Goal: Task Accomplishment & Management: Use online tool/utility

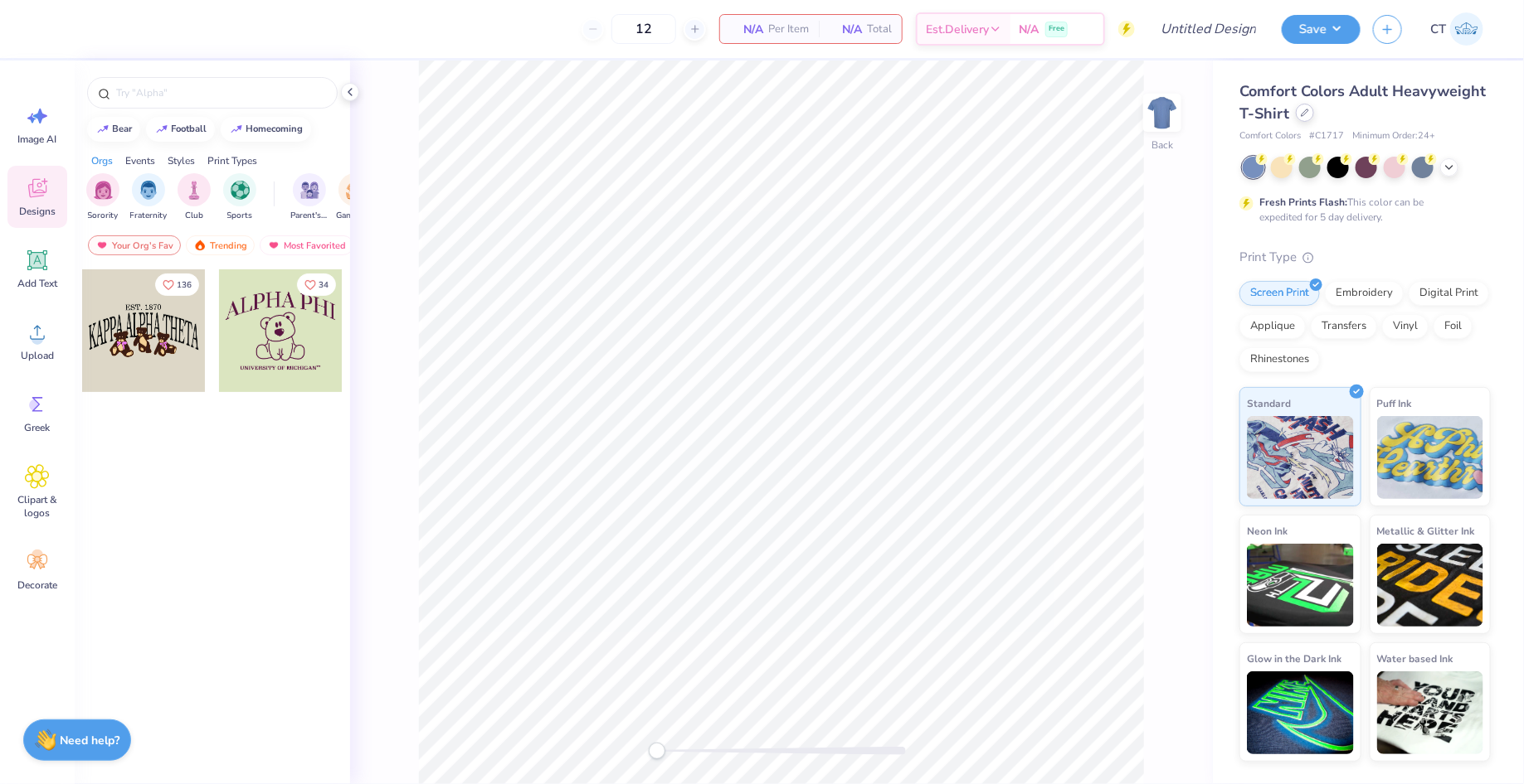
click at [1298, 116] on div at bounding box center [1305, 113] width 18 height 18
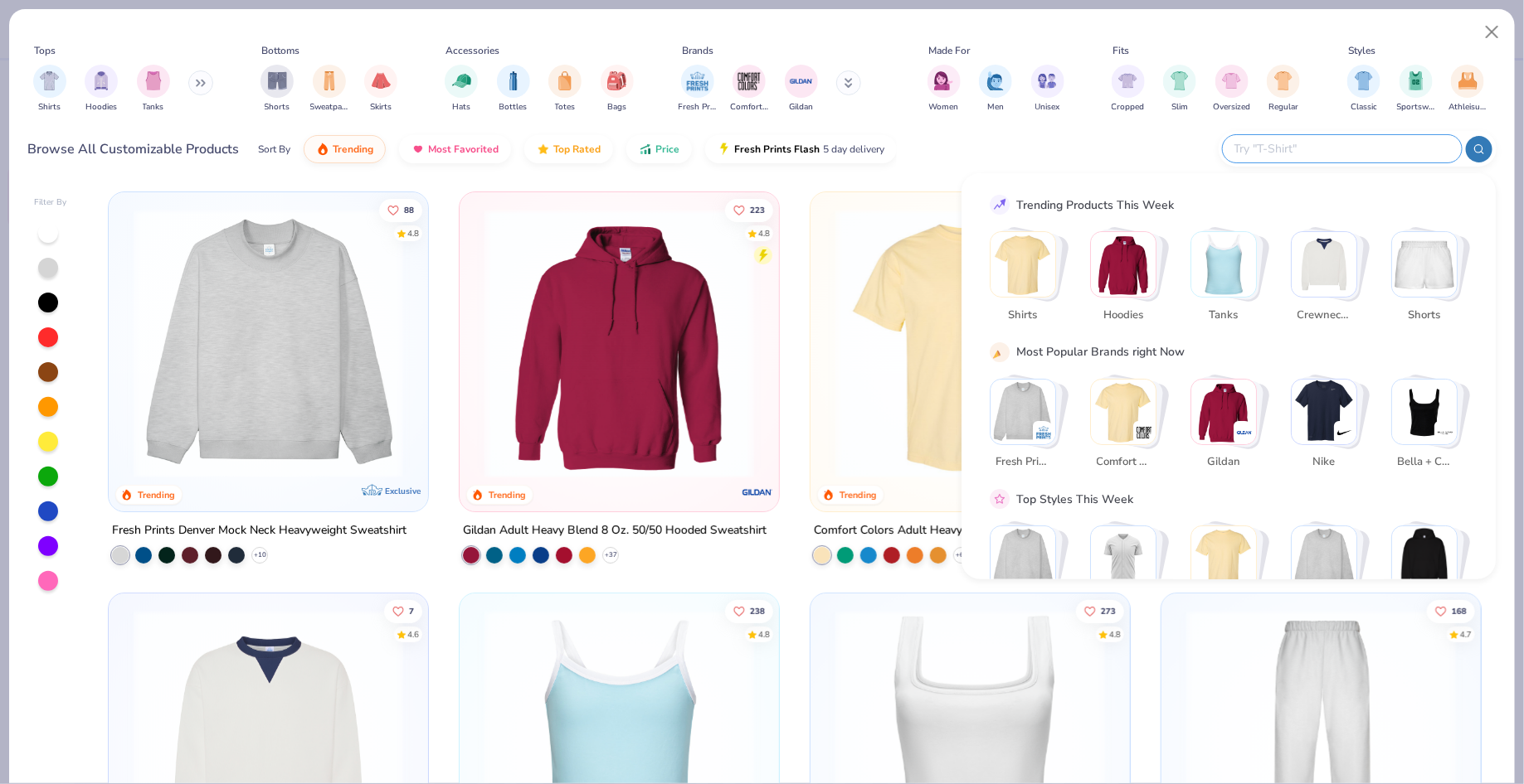
click at [1342, 144] on input "text" at bounding box center [1342, 149] width 217 height 19
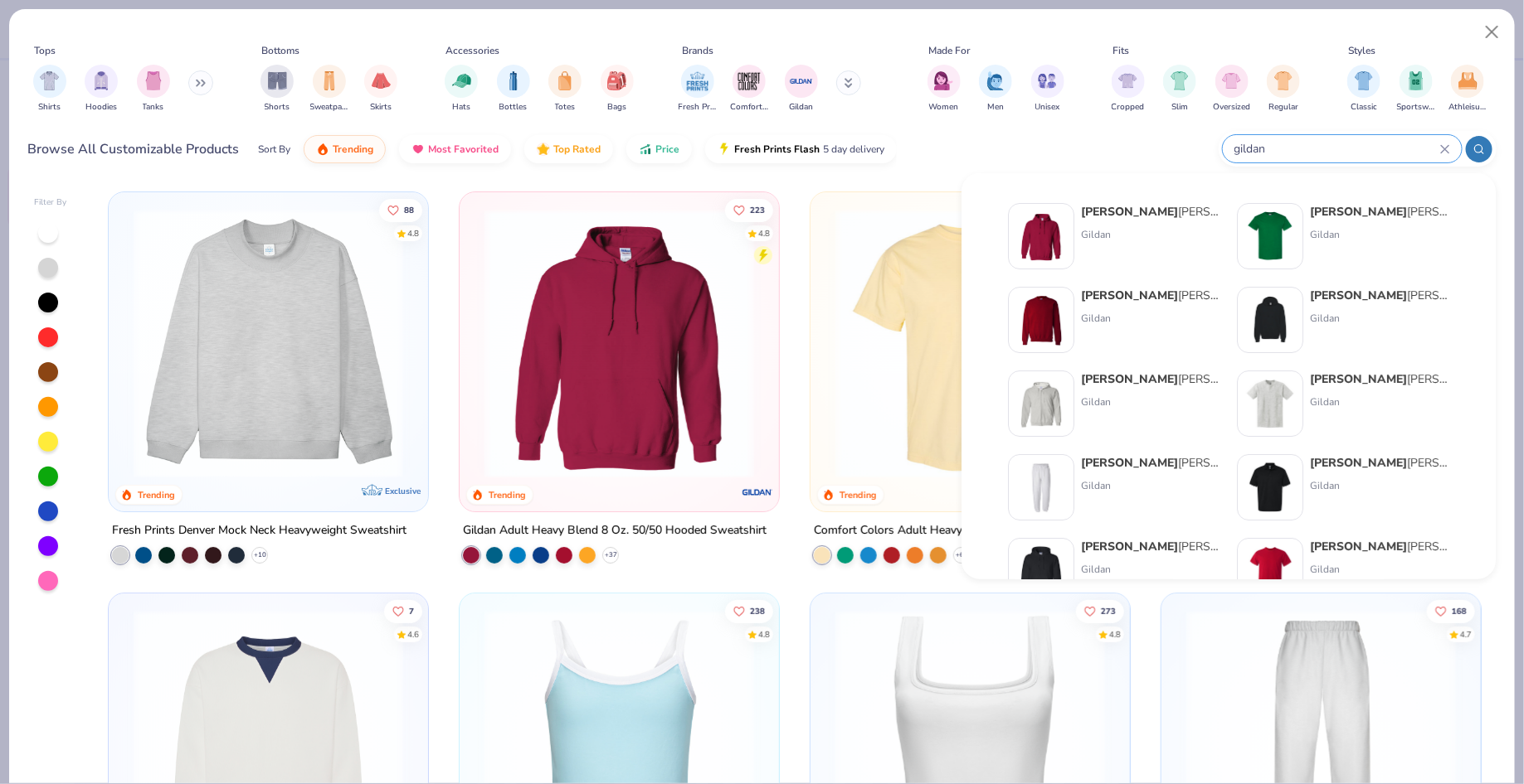
type input "gildan"
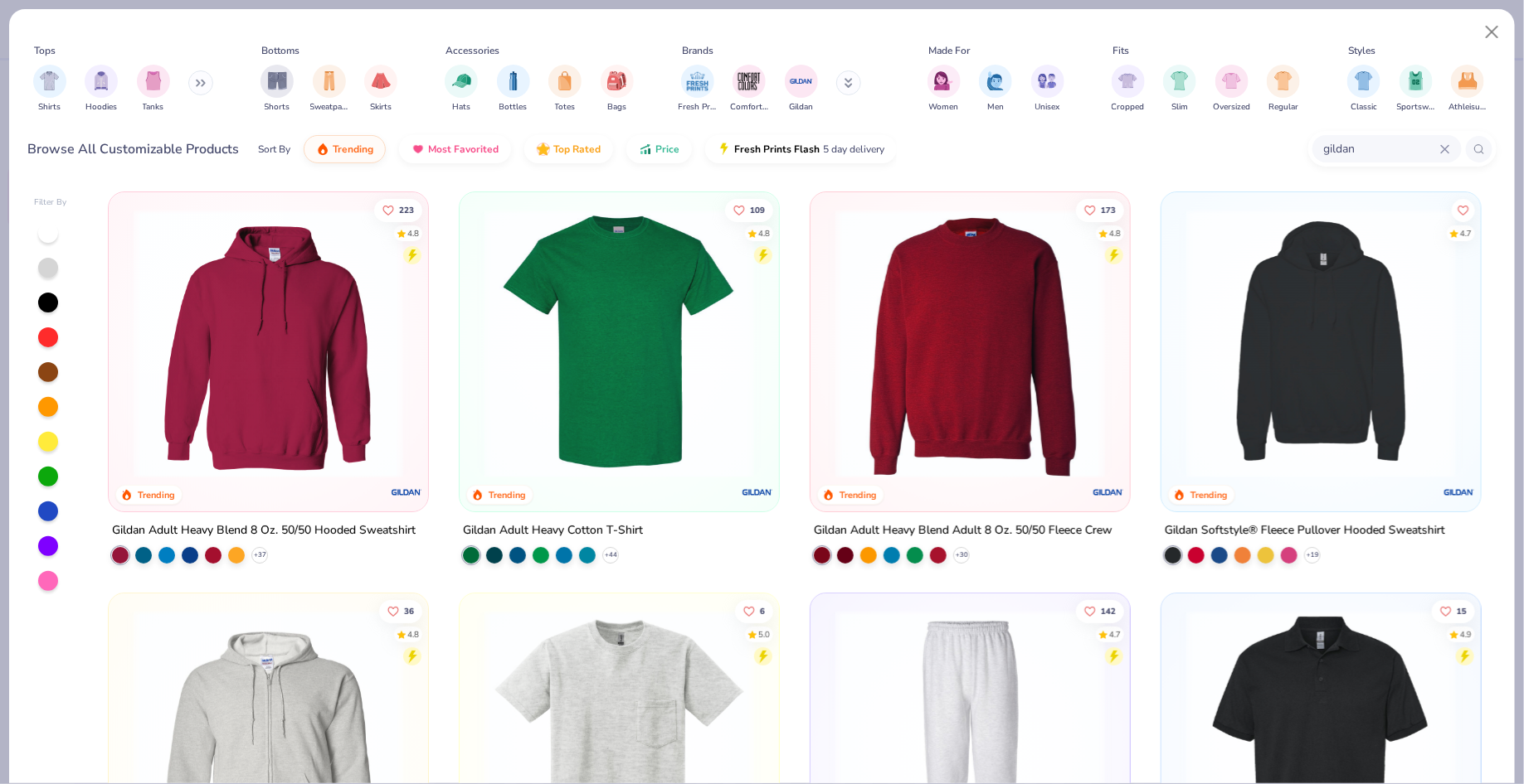
click at [935, 316] on img at bounding box center [970, 343] width 286 height 270
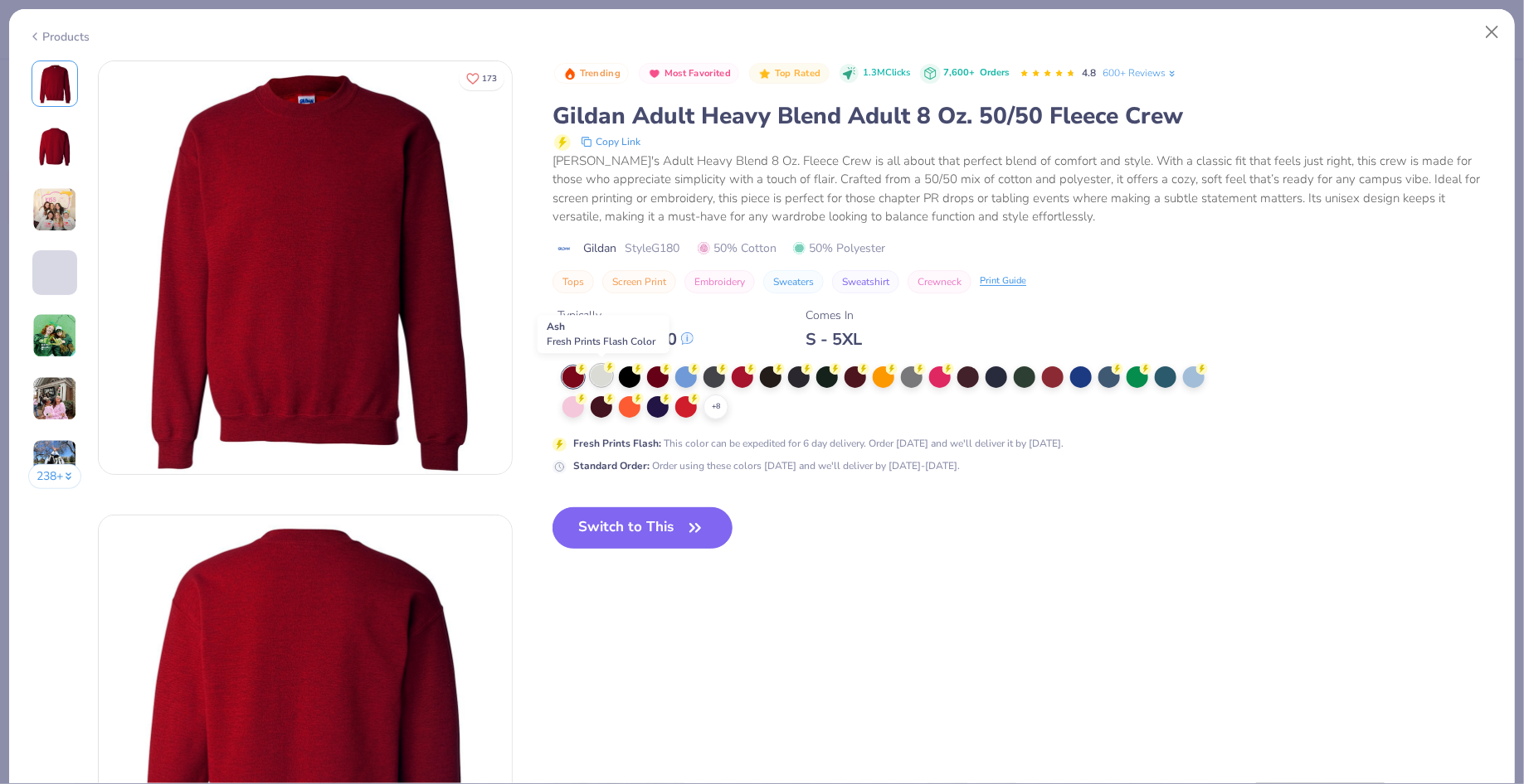
click at [597, 378] on div at bounding box center [601, 376] width 21 height 21
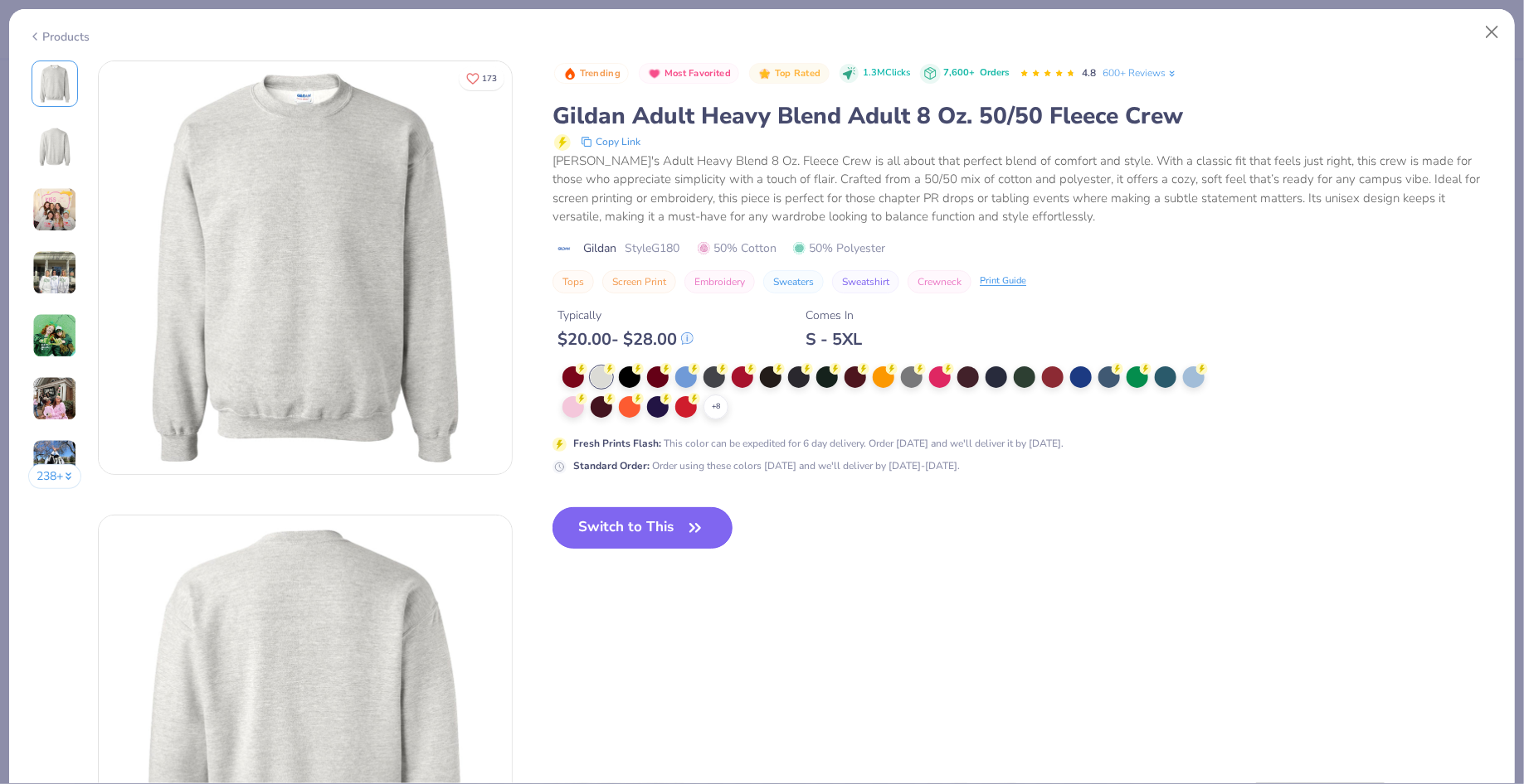
click at [681, 535] on button "Switch to This" at bounding box center [642, 528] width 180 height 42
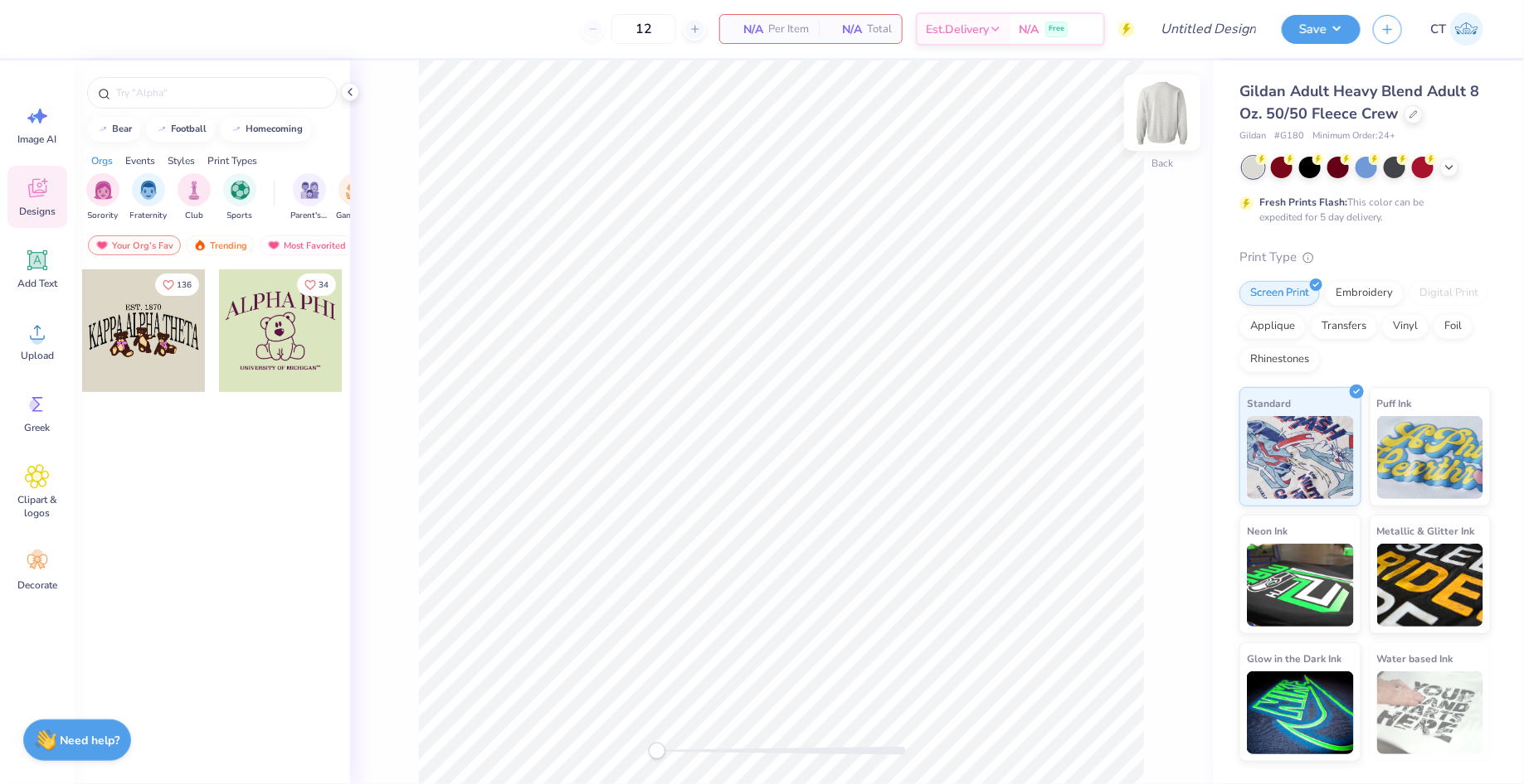
click at [1158, 122] on img at bounding box center [1162, 113] width 66 height 66
click at [44, 335] on icon at bounding box center [38, 333] width 25 height 25
click at [37, 409] on circle at bounding box center [35, 406] width 12 height 12
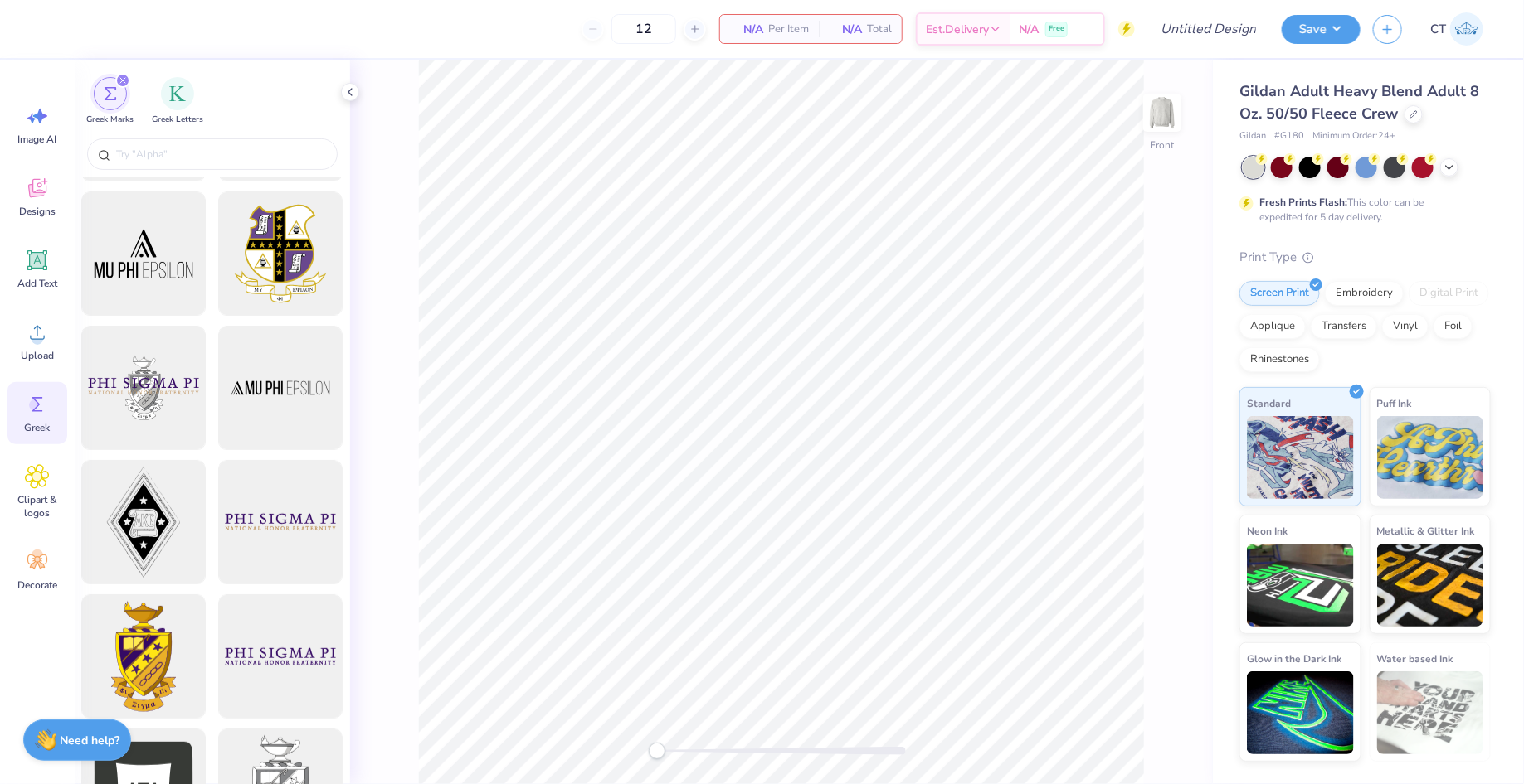
scroll to position [106, 0]
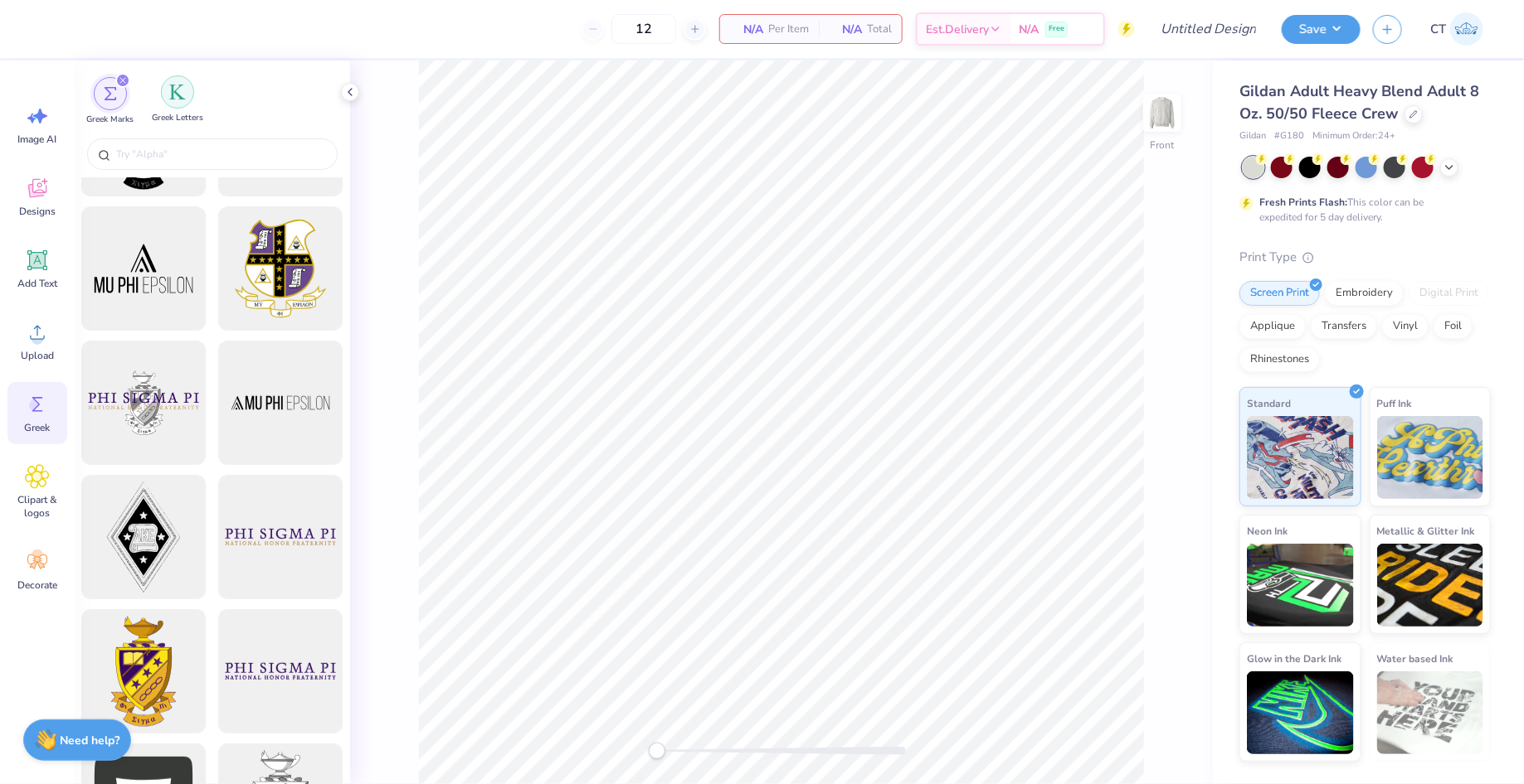
click at [174, 106] on div "filter for Greek Letters" at bounding box center [178, 92] width 33 height 33
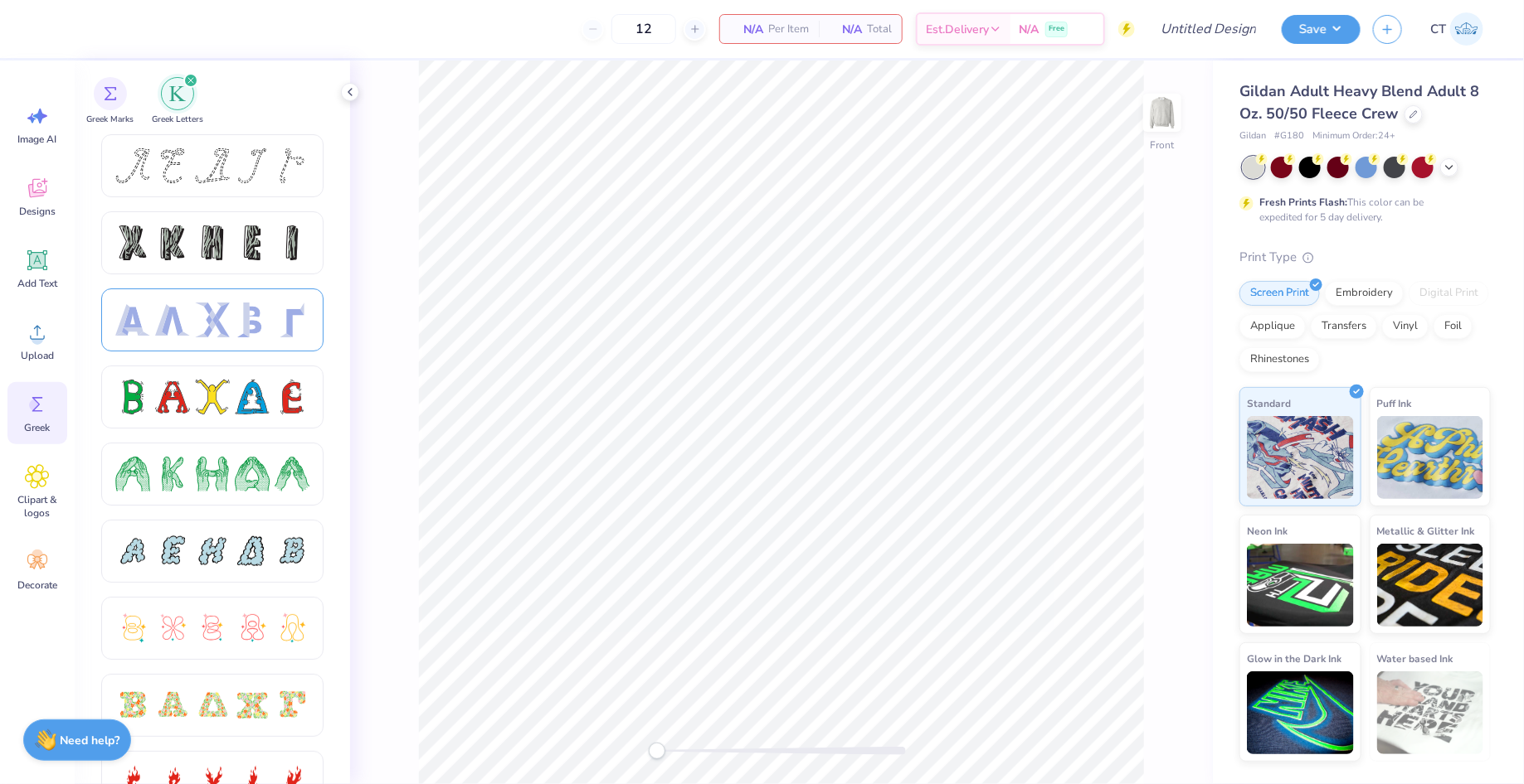
click at [171, 312] on div at bounding box center [173, 320] width 35 height 35
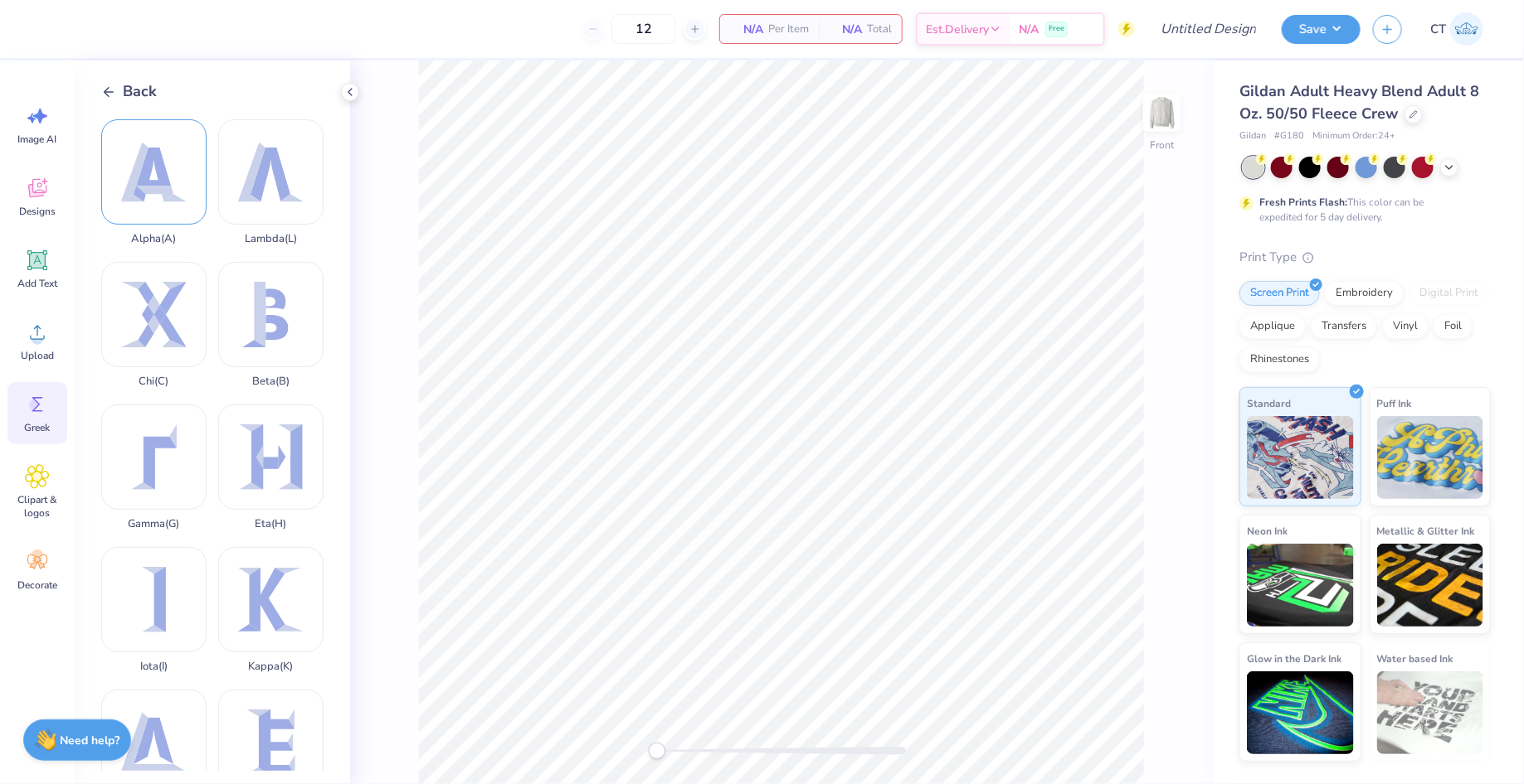
click at [164, 209] on div "Alpha ( A )" at bounding box center [153, 182] width 106 height 126
click at [112, 84] on icon at bounding box center [108, 91] width 15 height 15
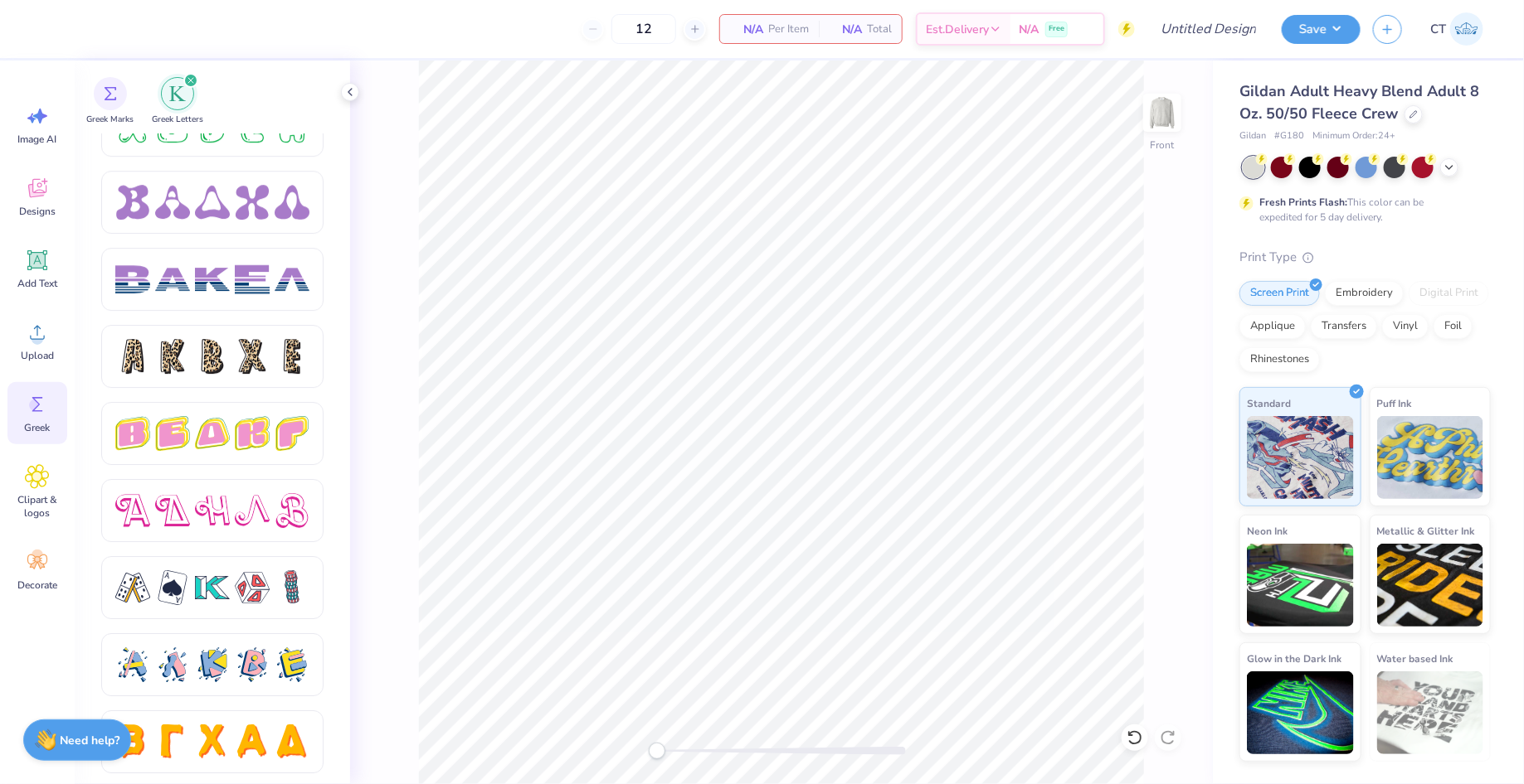
scroll to position [2662, 0]
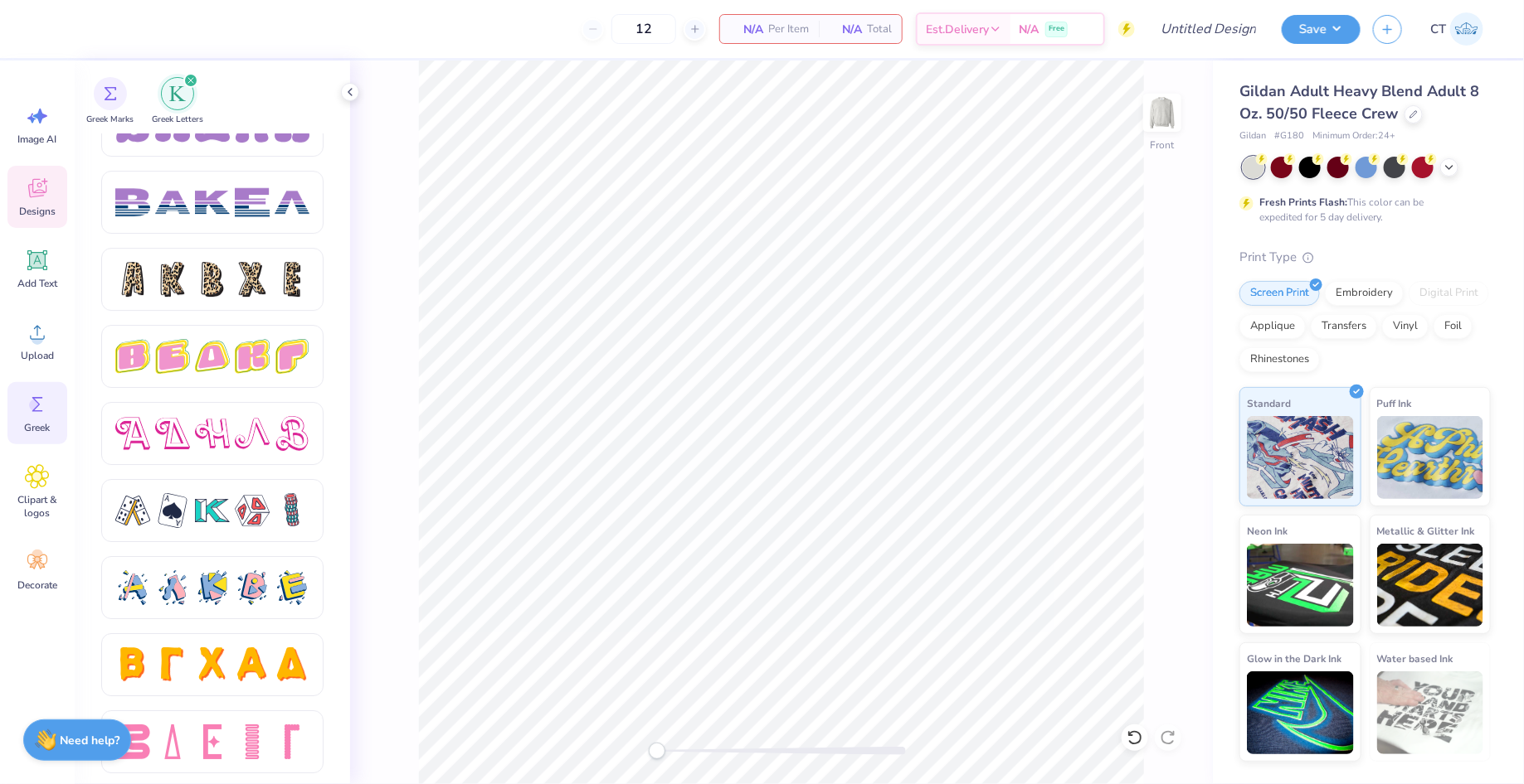
click at [35, 174] on div "Designs" at bounding box center [38, 197] width 60 height 62
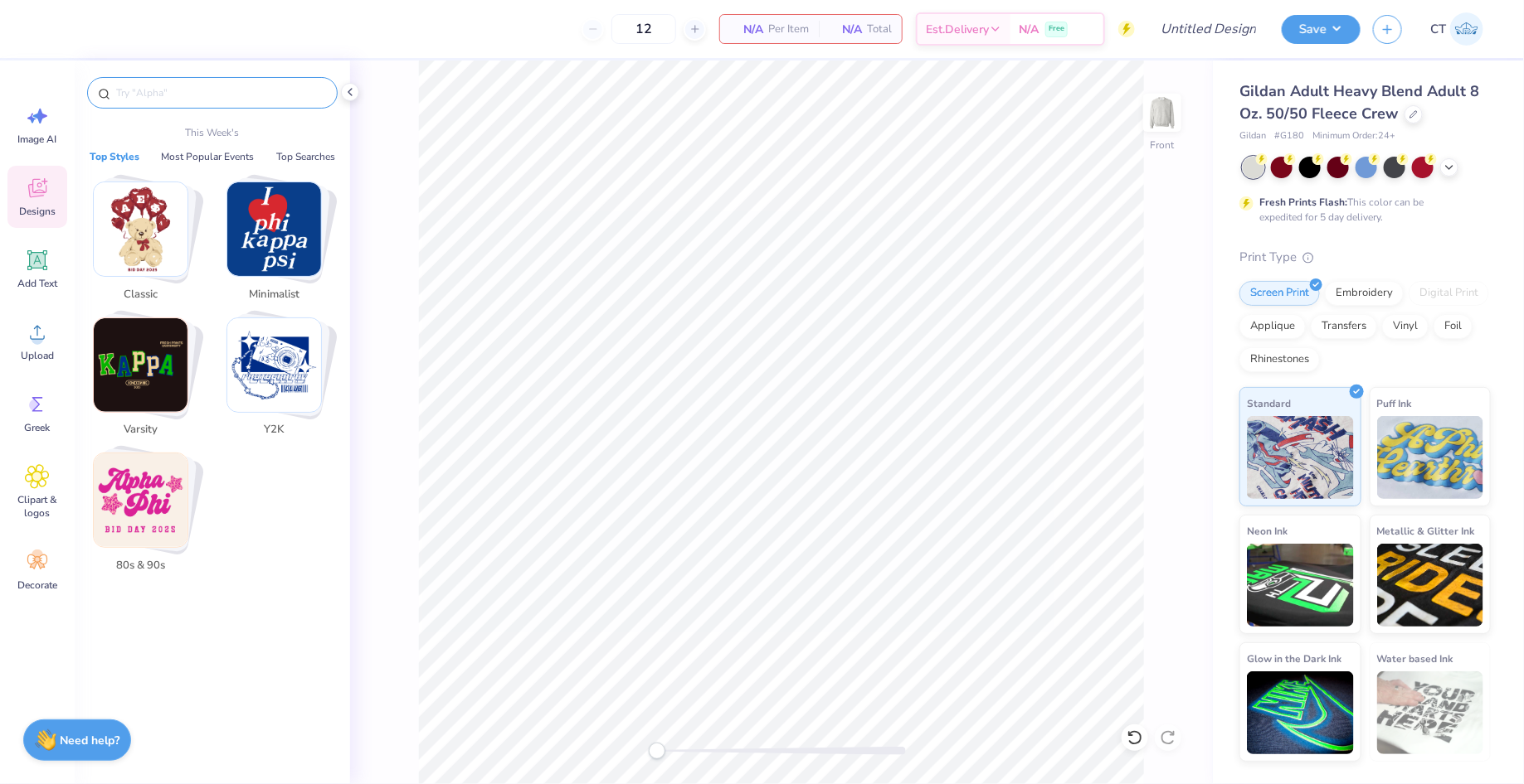
click at [216, 94] on input "text" at bounding box center [220, 92] width 213 height 16
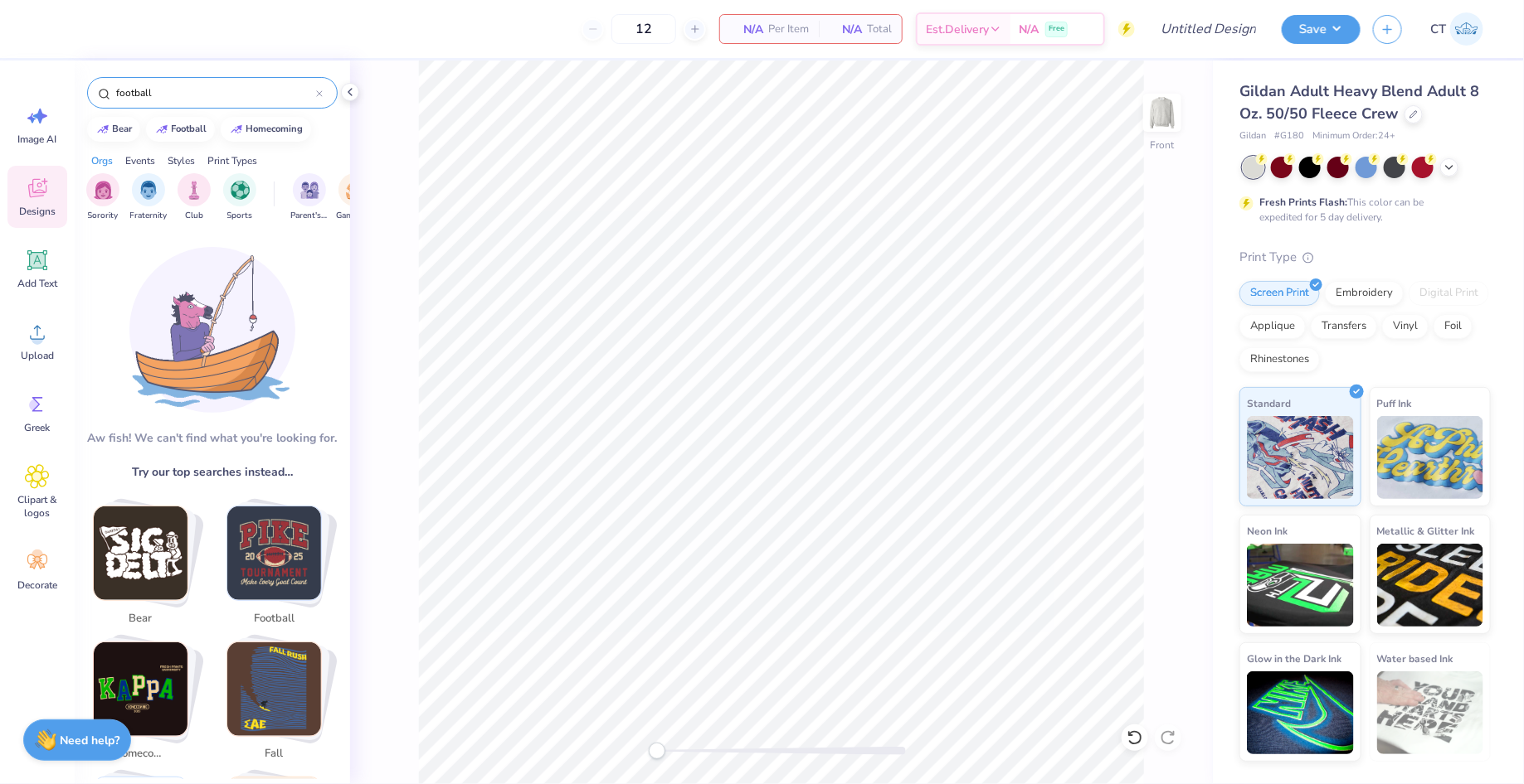
type input "football"
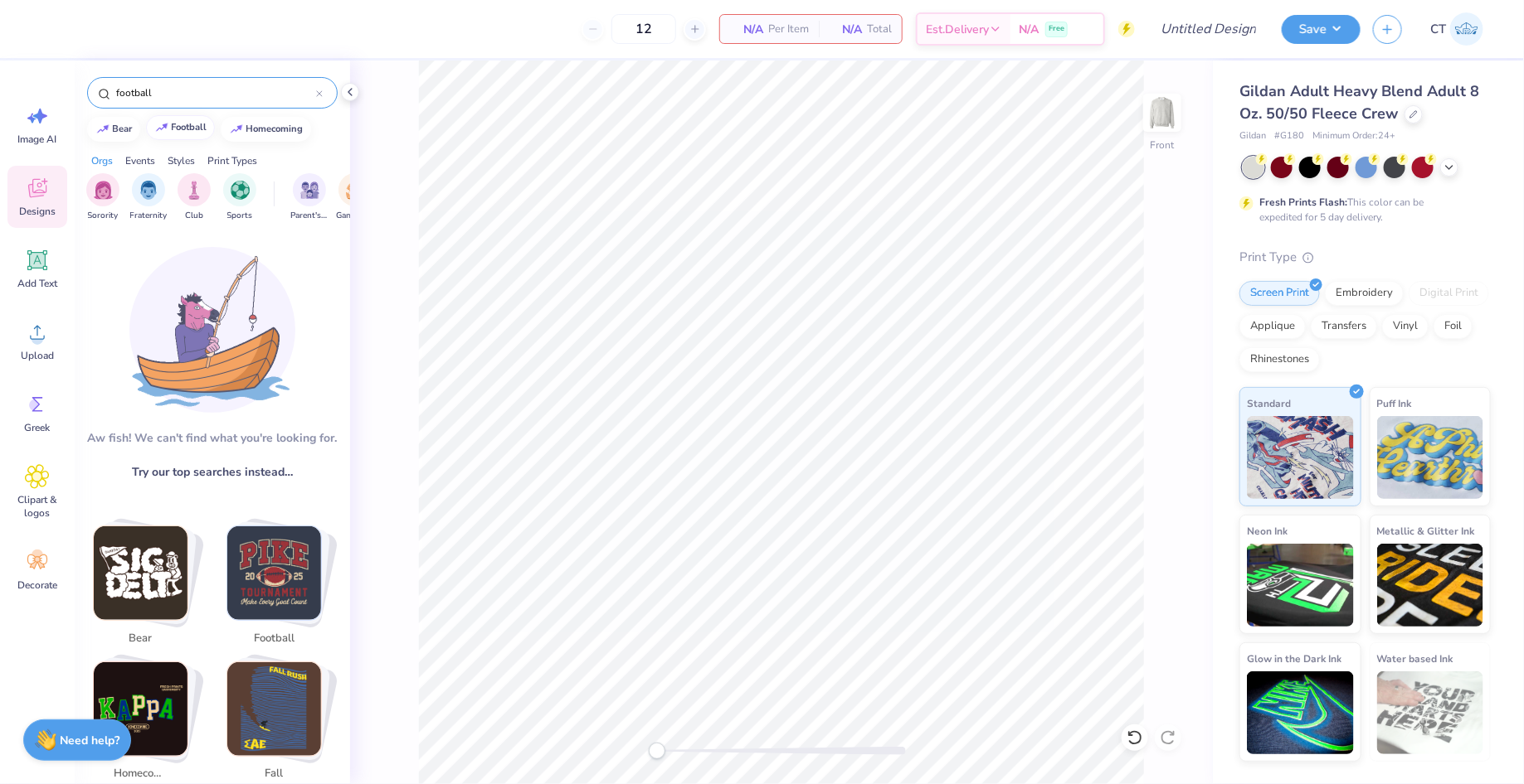
click at [191, 128] on div "football" at bounding box center [189, 126] width 36 height 9
click at [321, 91] on icon at bounding box center [318, 93] width 5 height 5
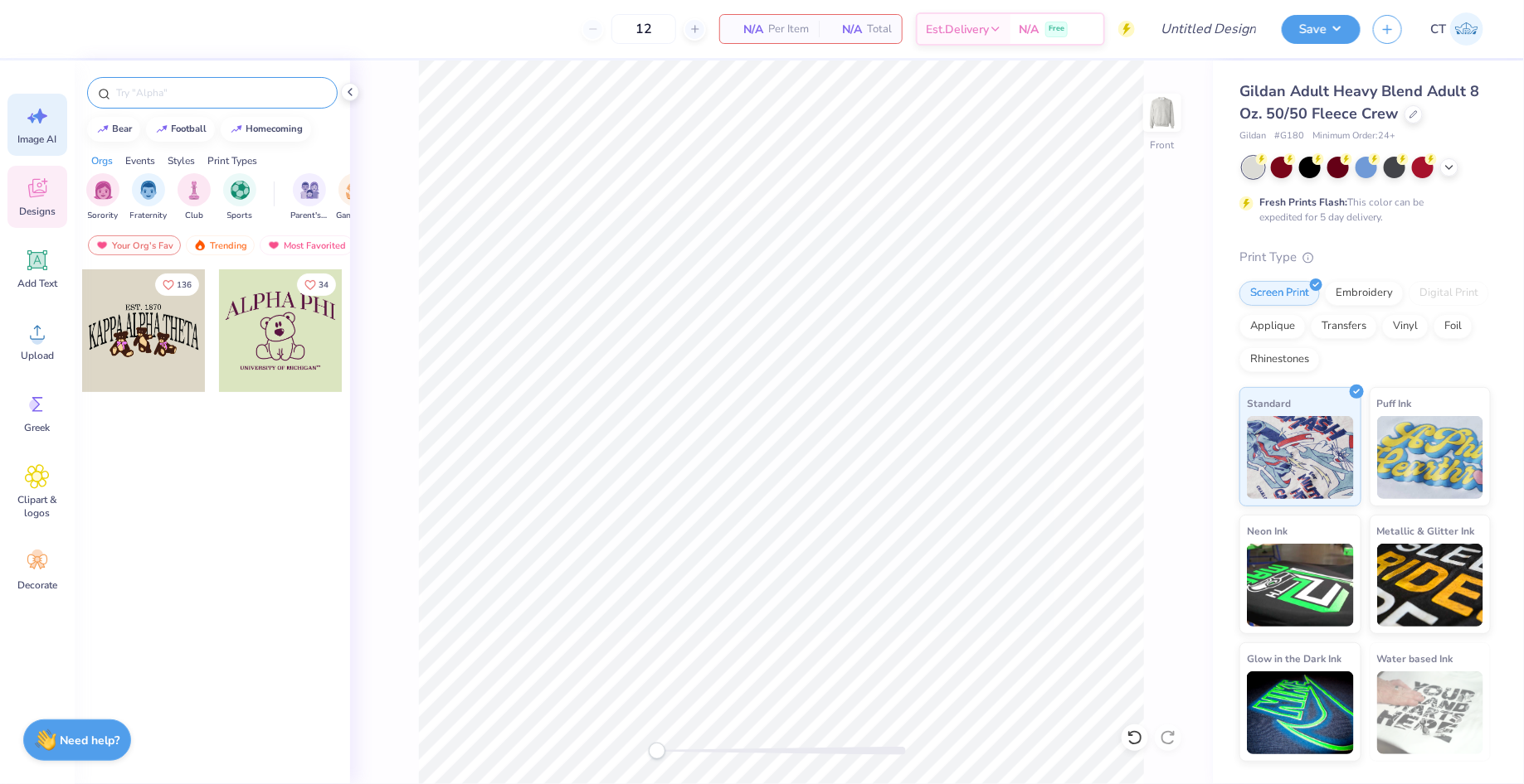
click at [49, 133] on span "Image AI" at bounding box center [38, 140] width 39 height 14
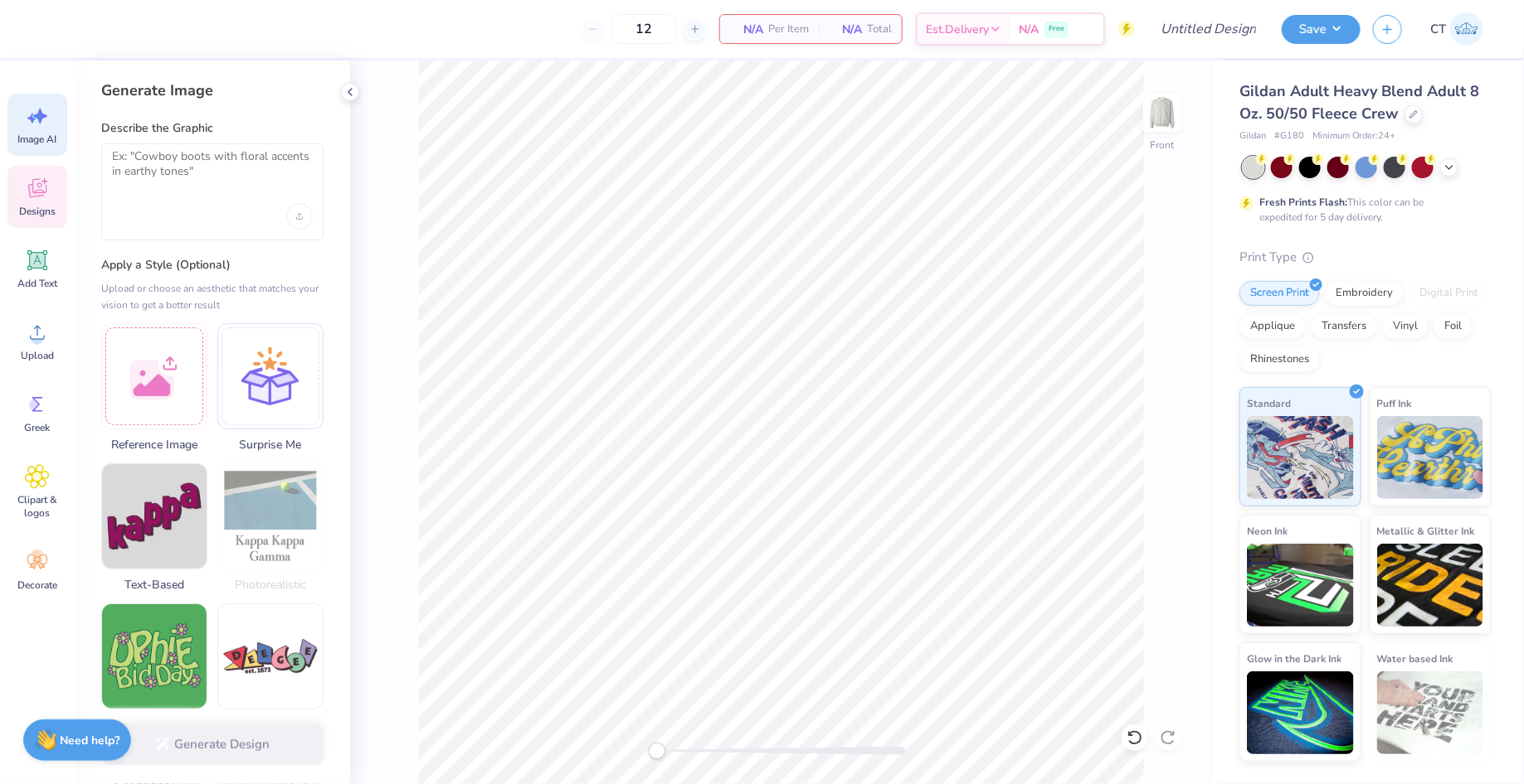
click at [45, 192] on icon at bounding box center [37, 189] width 18 height 19
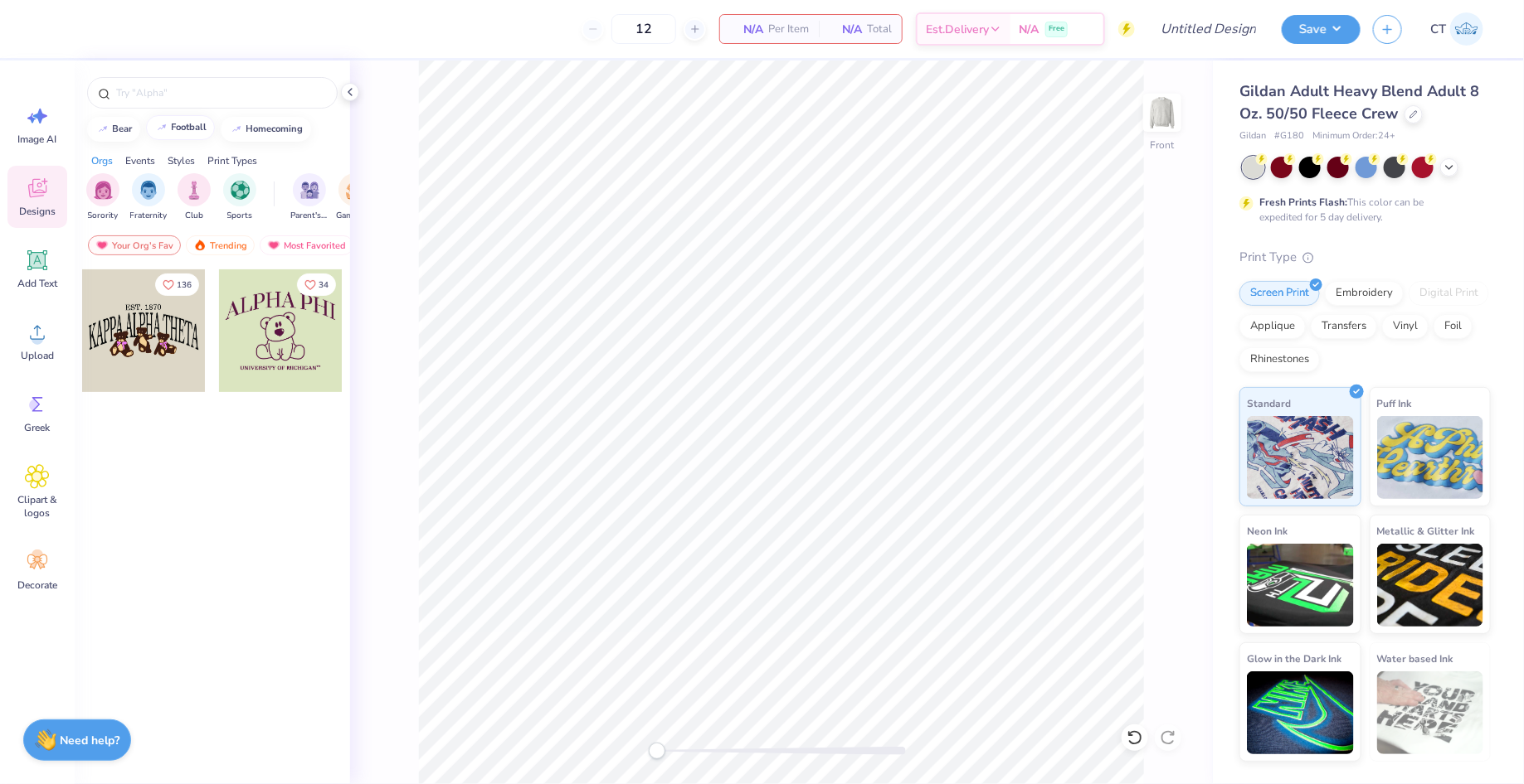
click at [210, 128] on button "football" at bounding box center [180, 128] width 69 height 25
type input "football"
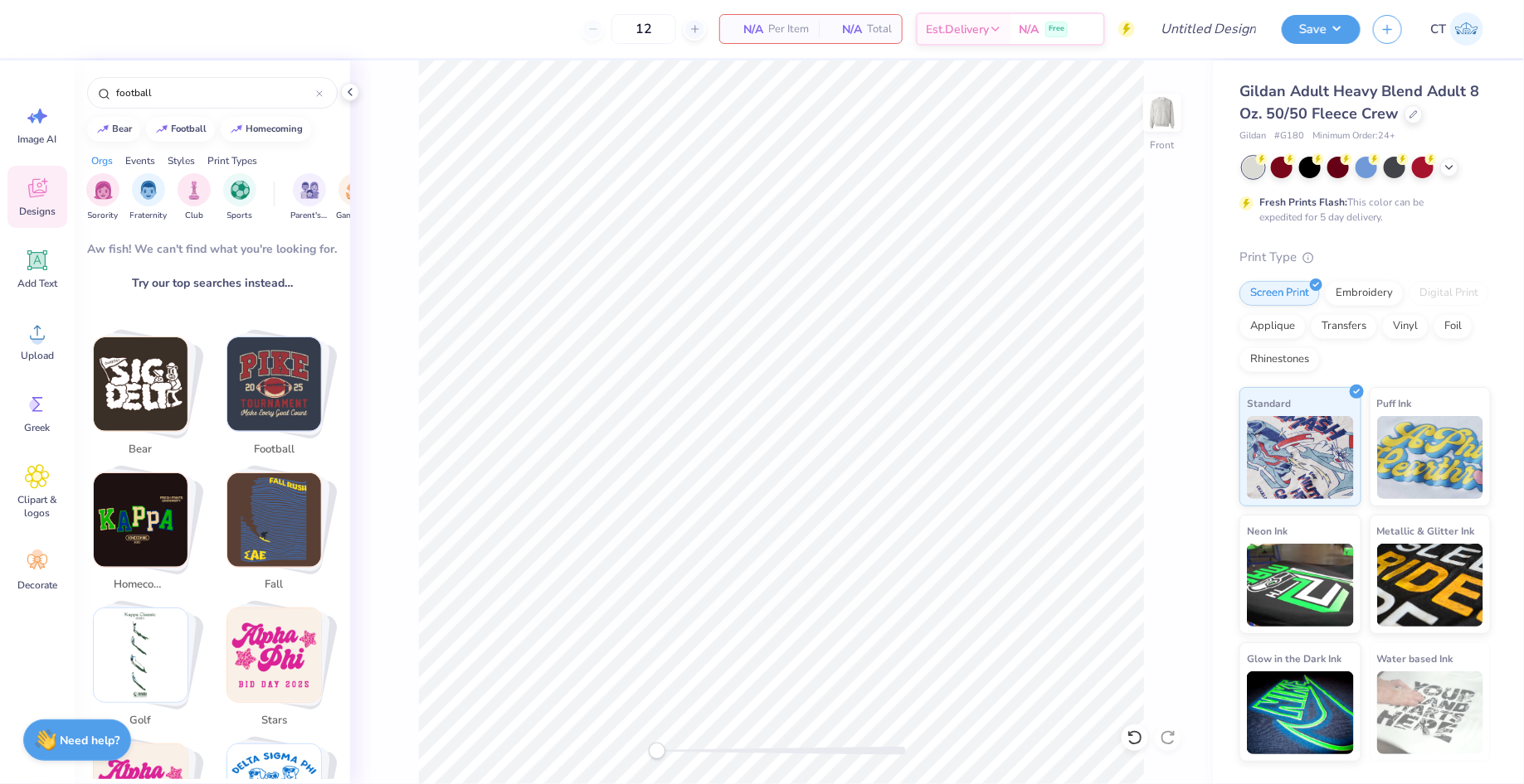
scroll to position [196, 0]
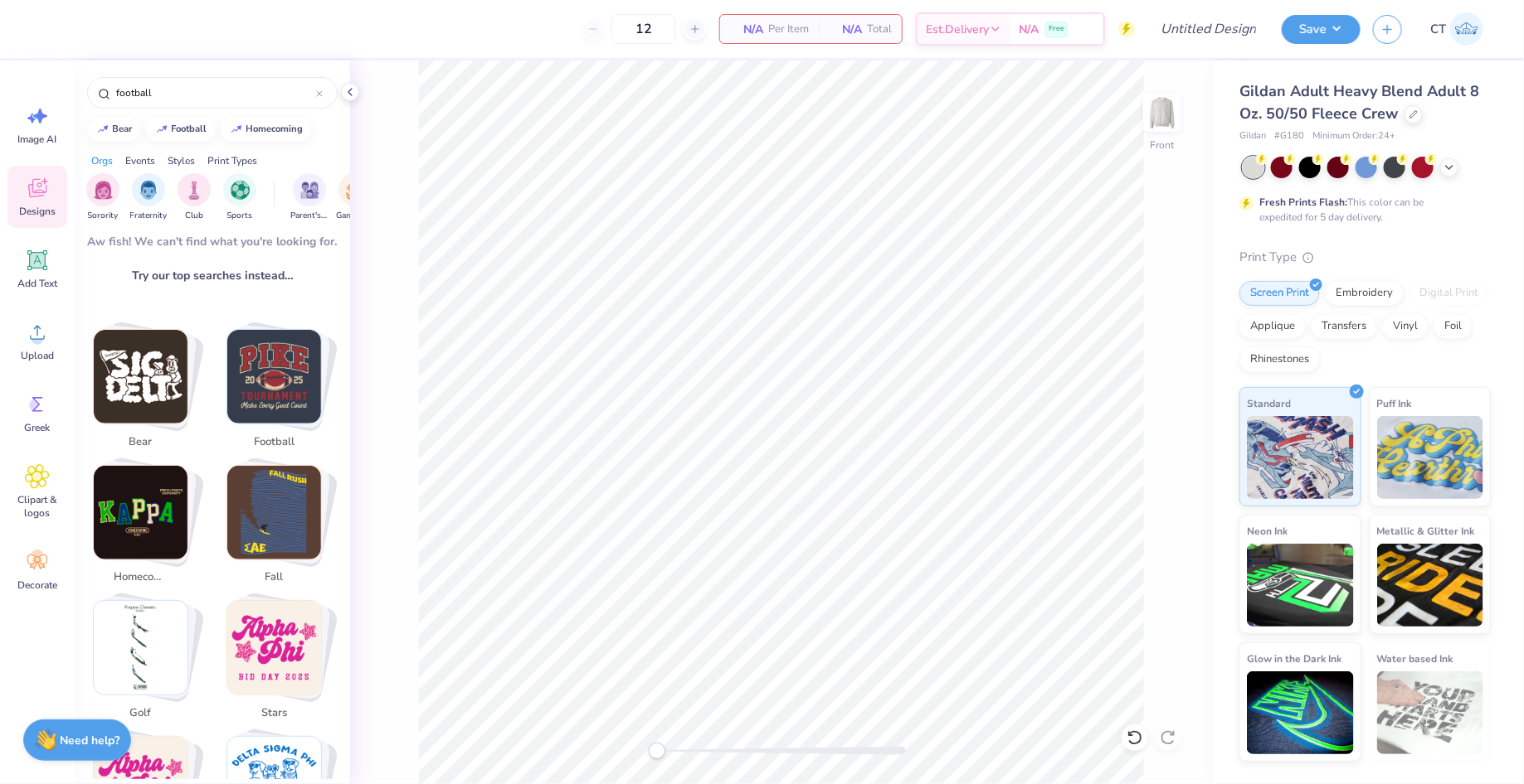
click at [268, 356] on img "Stack Card Button football" at bounding box center [274, 376] width 94 height 94
click at [287, 365] on img "Stack Card Button football" at bounding box center [274, 376] width 94 height 94
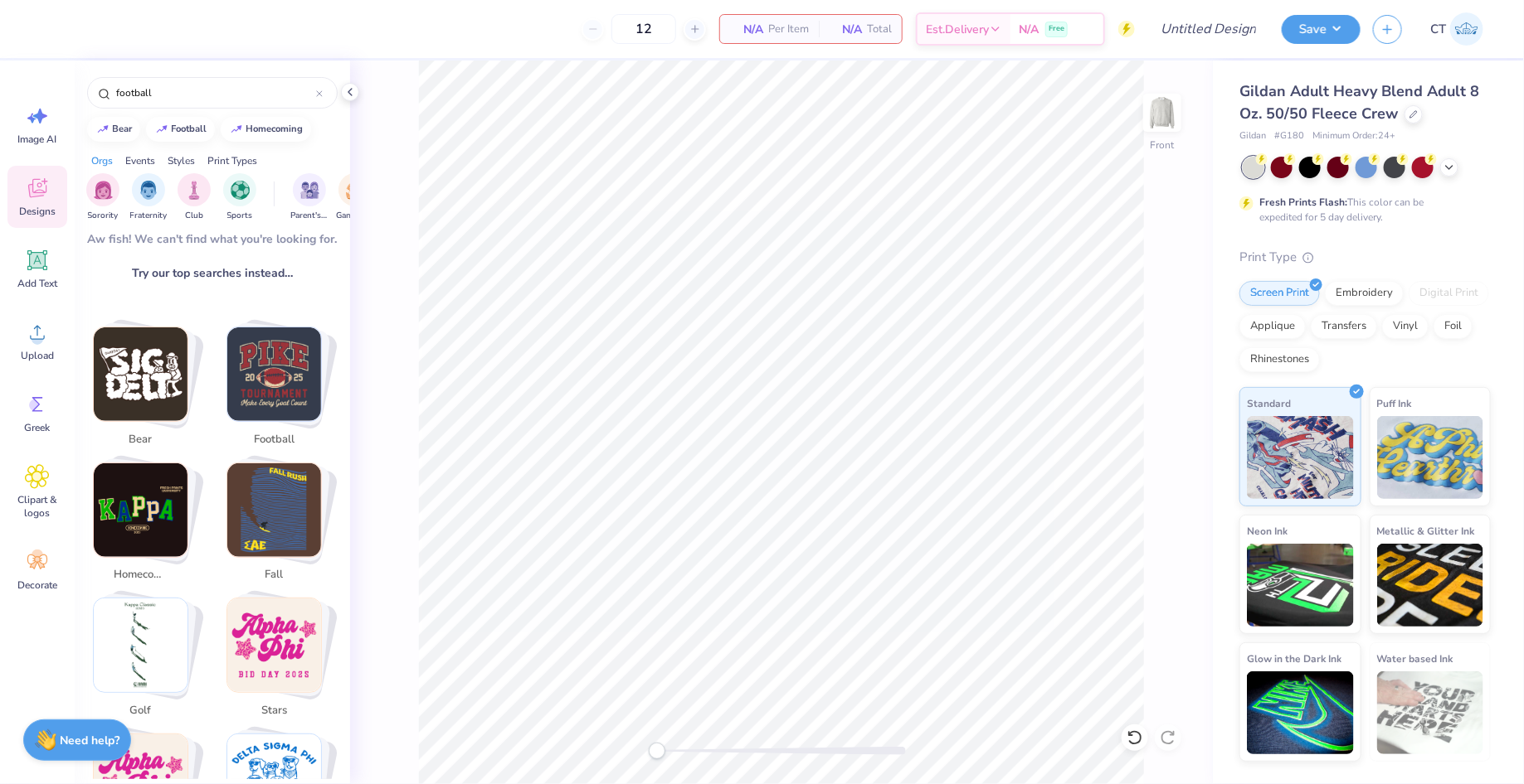
scroll to position [0, 0]
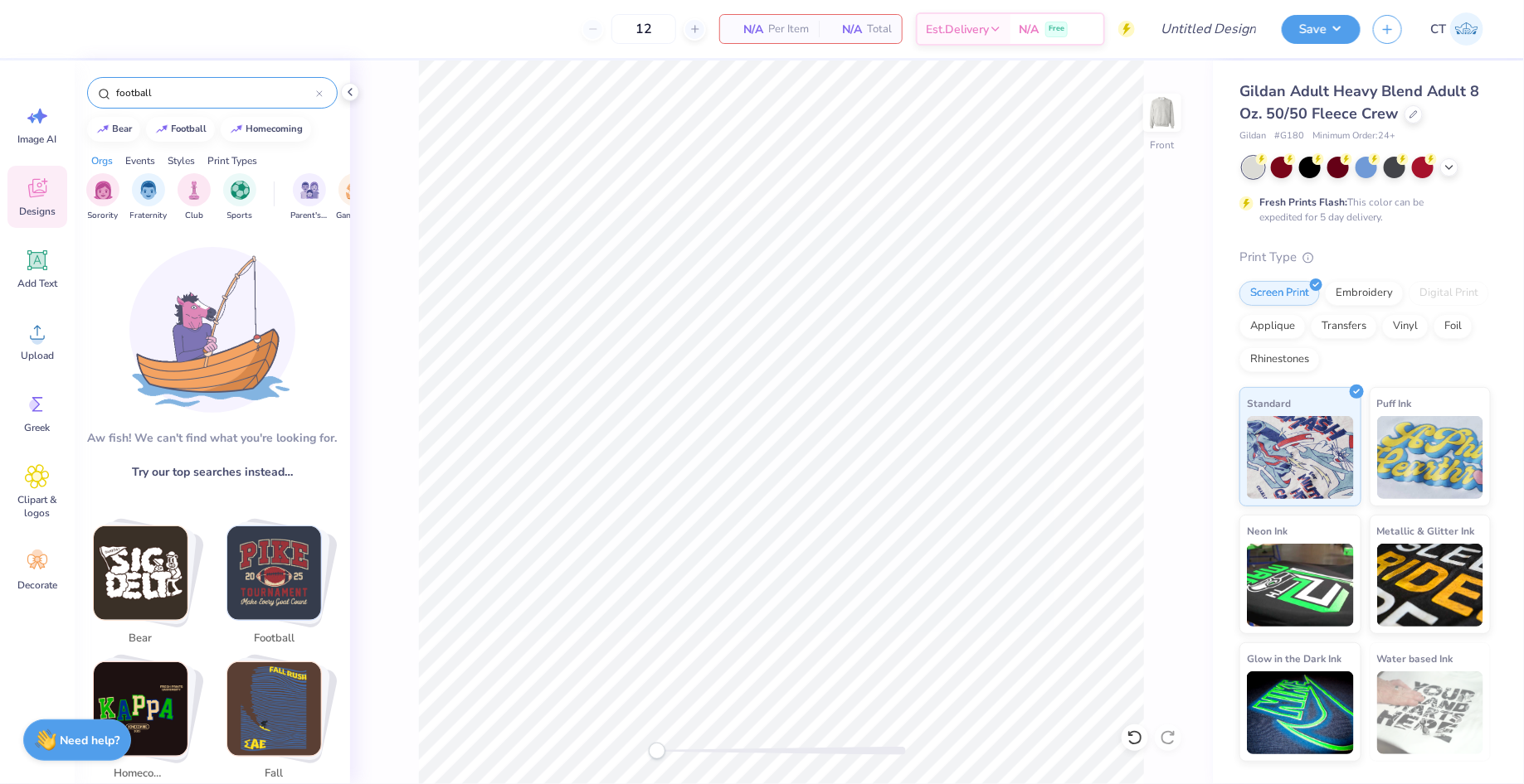
click at [250, 87] on input "football" at bounding box center [215, 92] width 202 height 16
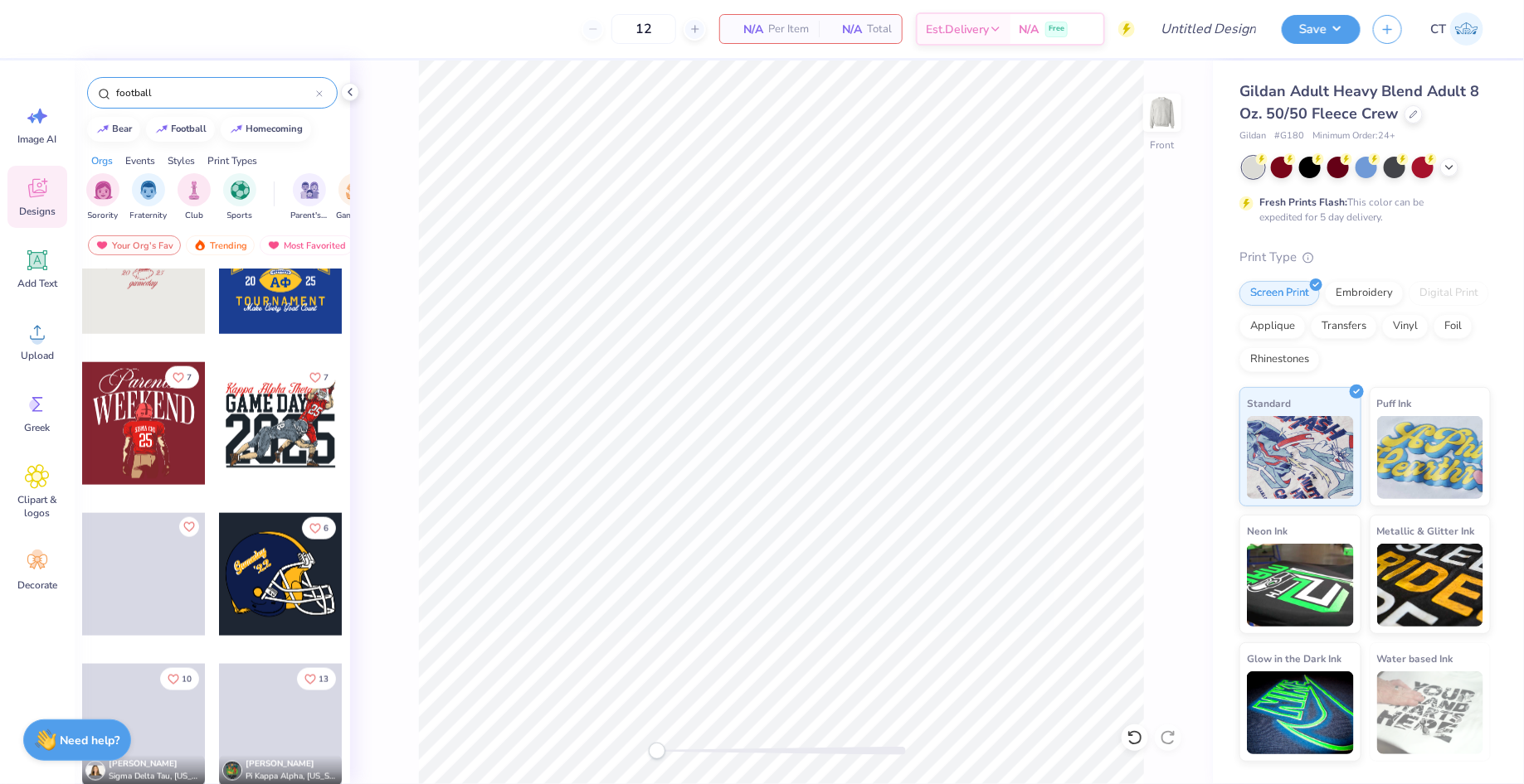
scroll to position [971, 0]
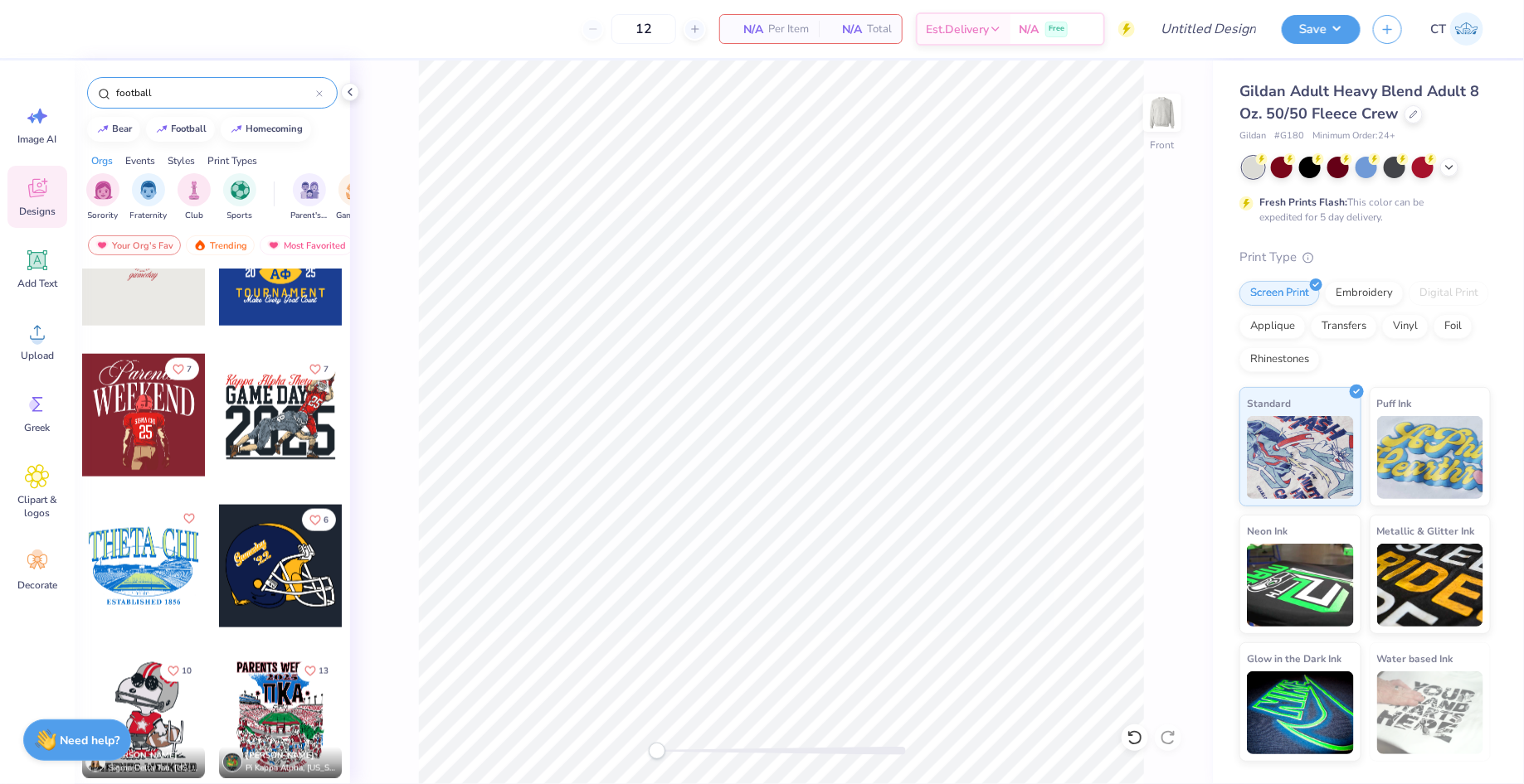
click at [298, 411] on div at bounding box center [281, 415] width 122 height 122
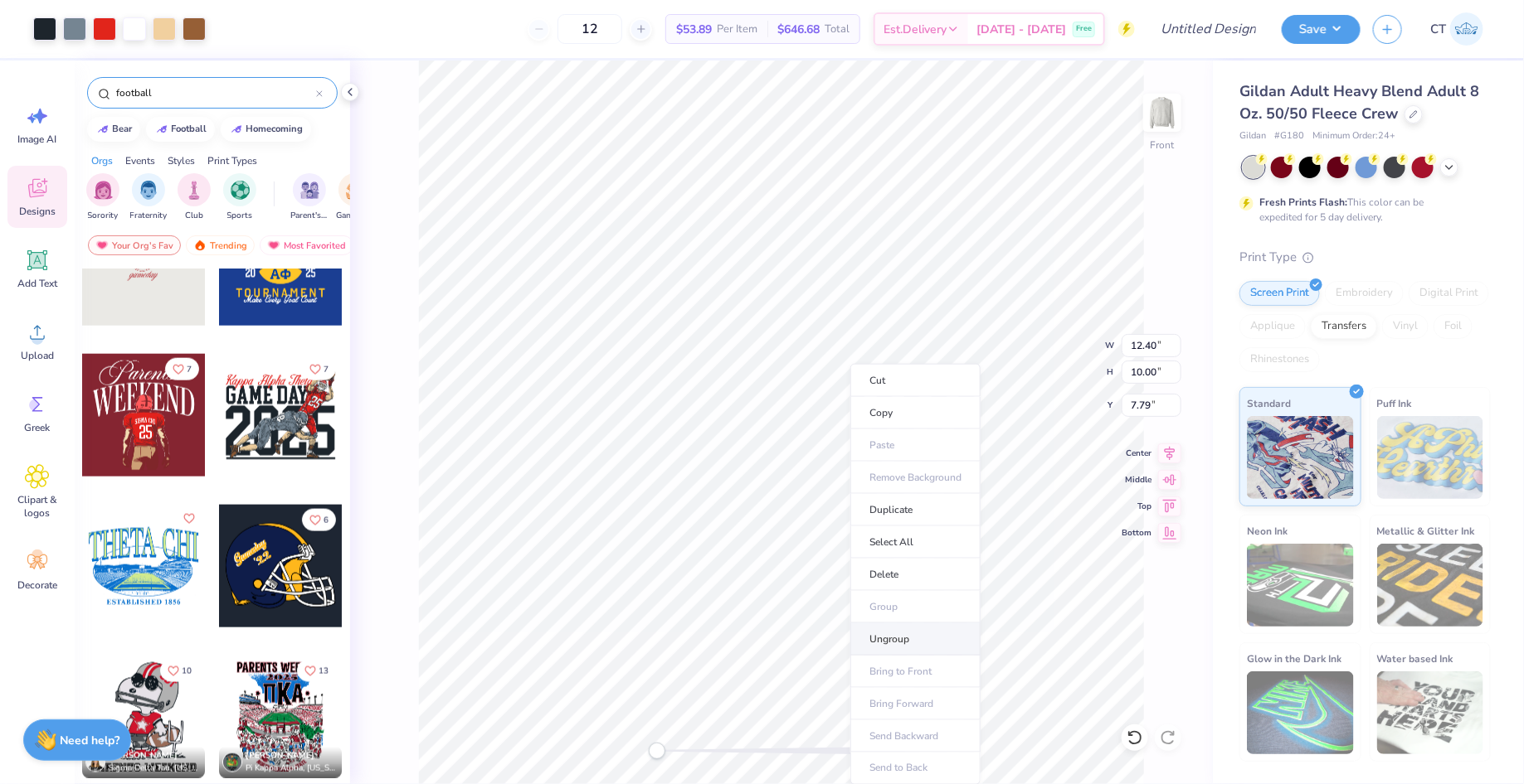
click at [902, 635] on li "Ungroup" at bounding box center [915, 639] width 130 height 32
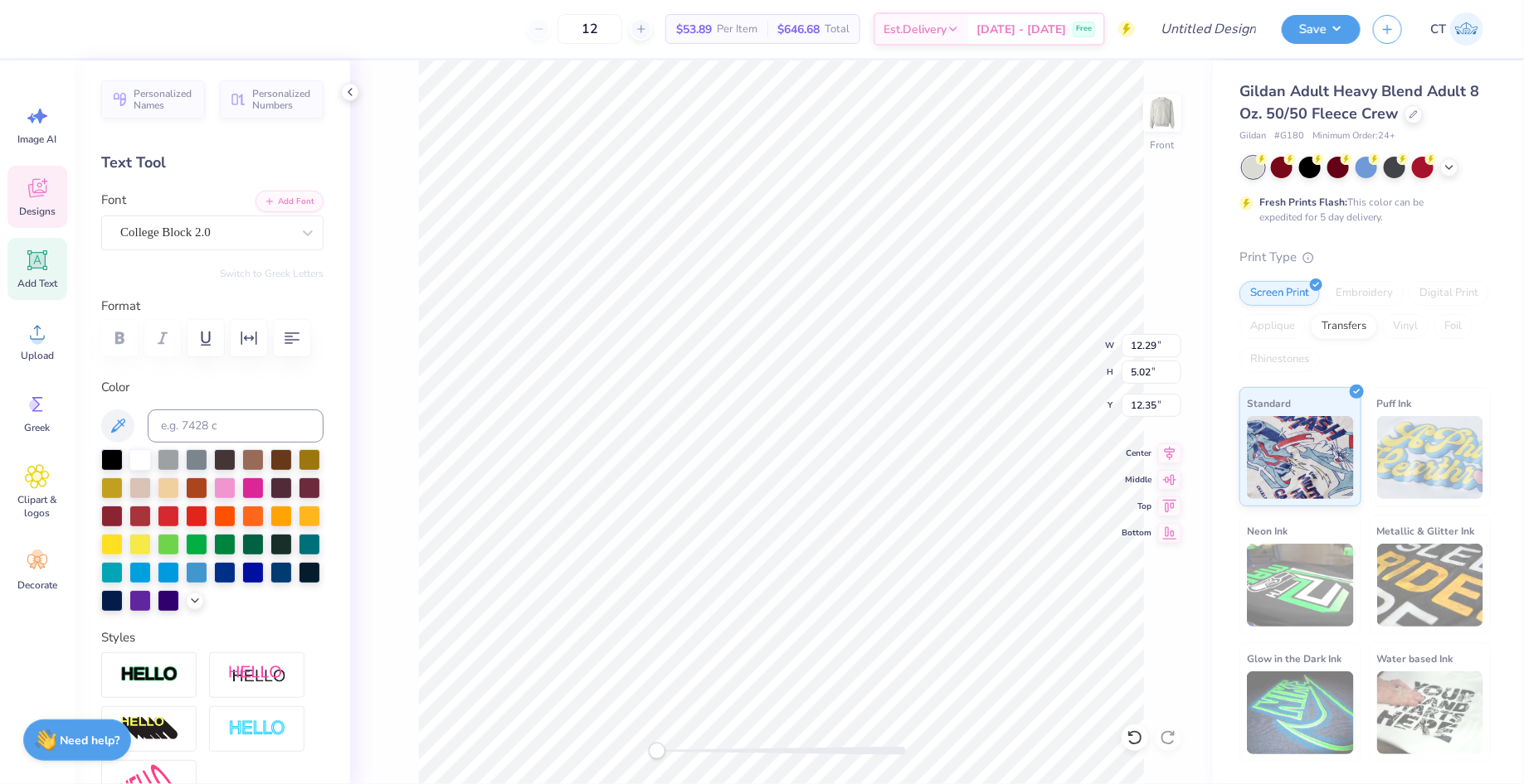
type input "12.33"
type input "0.21"
type input "17.57"
click at [40, 191] on icon at bounding box center [38, 188] width 25 height 25
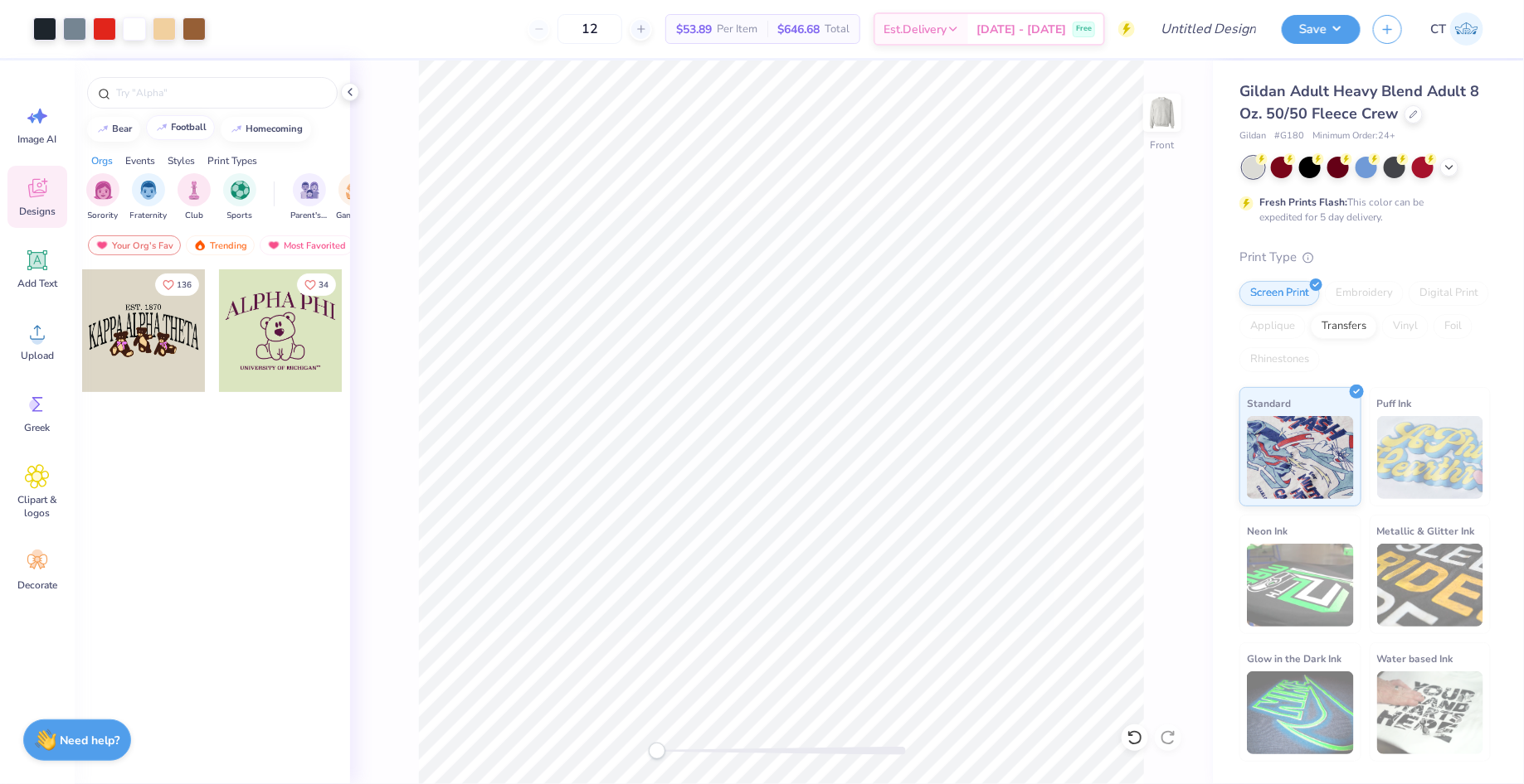
click at [197, 127] on div "football" at bounding box center [189, 126] width 36 height 9
type input "football"
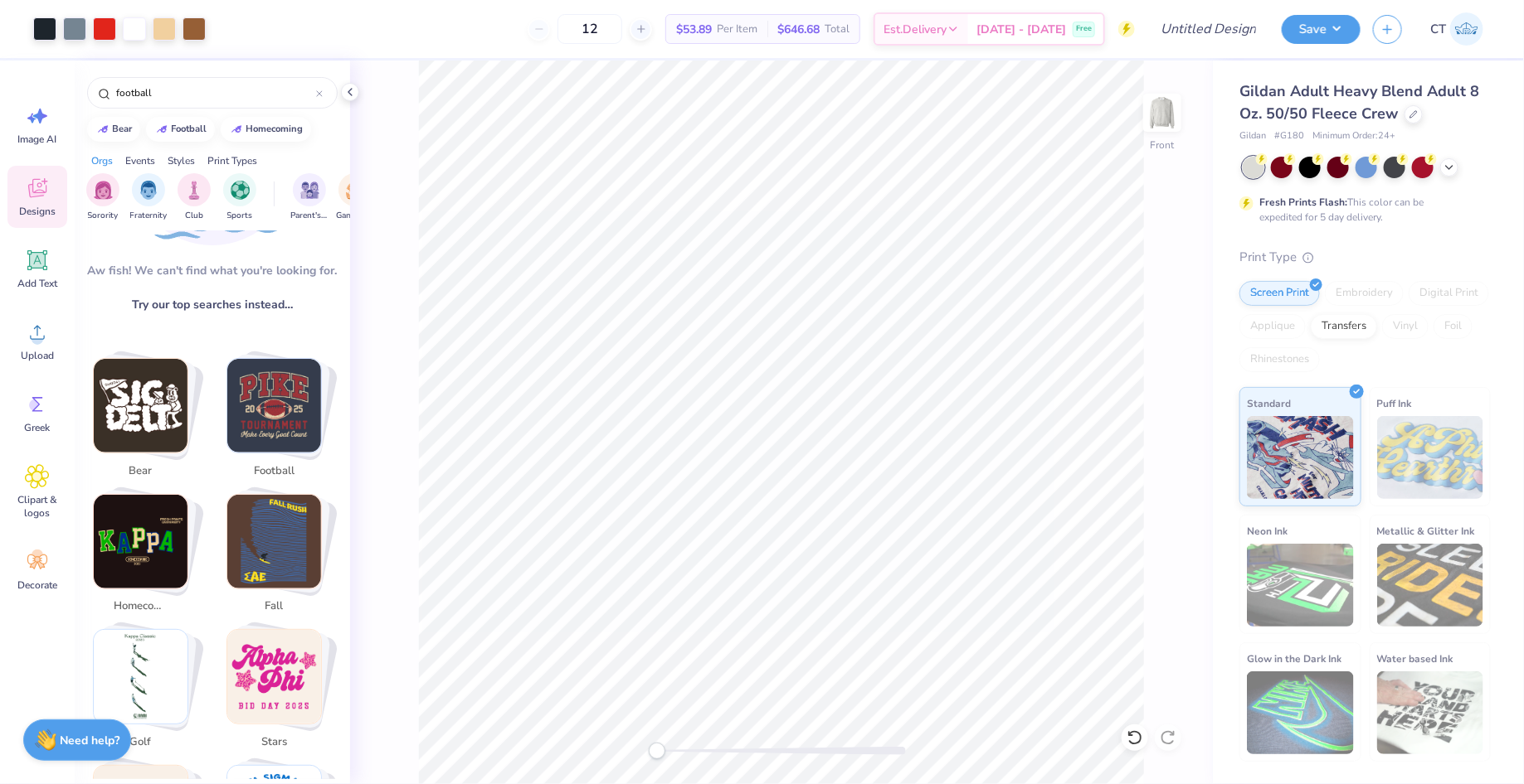
scroll to position [171, 0]
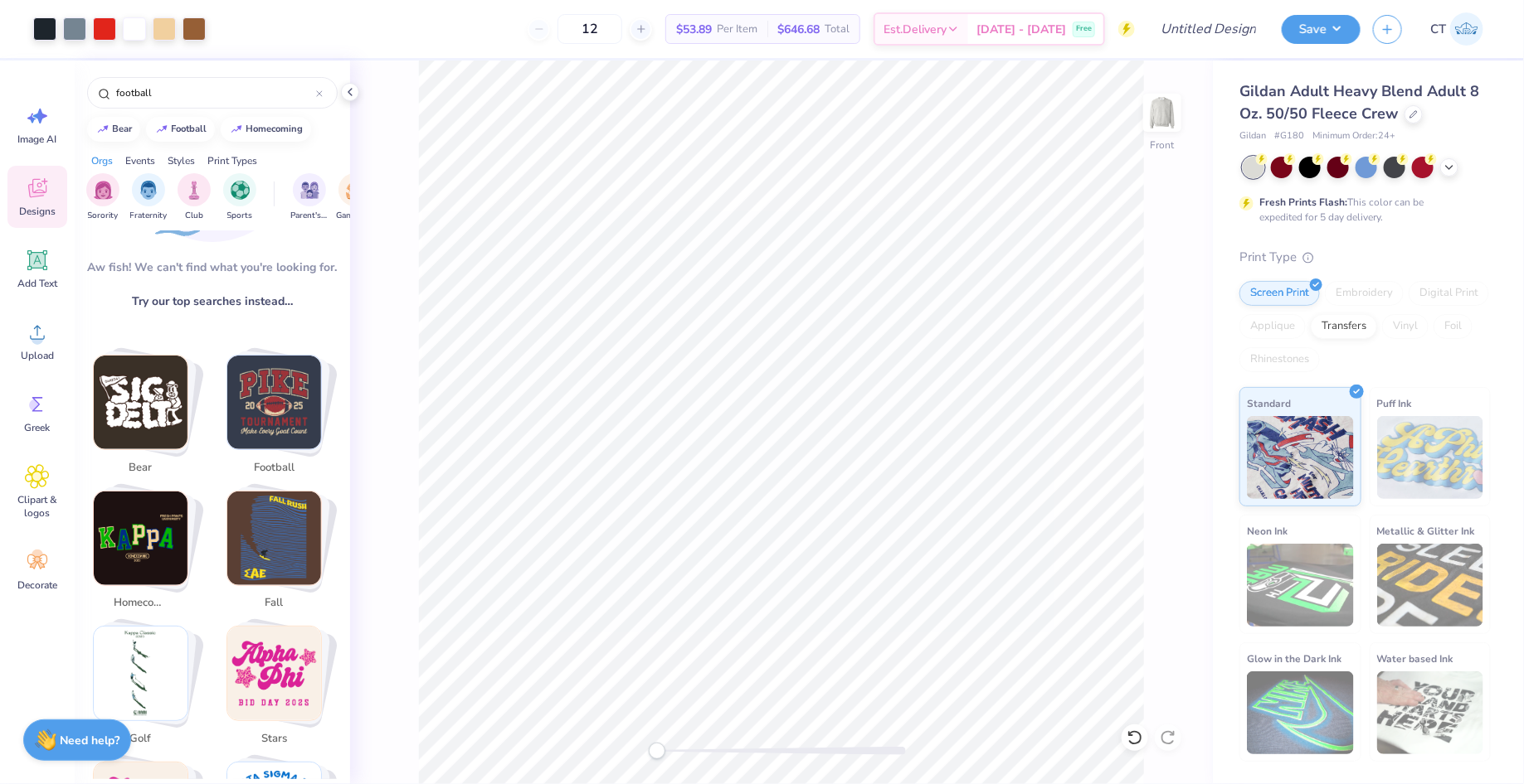
click at [286, 408] on img "Stack Card Button football" at bounding box center [274, 403] width 94 height 94
click at [299, 393] on img "Stack Card Button football" at bounding box center [274, 403] width 94 height 94
click at [258, 404] on img "Stack Card Button football" at bounding box center [274, 403] width 94 height 94
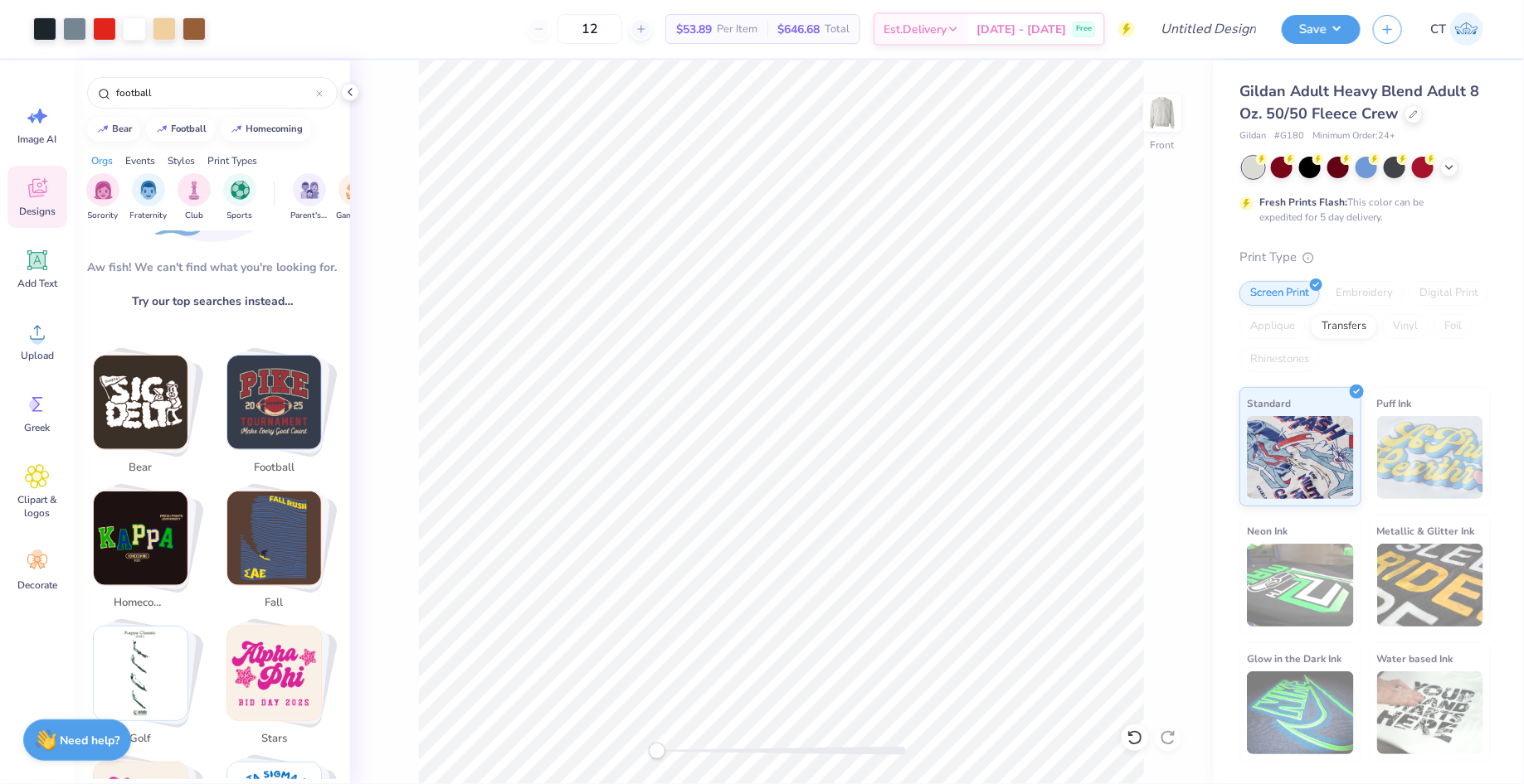
click at [258, 404] on img "Stack Card Button football" at bounding box center [274, 403] width 94 height 94
click at [320, 91] on icon at bounding box center [318, 93] width 5 height 5
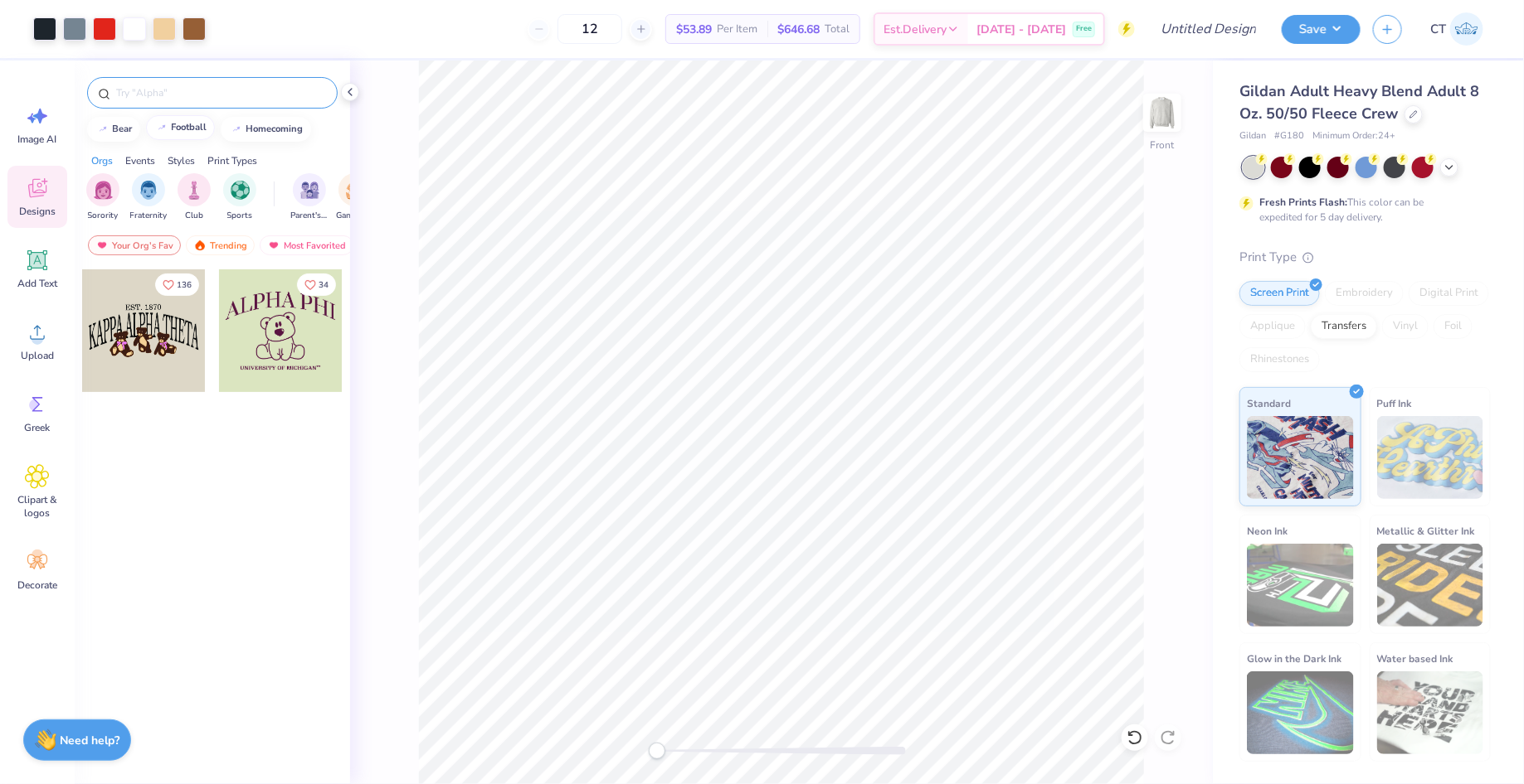
click at [195, 124] on div "football" at bounding box center [189, 126] width 36 height 9
type input "football"
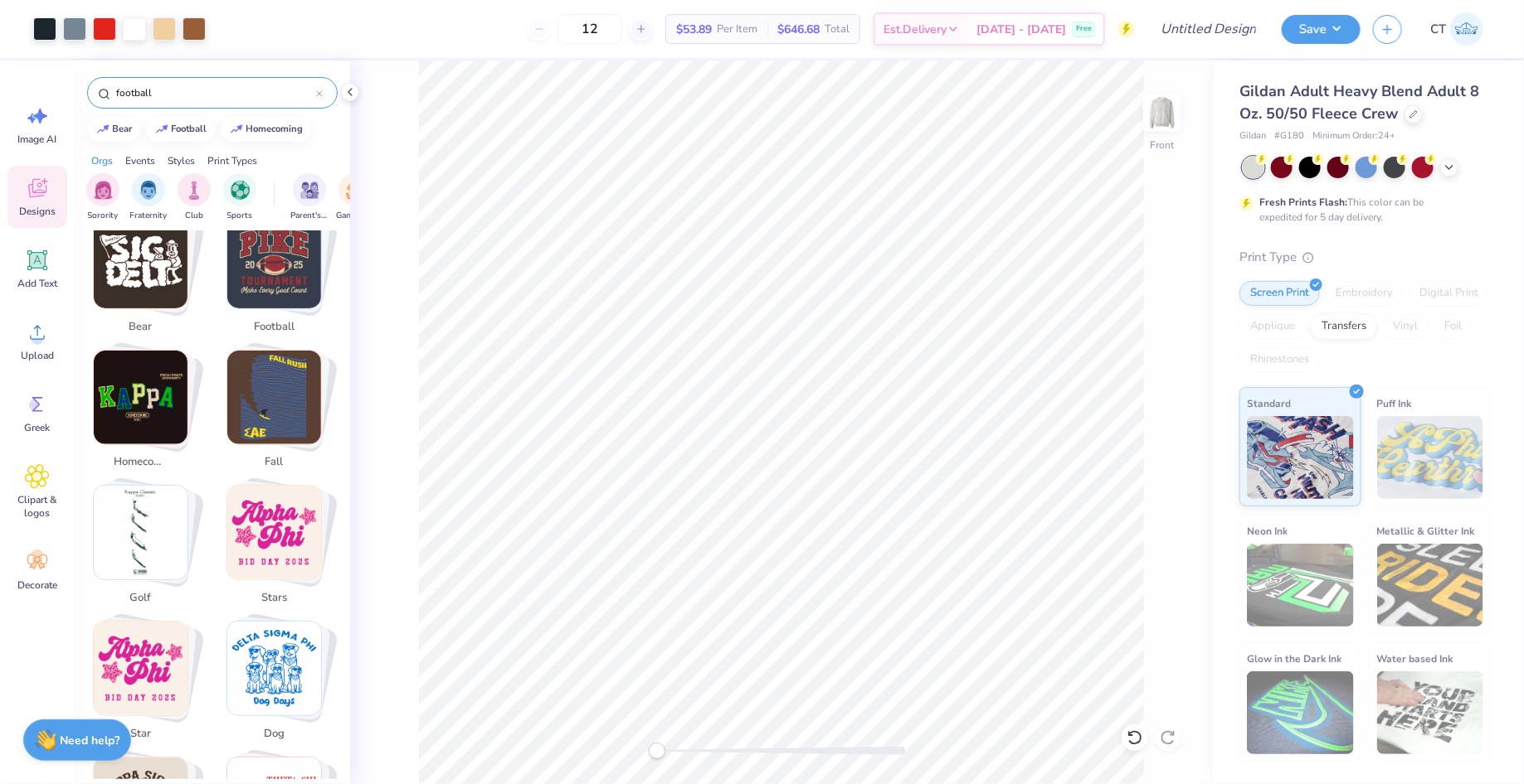
scroll to position [313, 0]
click at [280, 253] on img "Stack Card Button football" at bounding box center [274, 260] width 94 height 94
click at [293, 260] on img "Stack Card Button football" at bounding box center [274, 260] width 94 height 94
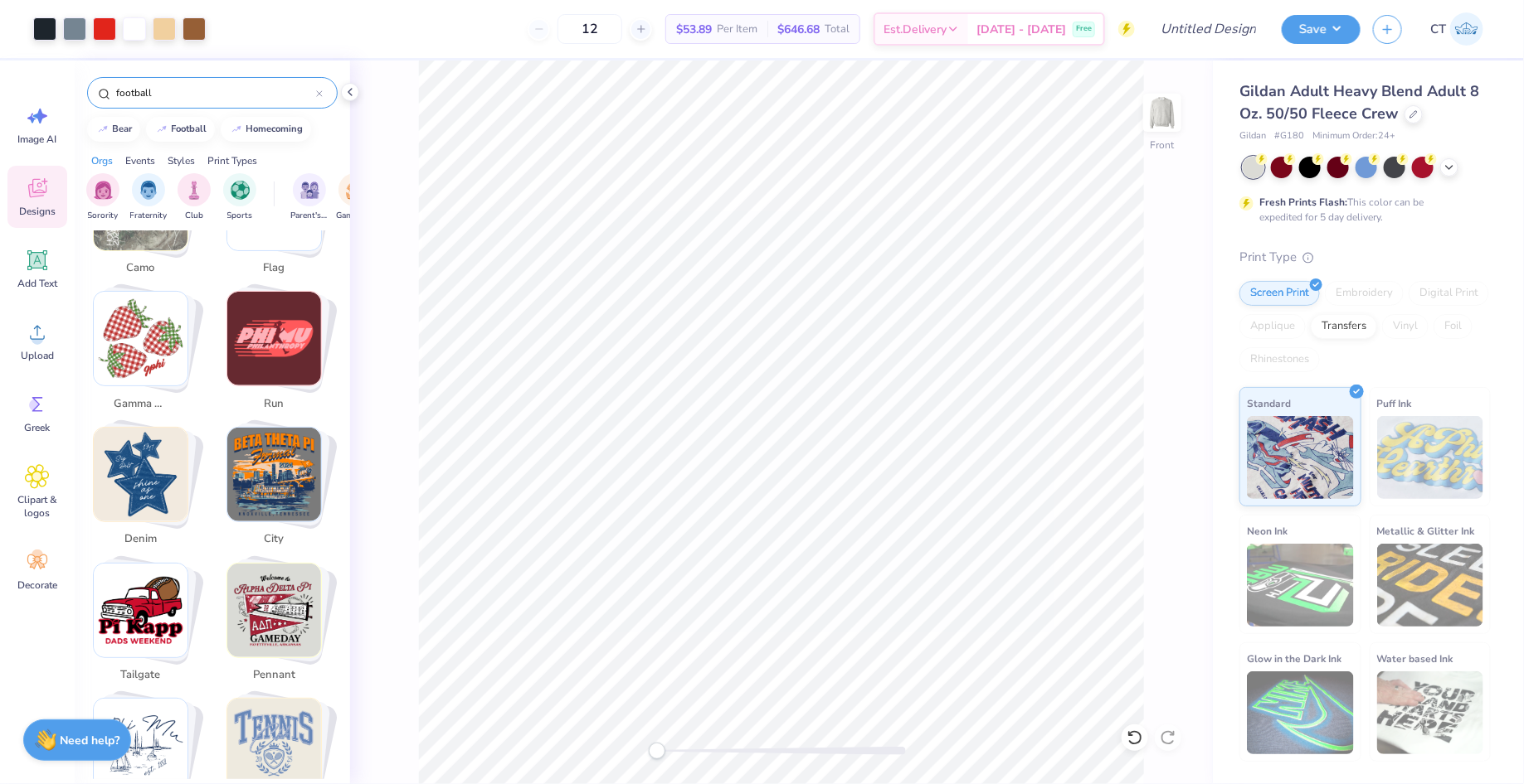
scroll to position [1879, 0]
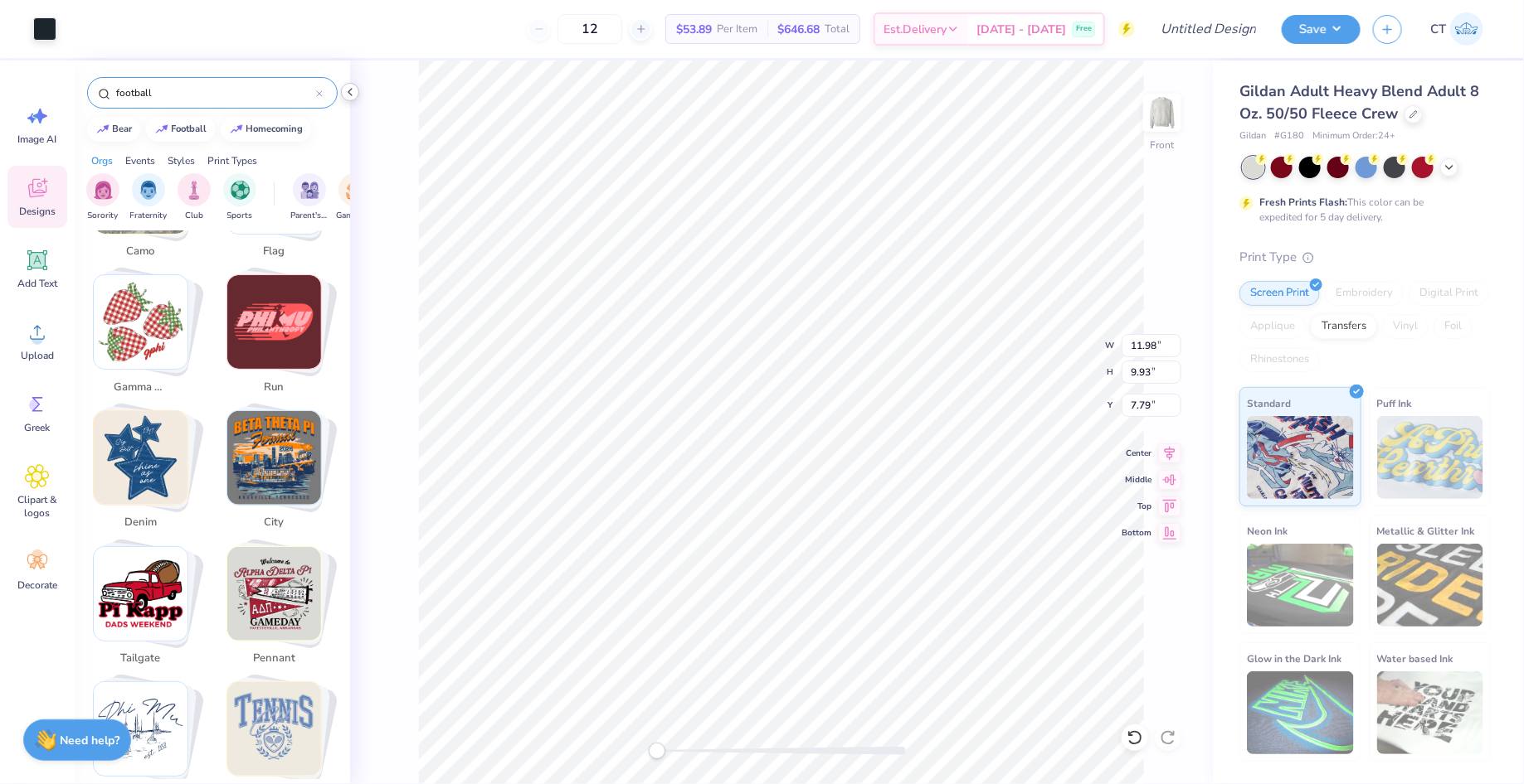
click at [349, 94] on polyline at bounding box center [349, 91] width 3 height 7
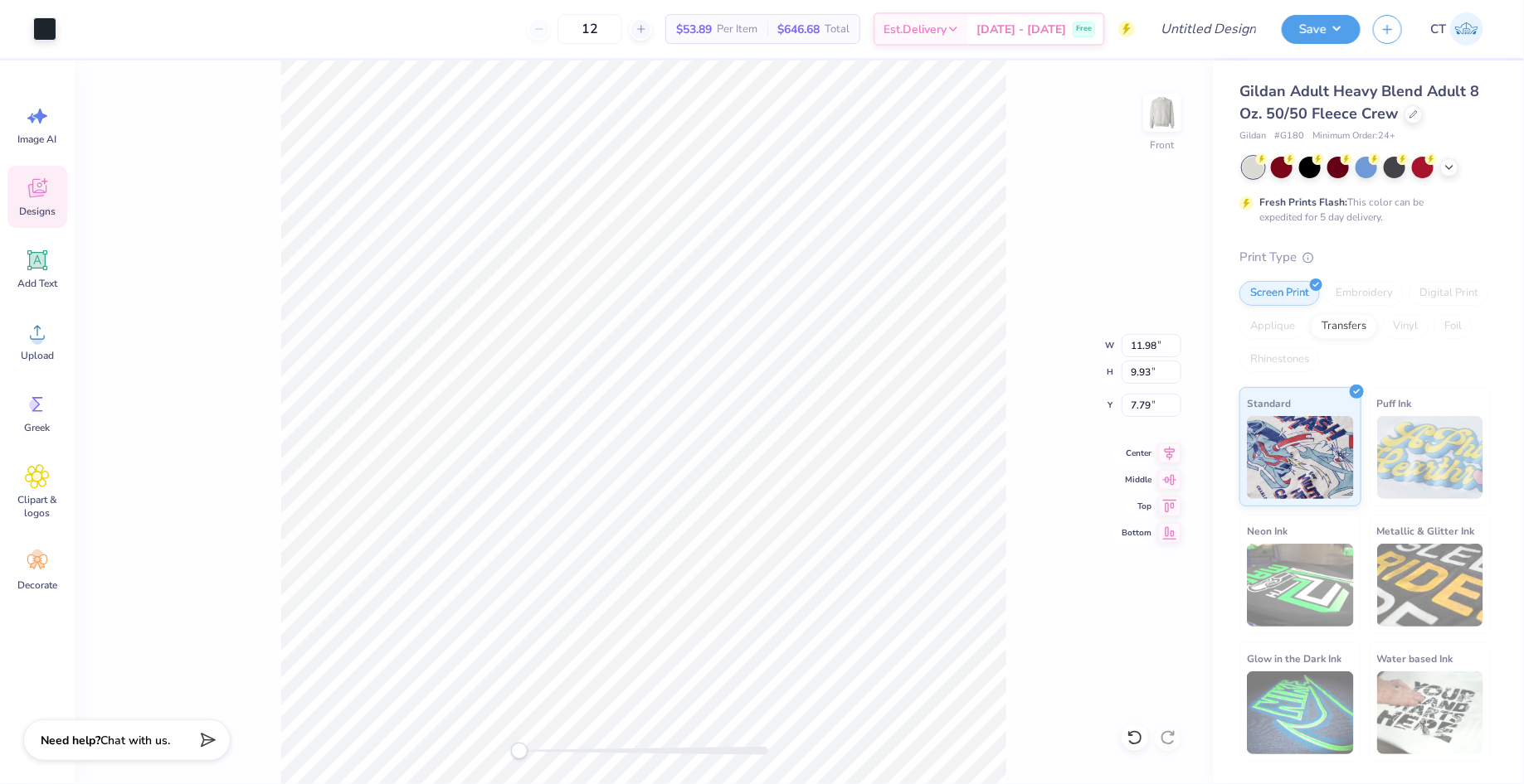
scroll to position [1534, 0]
type input "12.29"
type input "5.02"
type input "19.62"
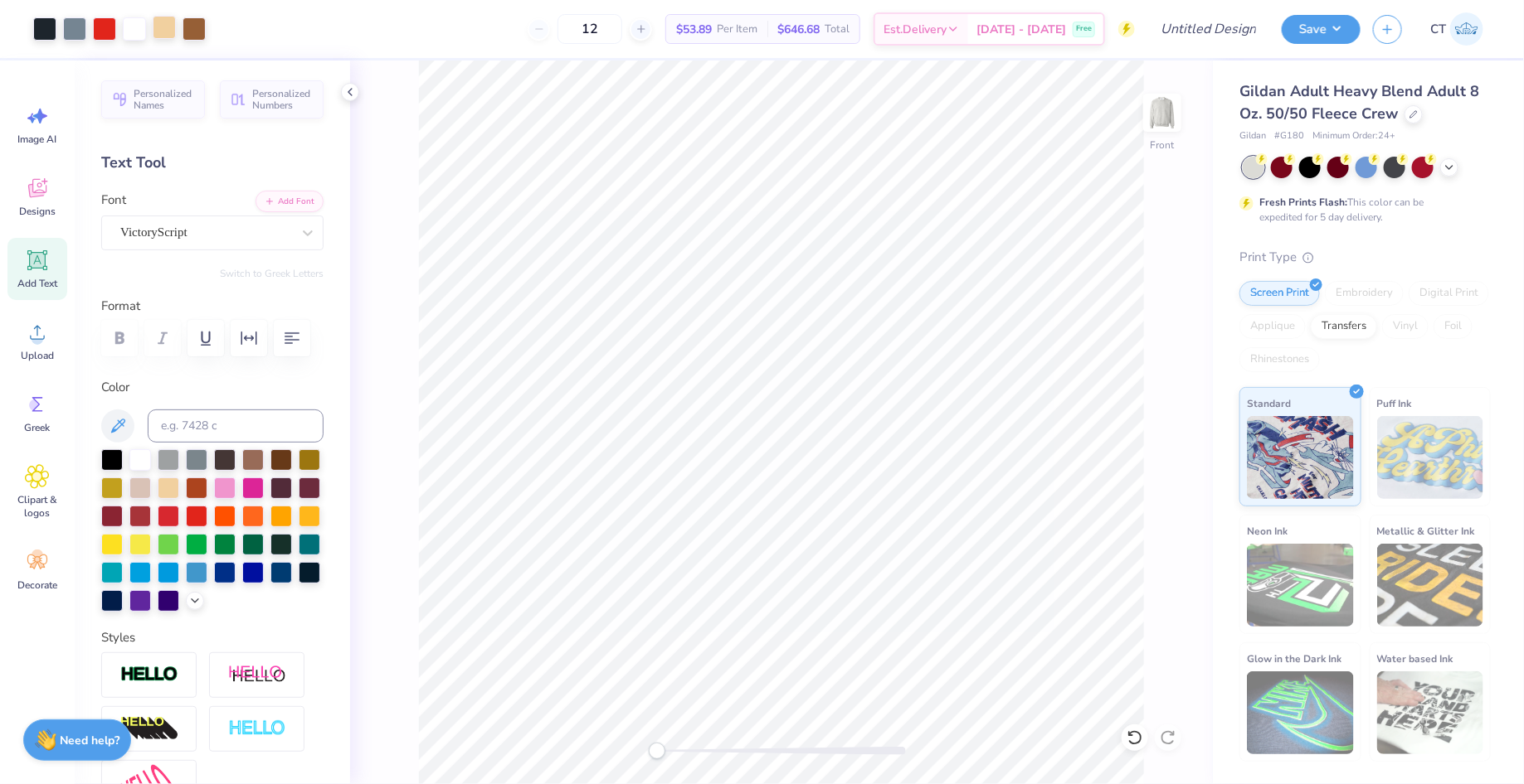
click at [162, 29] on div at bounding box center [164, 27] width 23 height 23
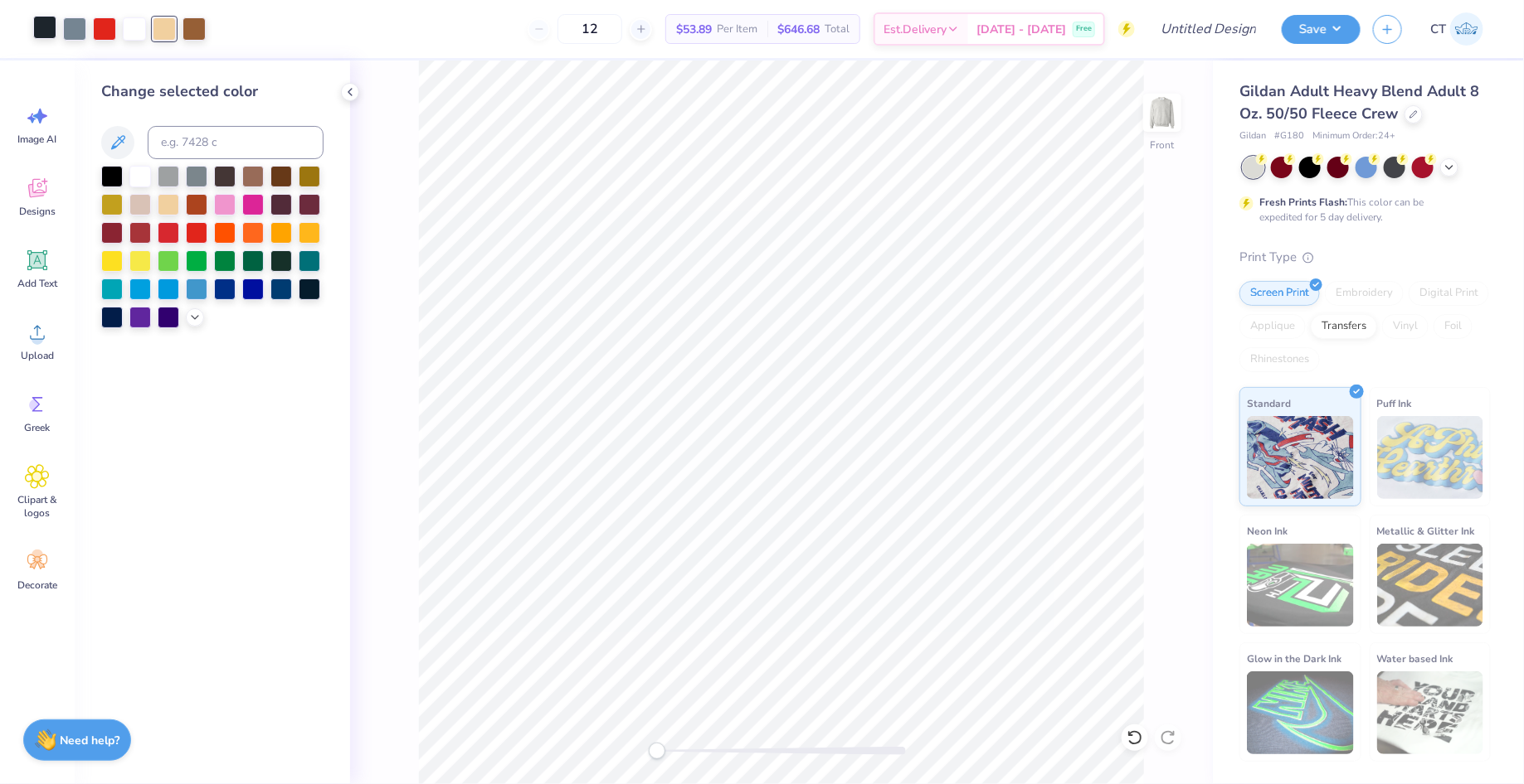
click at [49, 32] on div at bounding box center [45, 27] width 23 height 23
click at [145, 180] on div at bounding box center [140, 175] width 21 height 21
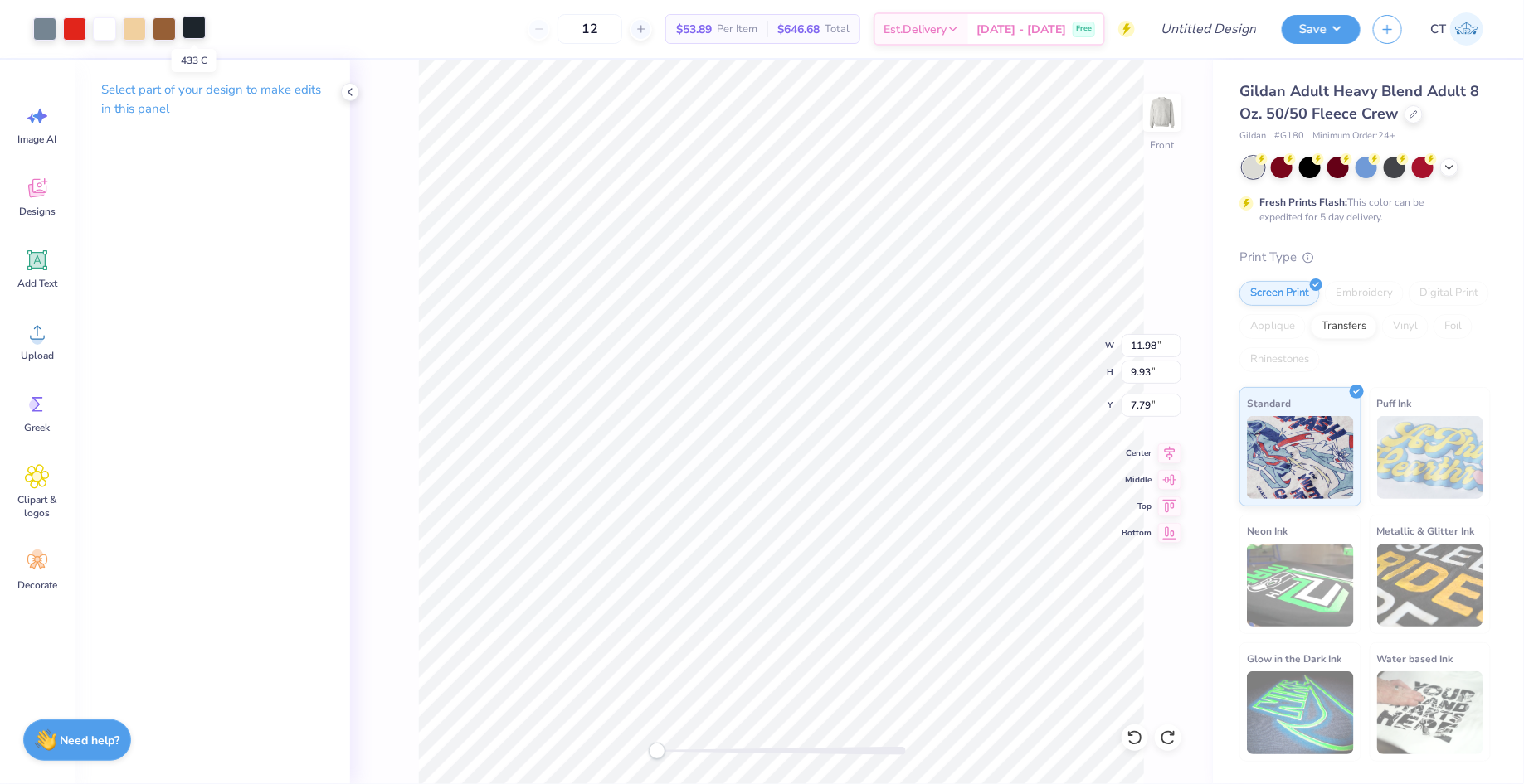
click at [193, 30] on div at bounding box center [194, 27] width 23 height 23
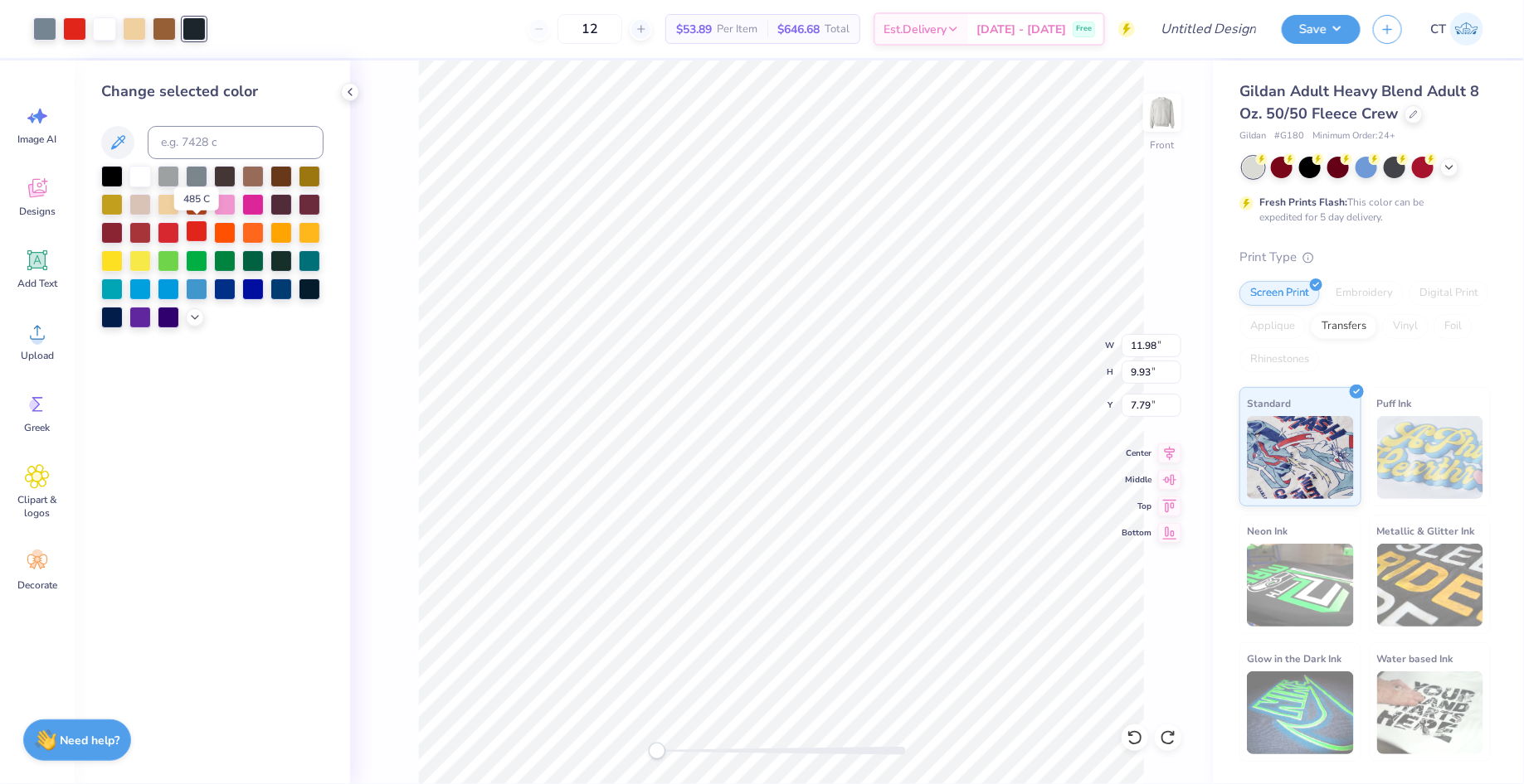
click at [197, 234] on div at bounding box center [196, 231] width 21 height 21
click at [169, 259] on div at bounding box center [168, 259] width 21 height 21
click at [141, 259] on div at bounding box center [140, 259] width 21 height 21
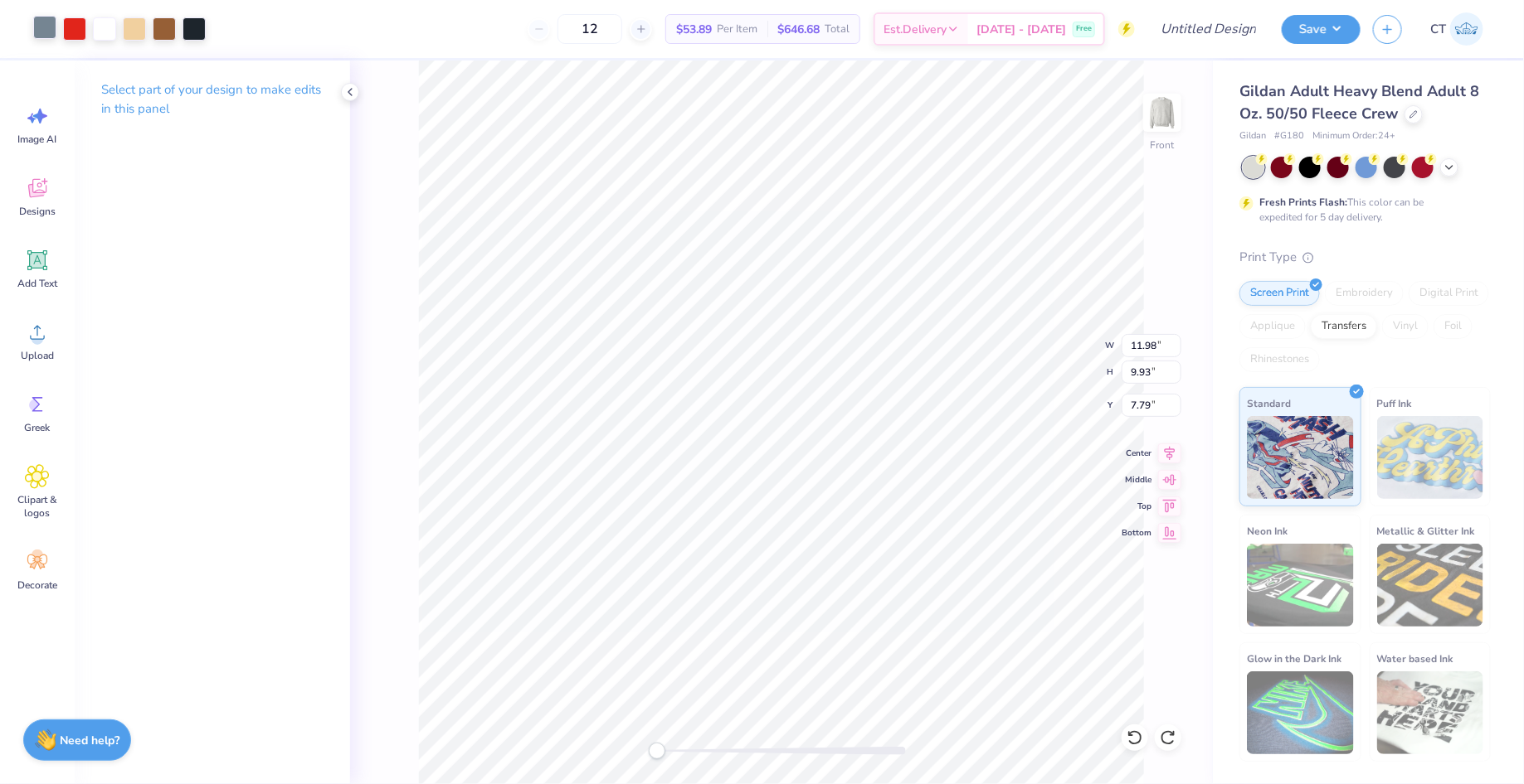
click at [42, 30] on div at bounding box center [45, 27] width 23 height 23
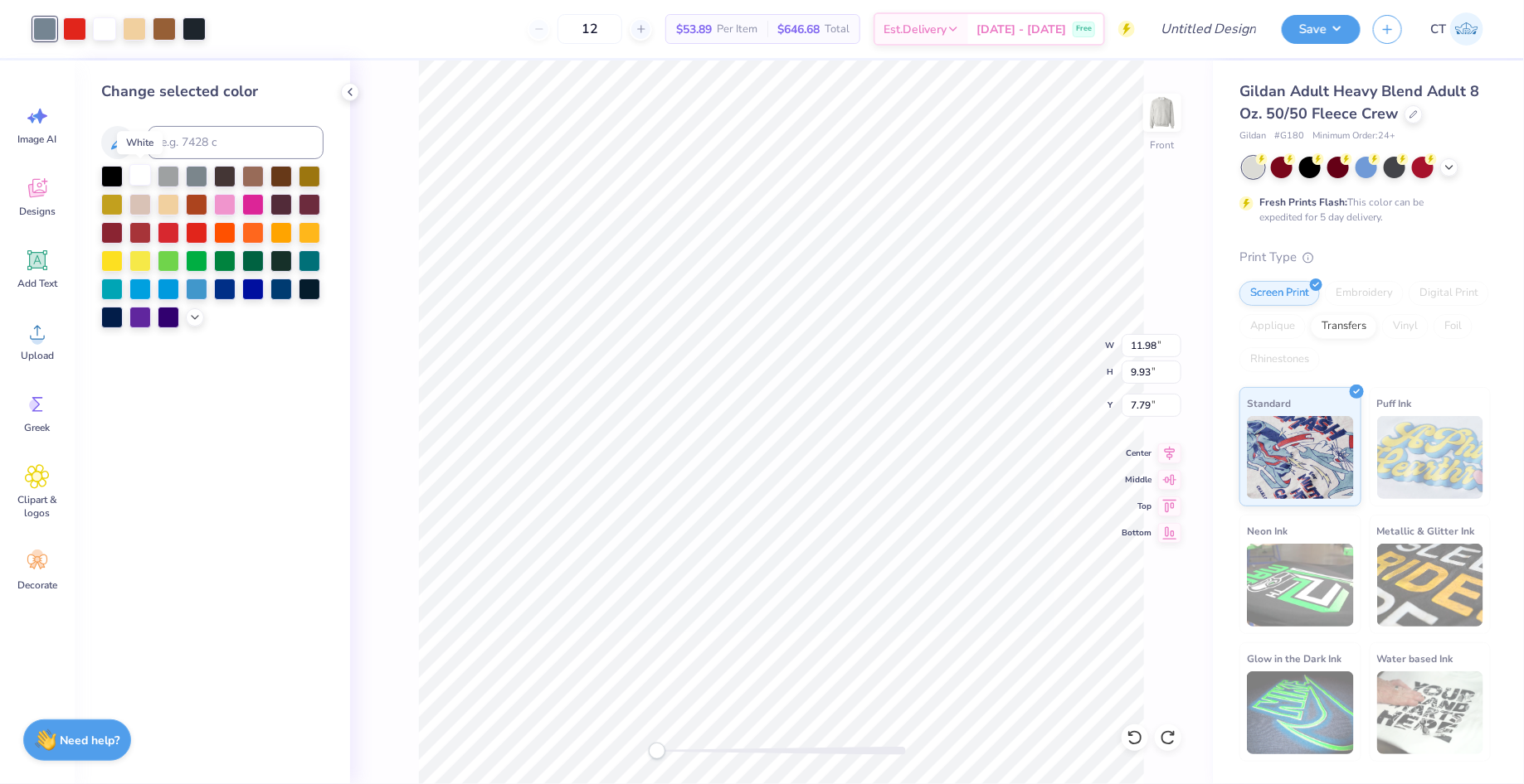
click at [140, 177] on div at bounding box center [140, 175] width 21 height 21
click at [412, 157] on div "Front W 11.98 11.98 " H 9.93 9.93 " Y 7.79 7.79 " Center Middle Top Bottom" at bounding box center [781, 422] width 863 height 724
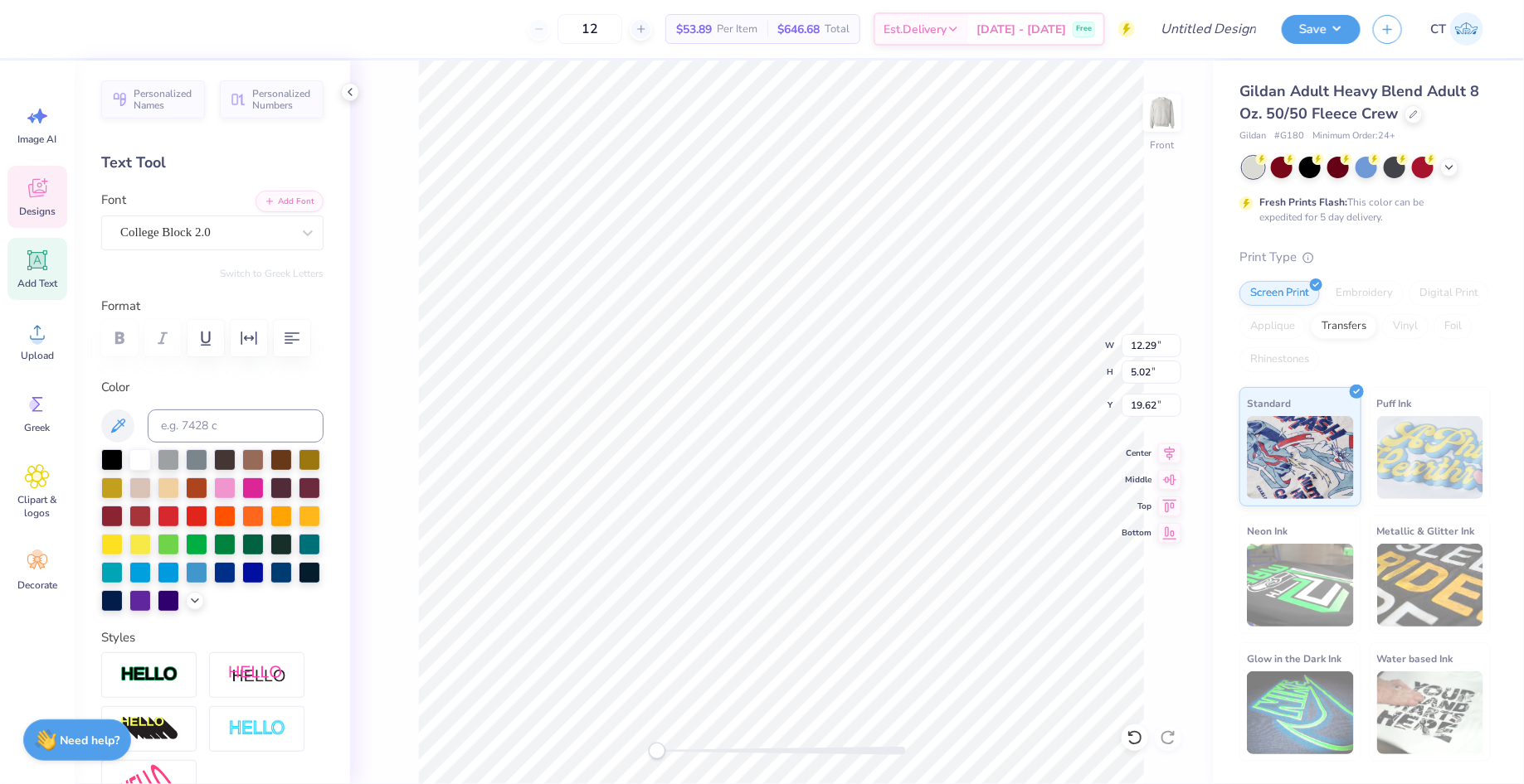
type textarea "2"
type textarea "[MEDICAL_DATA]"
click at [364, 414] on div "Front W 12.29 12.29 " H 5.02 5.02 " Y 19.62 19.62 " Center Middle Top Bottom" at bounding box center [781, 422] width 863 height 724
click at [872, 601] on li "Group" at bounding box center [892, 606] width 130 height 32
type input "12.58"
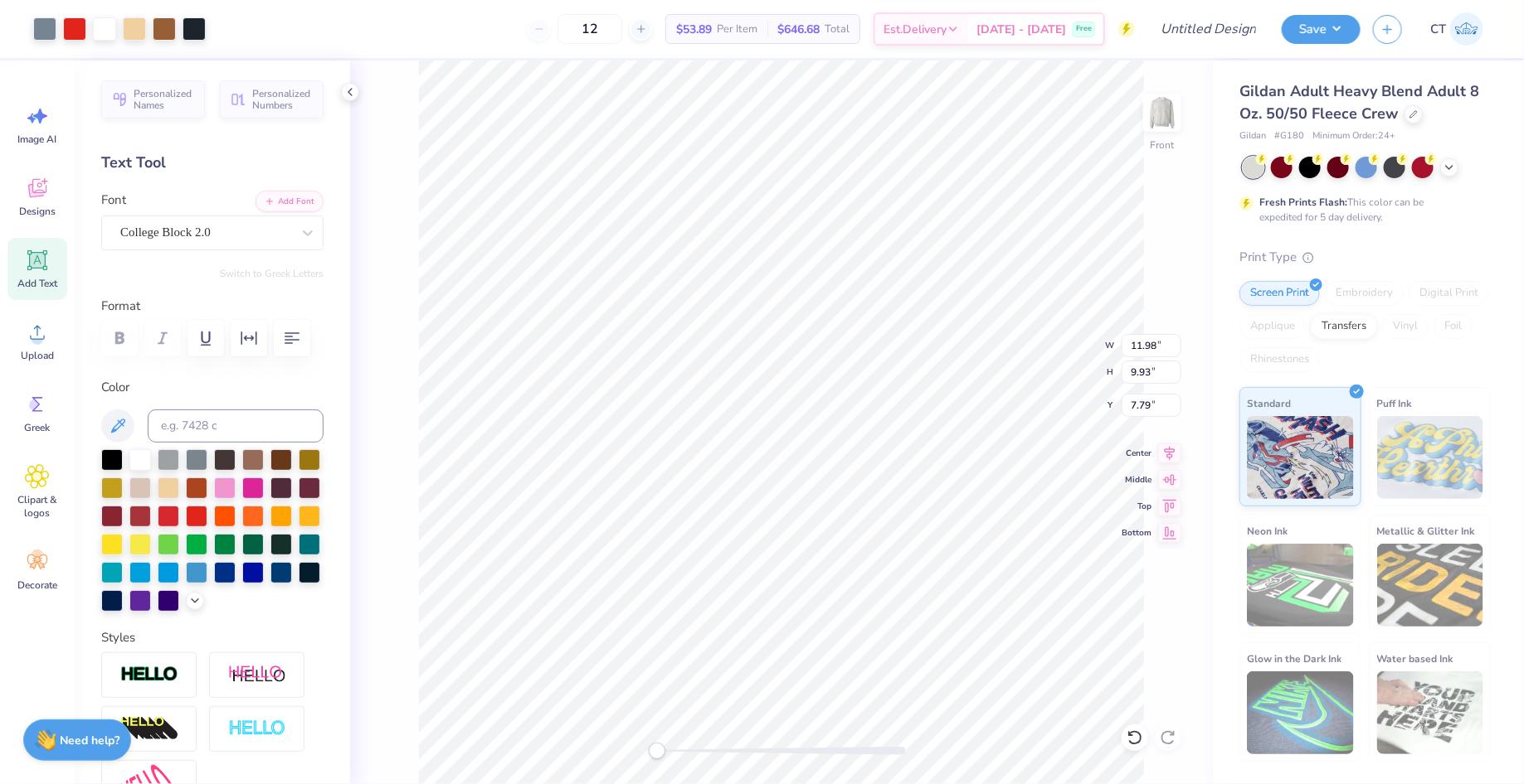
type input "5.63"
type input "20.01"
click at [43, 207] on span "Designs" at bounding box center [38, 212] width 37 height 14
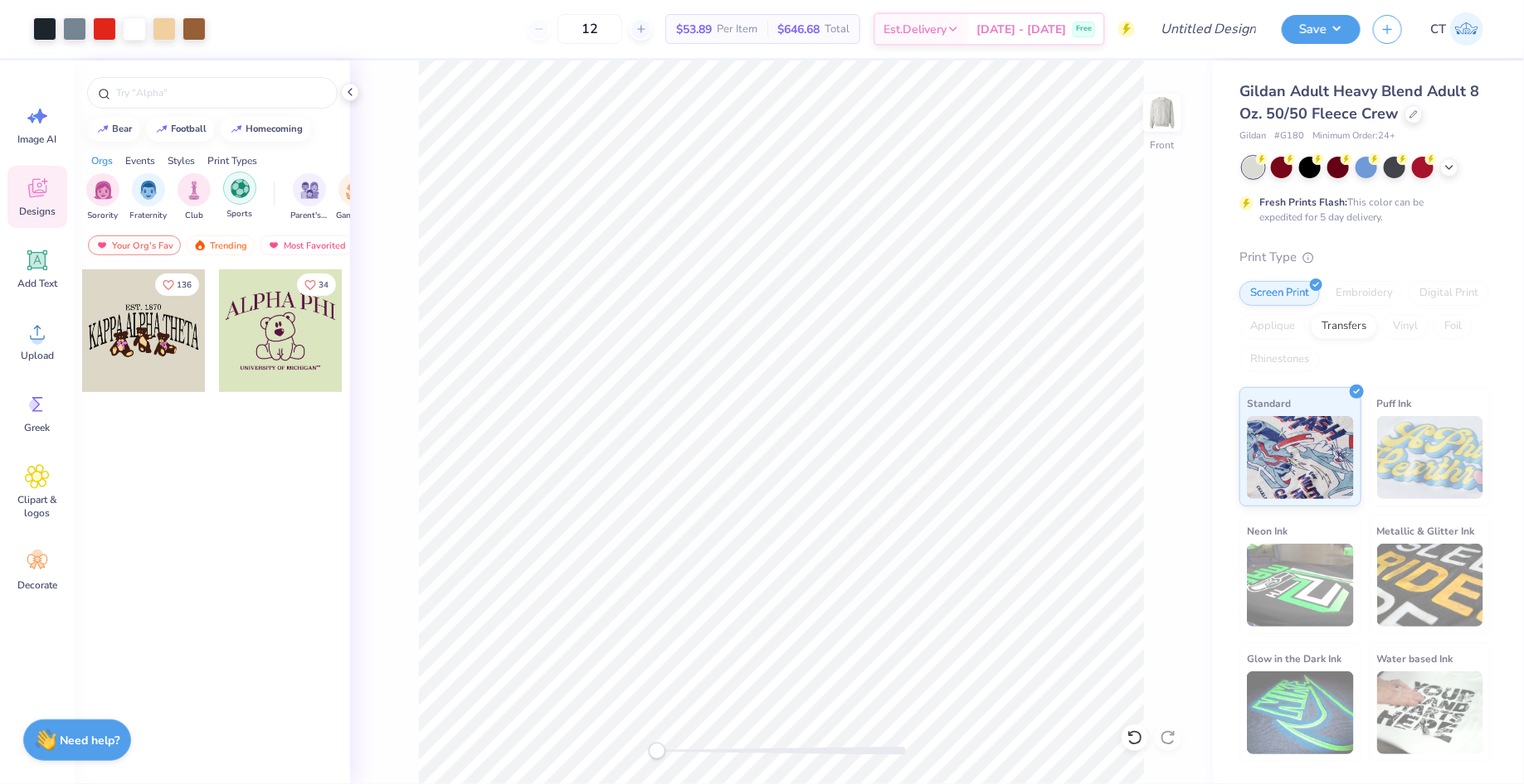
click at [244, 191] on img "filter for Sports" at bounding box center [241, 189] width 19 height 19
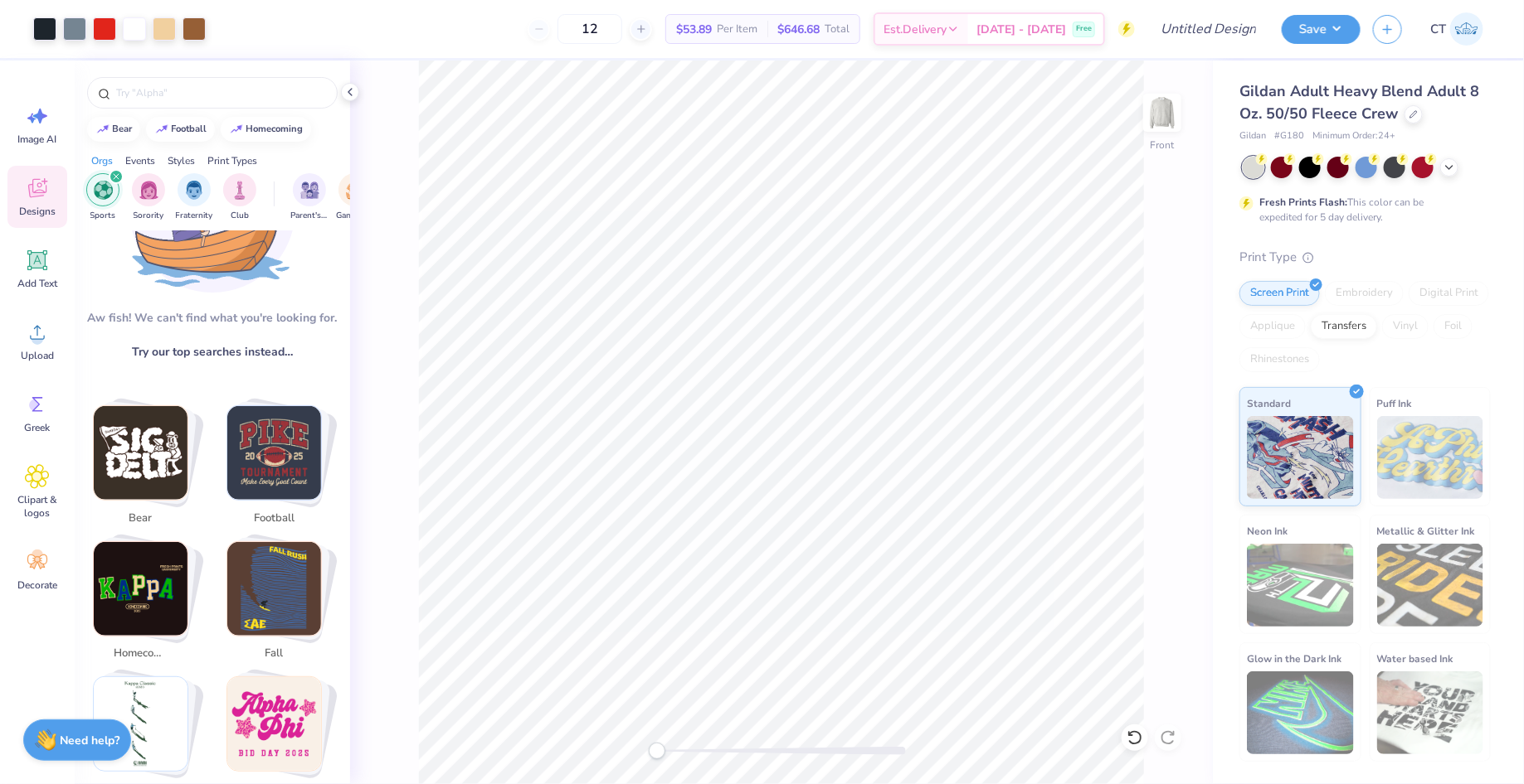
scroll to position [122, 0]
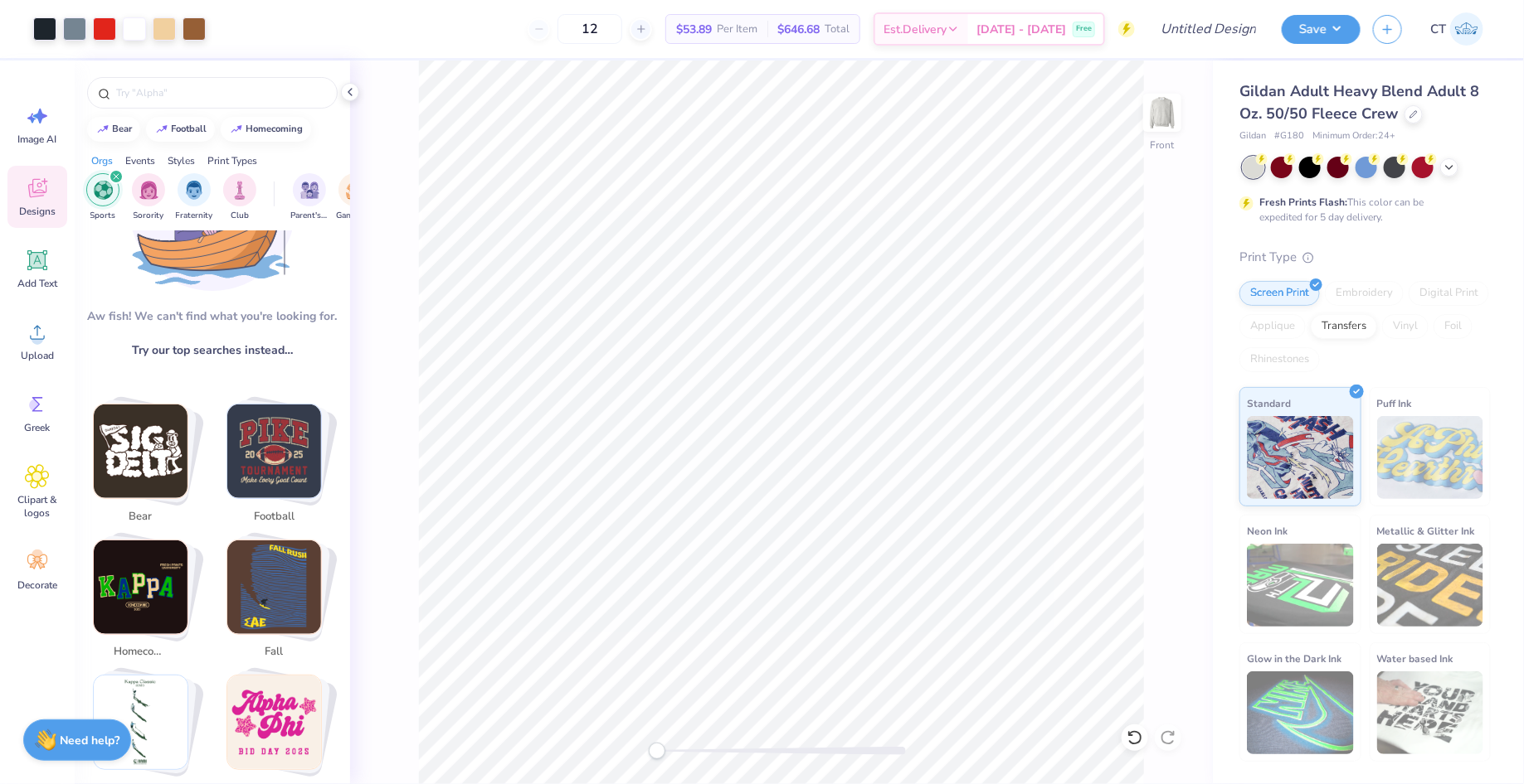
click at [284, 445] on img "Stack Card Button football" at bounding box center [274, 451] width 94 height 94
type input "football"
click at [284, 445] on img "Stack Card Button football" at bounding box center [274, 451] width 94 height 94
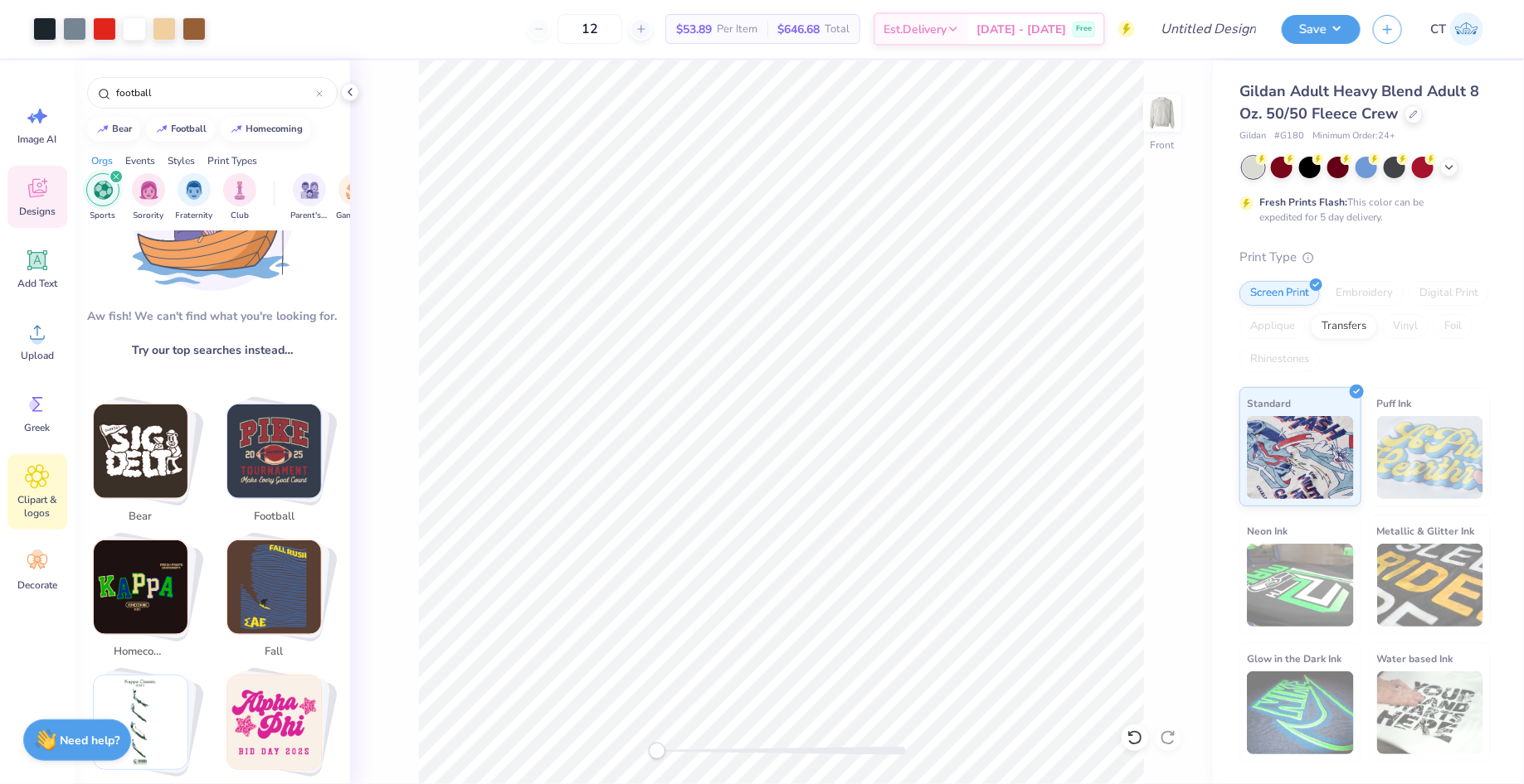
click at [35, 479] on icon at bounding box center [37, 476] width 10 height 10
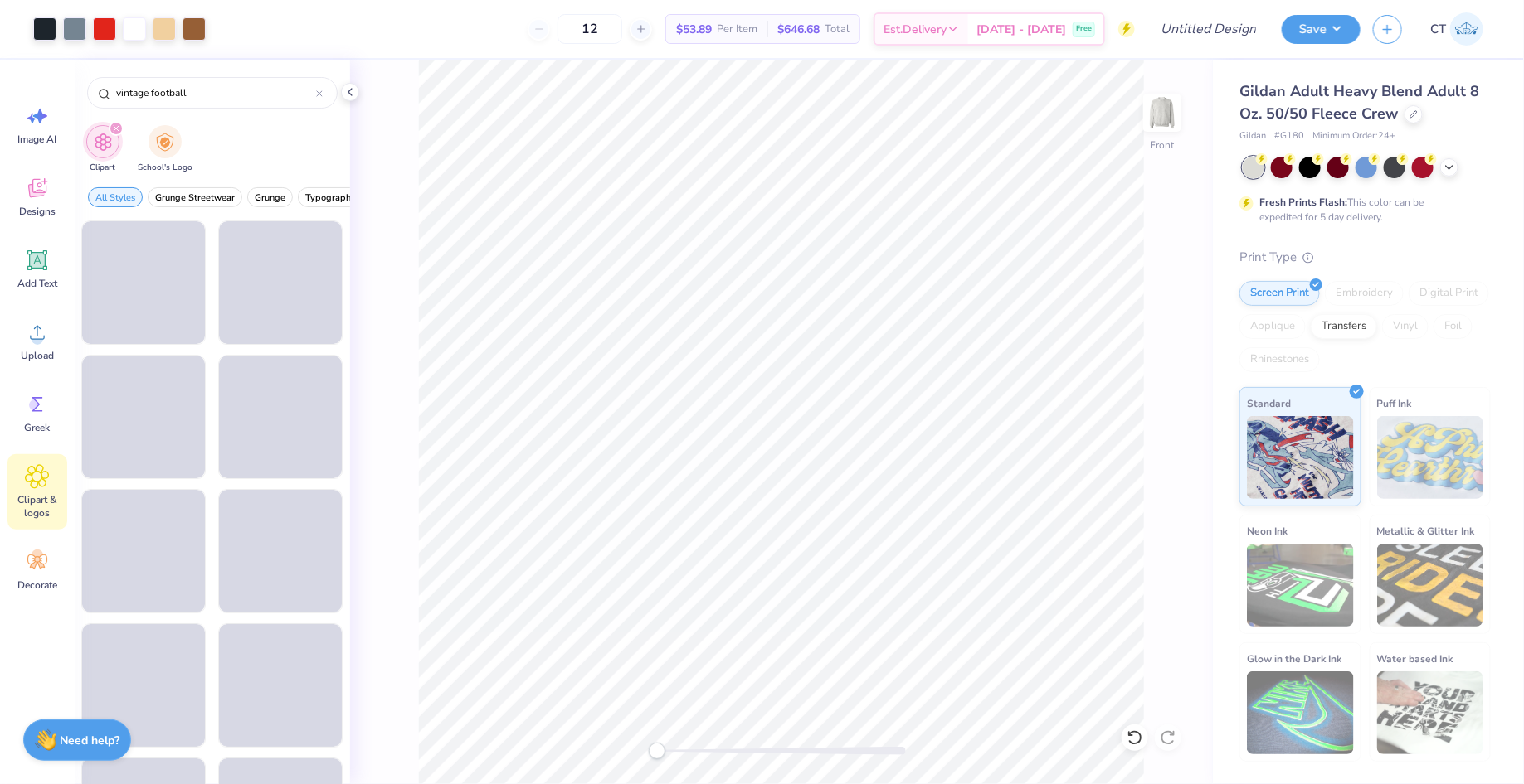
type input "vintage football"
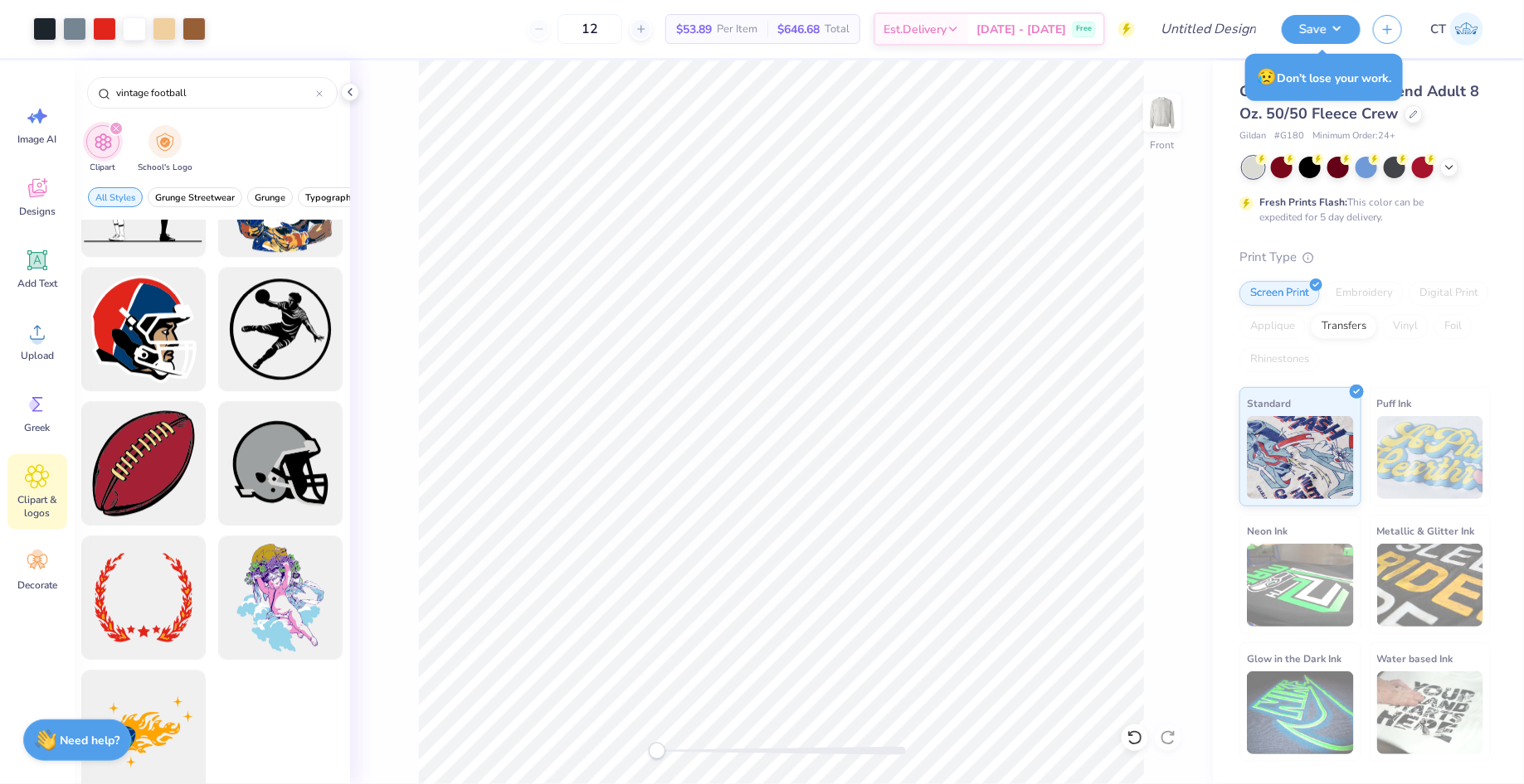
scroll to position [5210, 0]
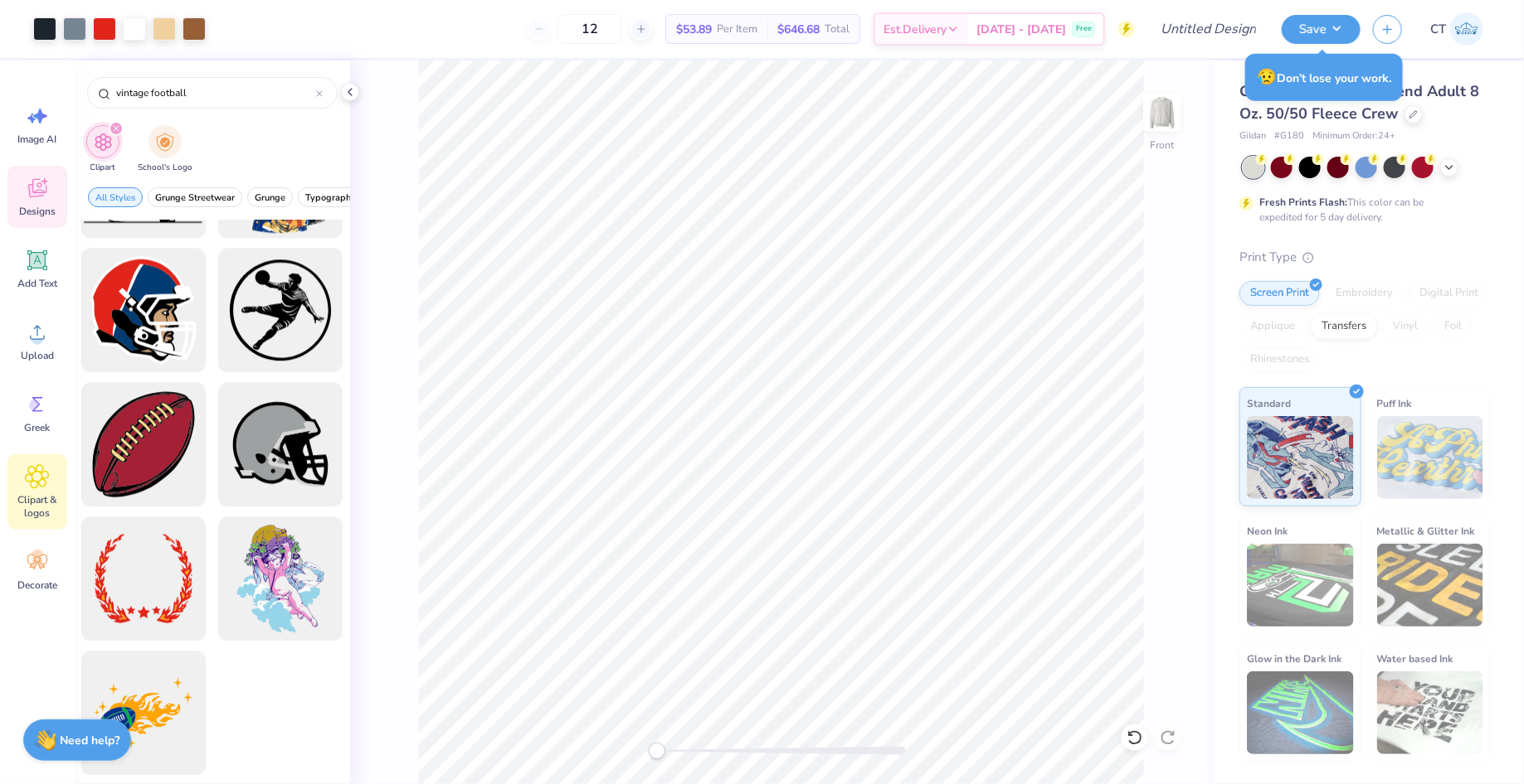
click at [33, 190] on icon at bounding box center [37, 189] width 18 height 19
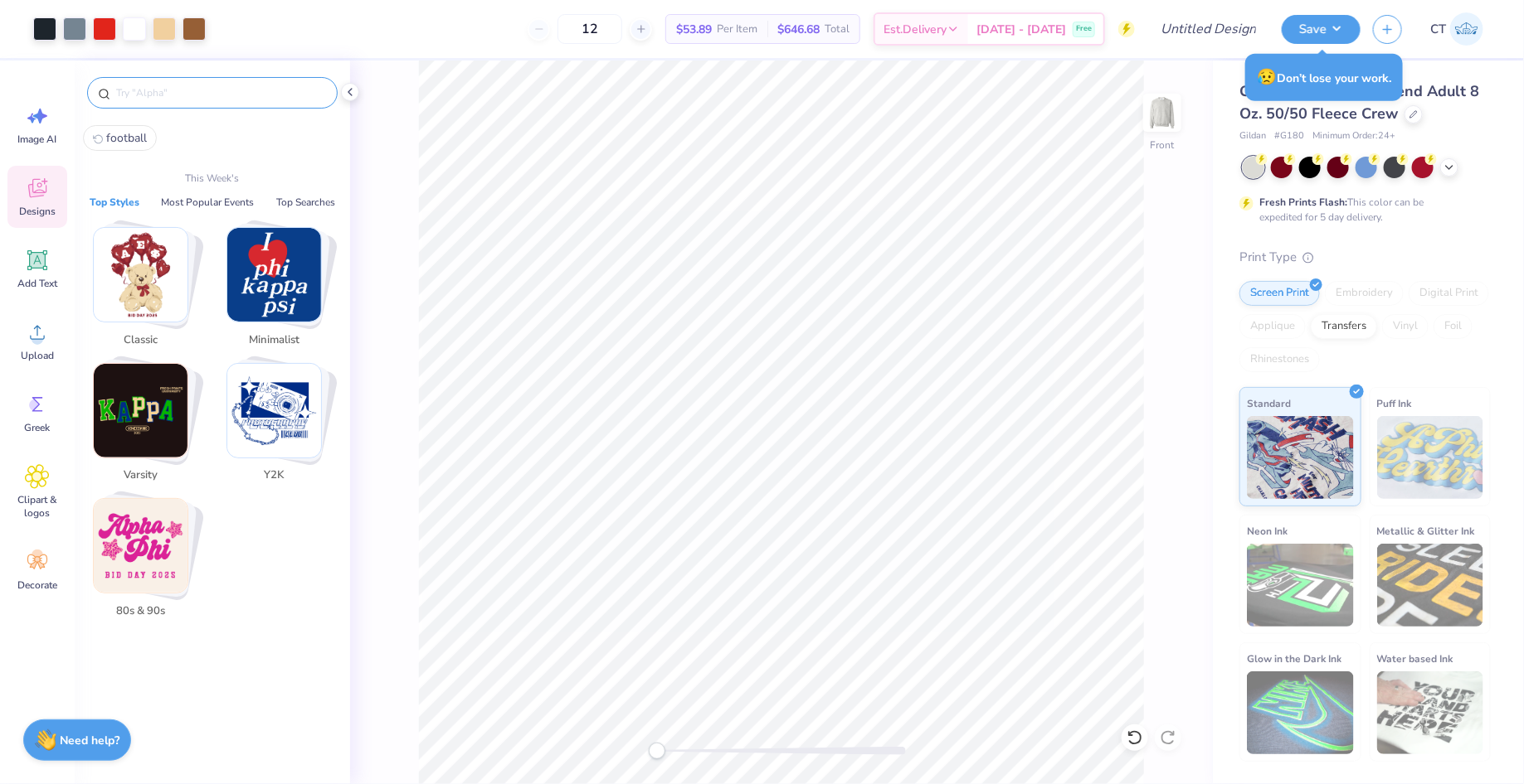
click at [290, 94] on input "text" at bounding box center [220, 92] width 213 height 16
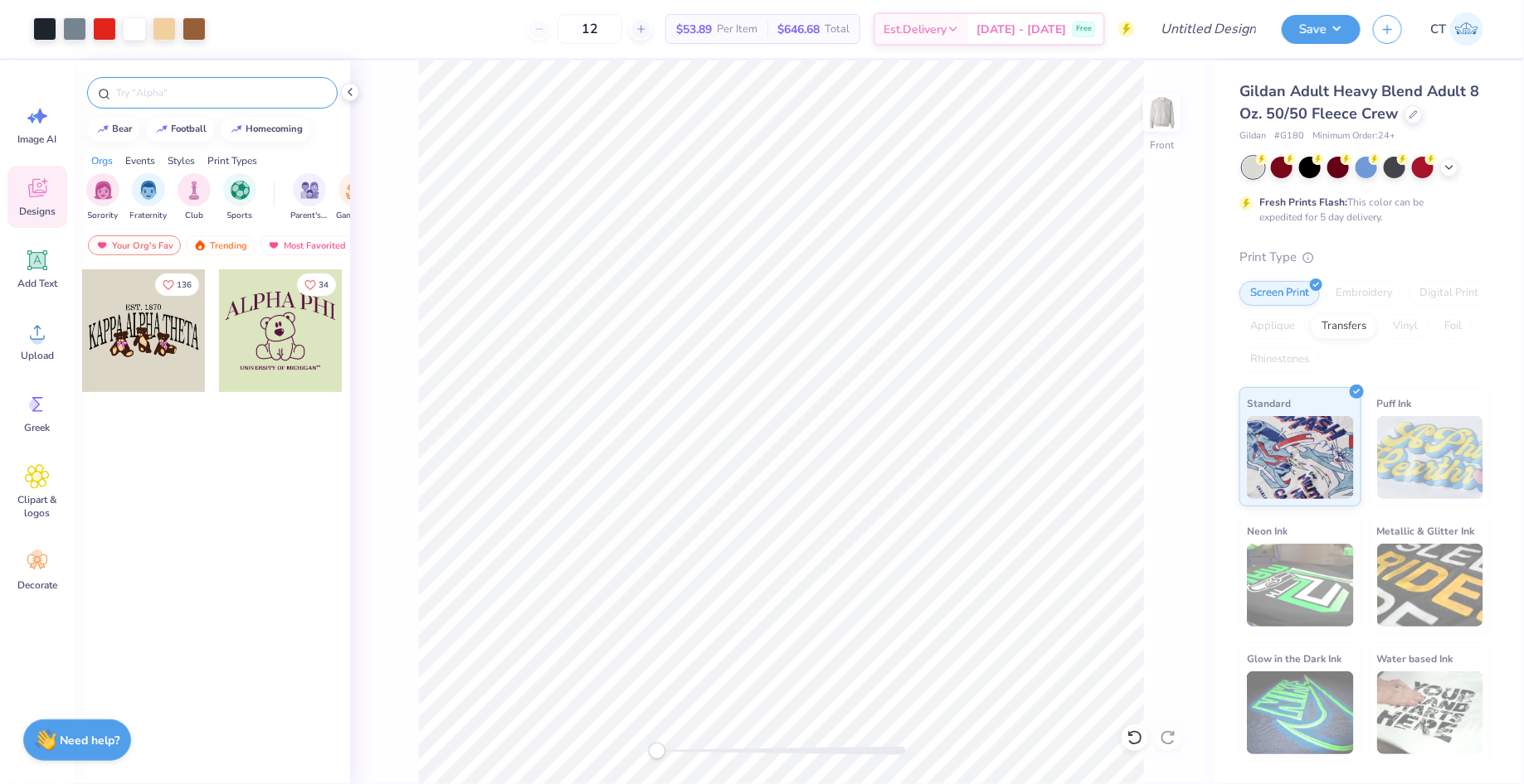
click at [215, 99] on input "text" at bounding box center [220, 92] width 213 height 16
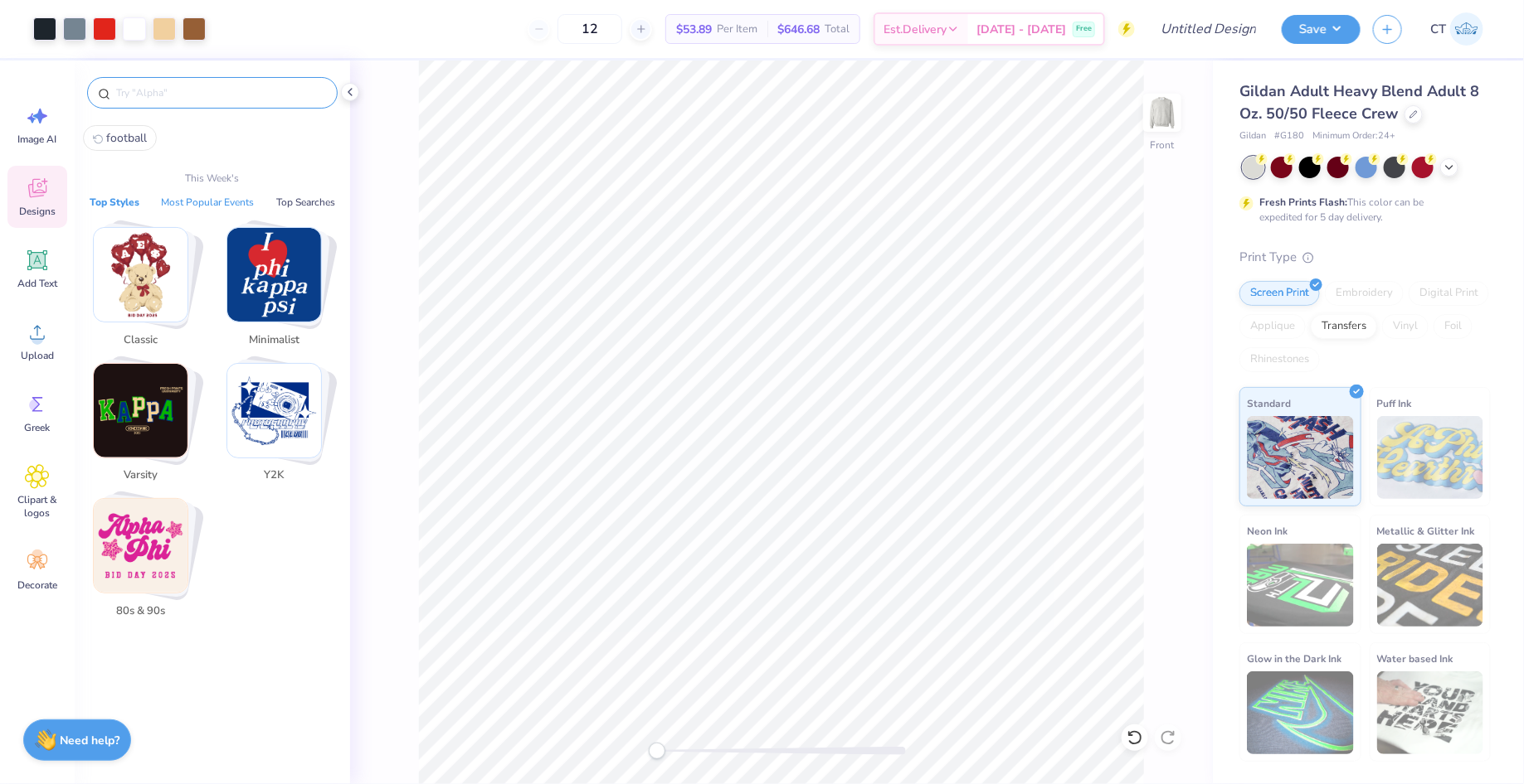
click at [216, 201] on button "Most Popular Events" at bounding box center [208, 202] width 103 height 16
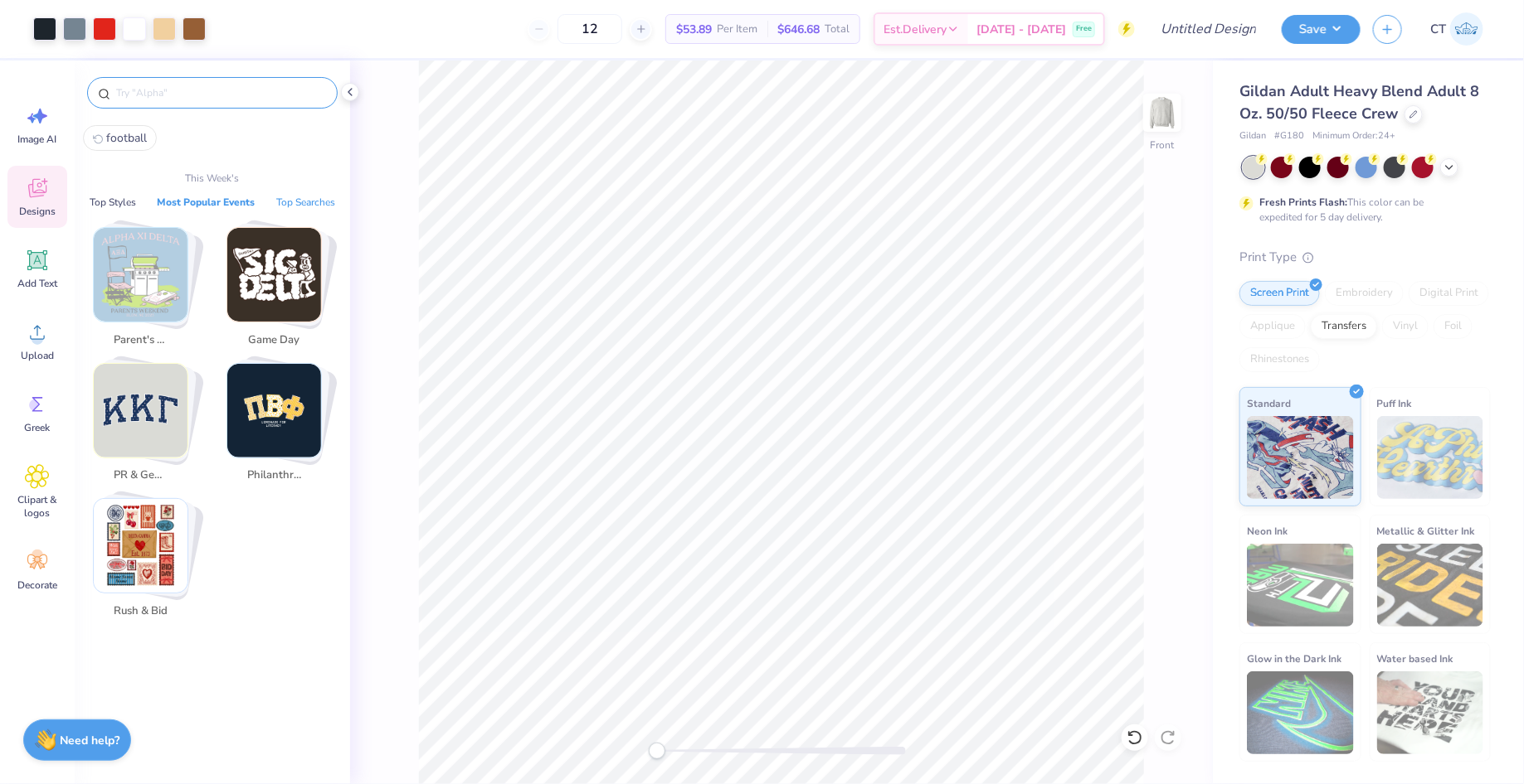
click at [313, 201] on button "Top Searches" at bounding box center [305, 202] width 69 height 16
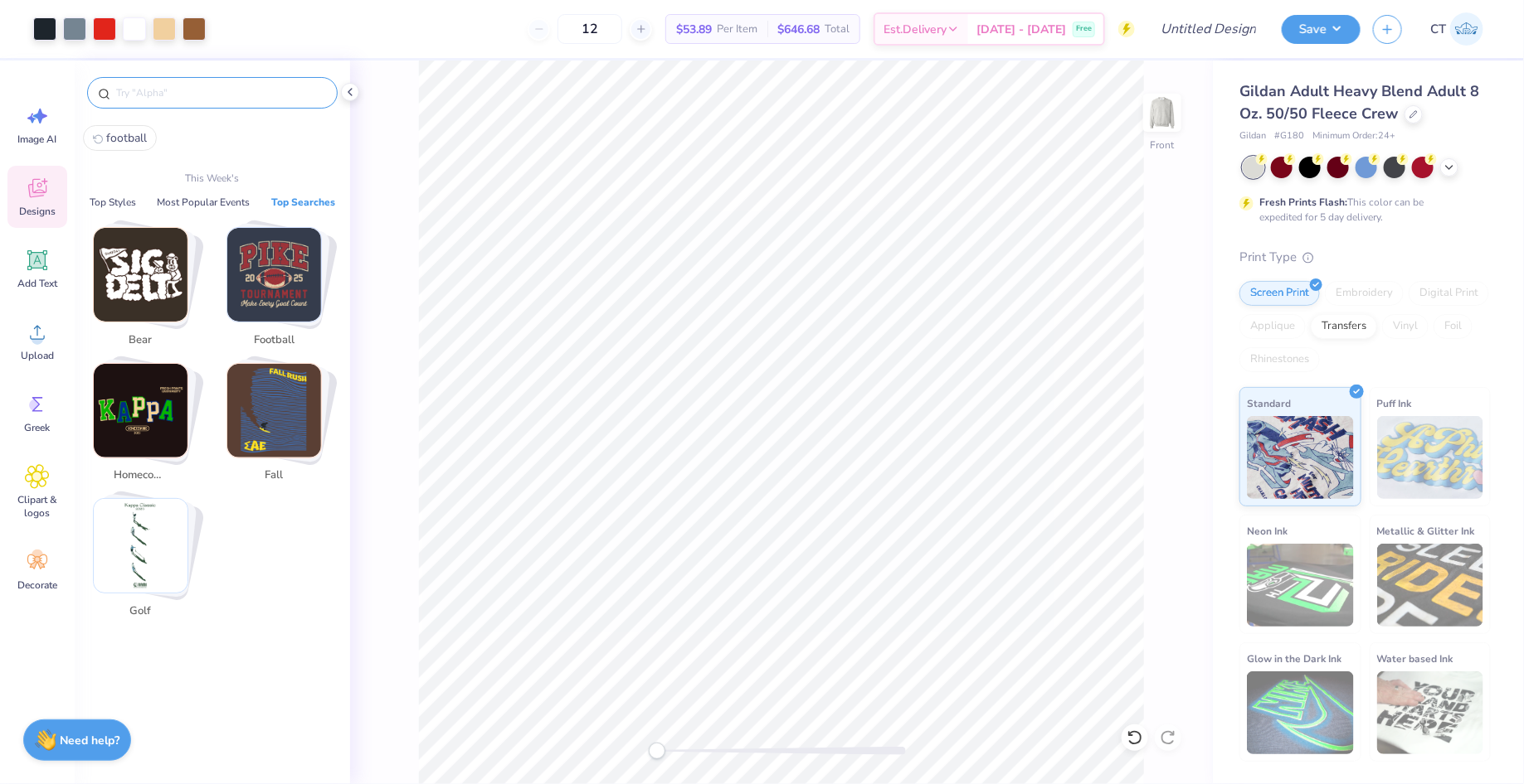
click at [282, 259] on img "Stack Card Button football" at bounding box center [274, 275] width 94 height 94
type input "football"
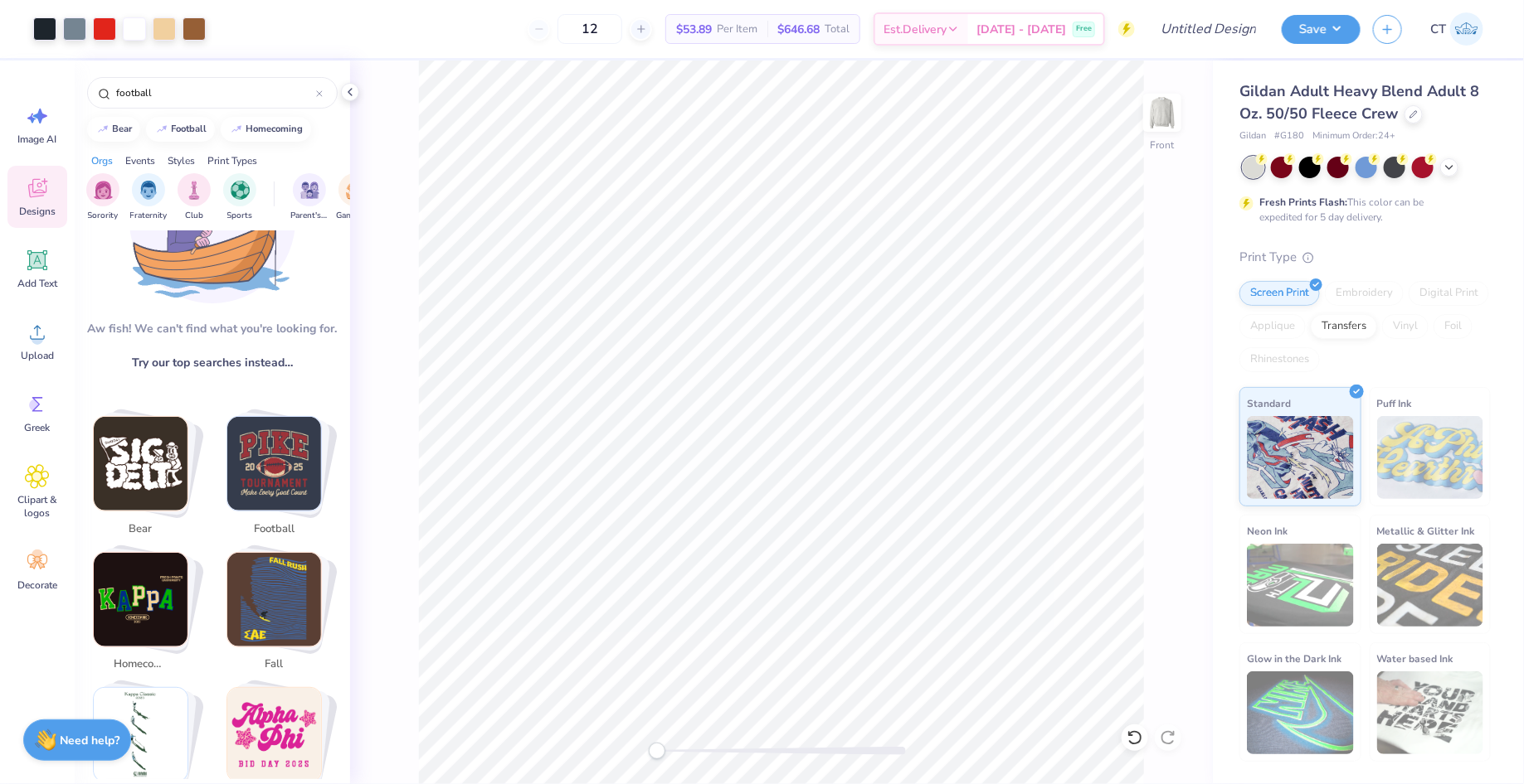
scroll to position [109, 0]
click at [258, 443] on img "Stack Card Button football" at bounding box center [274, 465] width 94 height 94
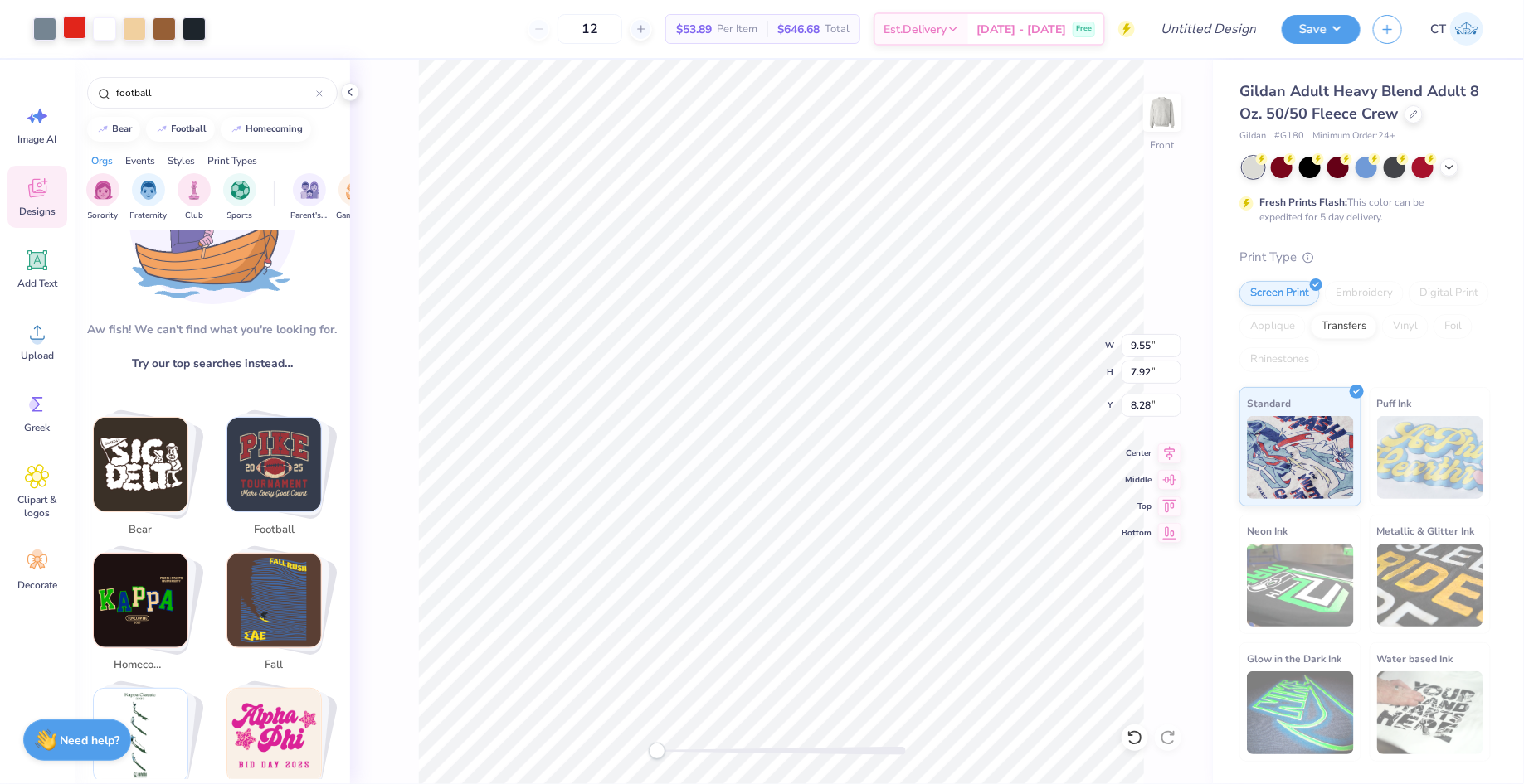
click at [77, 27] on div at bounding box center [75, 27] width 23 height 23
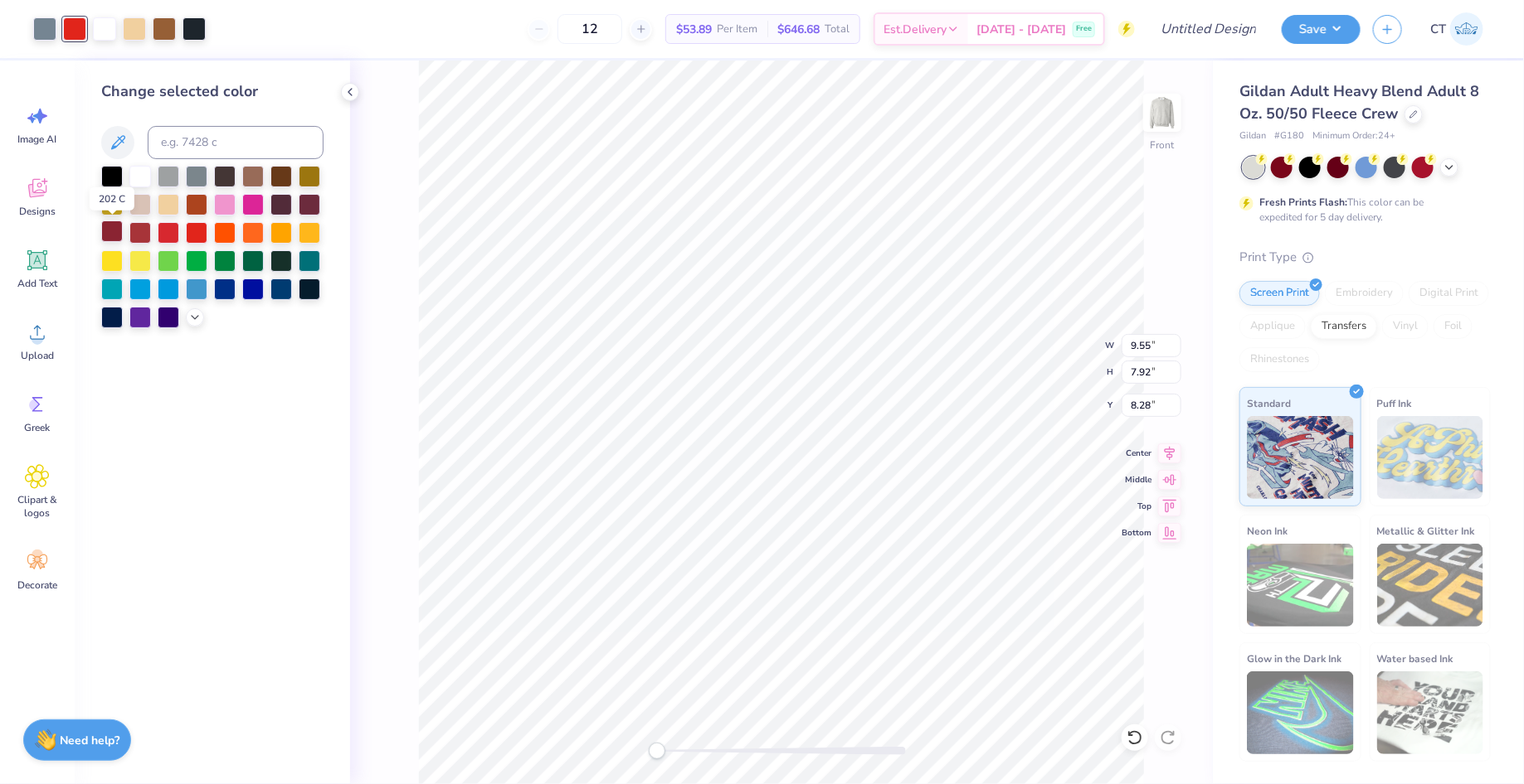
click at [114, 232] on div at bounding box center [112, 231] width 21 height 21
click at [147, 231] on div at bounding box center [140, 231] width 21 height 21
click at [38, 26] on div at bounding box center [45, 27] width 23 height 23
click at [143, 180] on div at bounding box center [140, 175] width 21 height 21
click at [172, 204] on div at bounding box center [168, 203] width 21 height 21
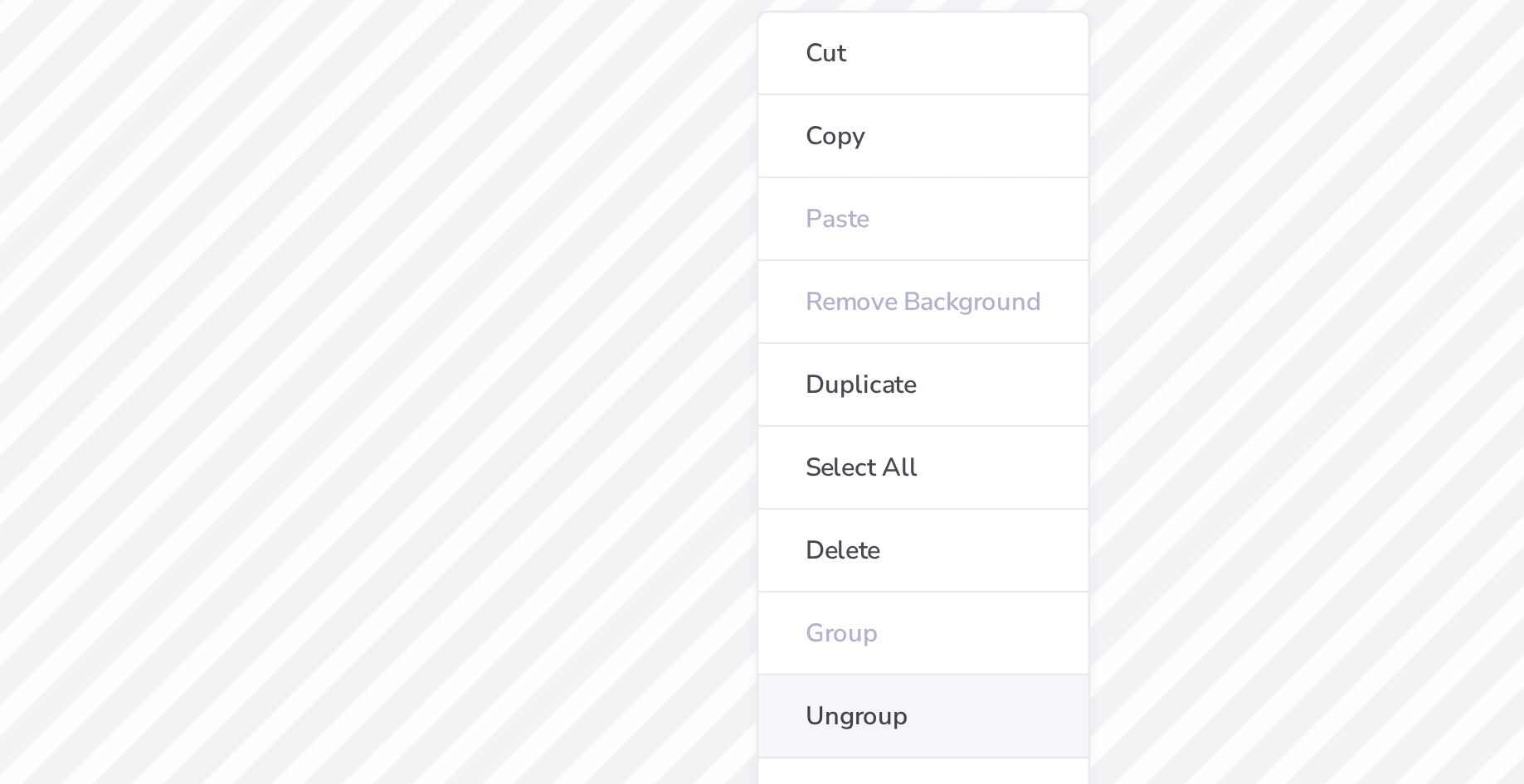
click at [779, 455] on li "Ungroup" at bounding box center [806, 464] width 130 height 32
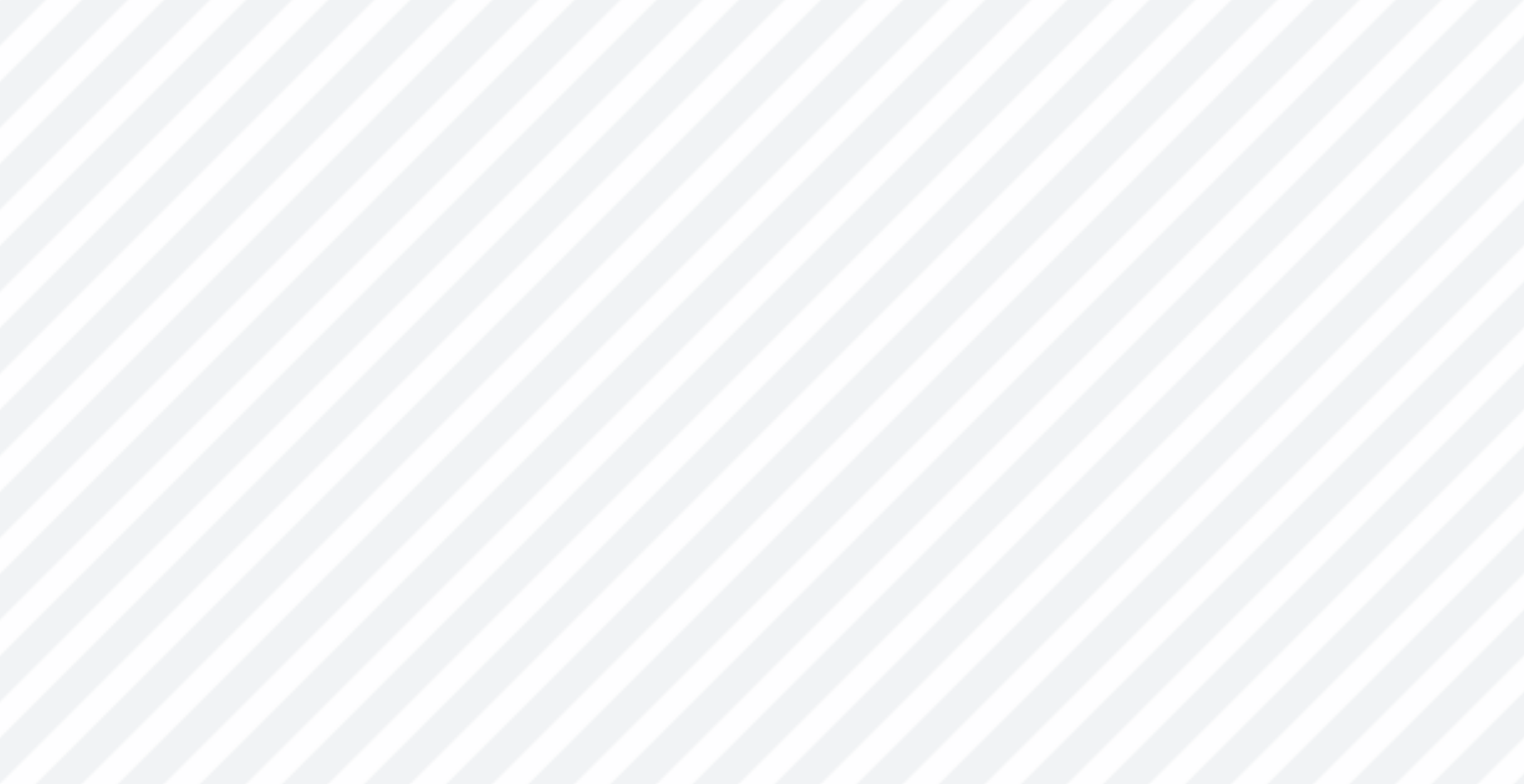
type input "12.58"
type input "5.63"
type input "9.42"
type input "0.74"
type input "0.85"
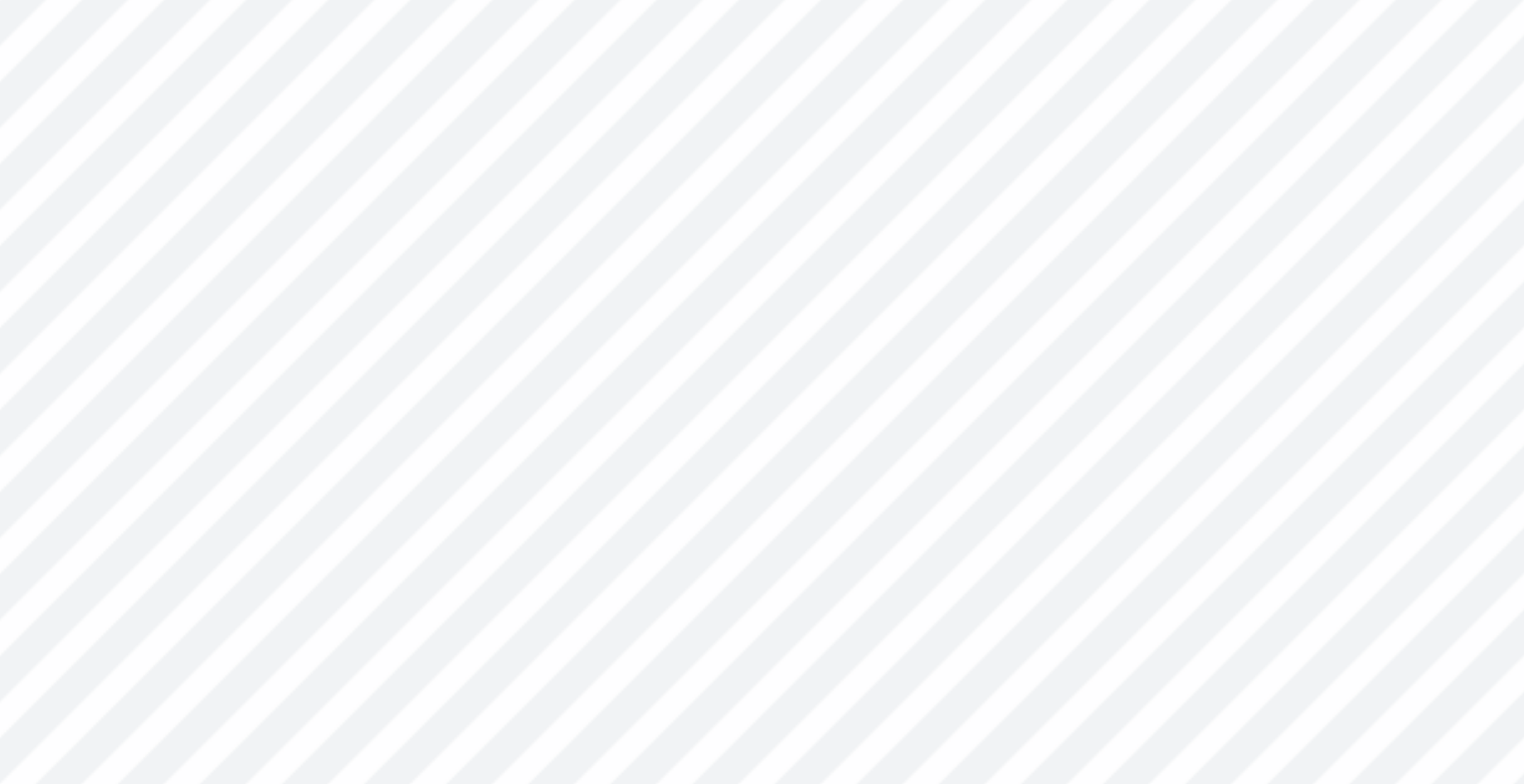
type input "11.79"
type input "9.55"
type input "7.92"
type input "8.28"
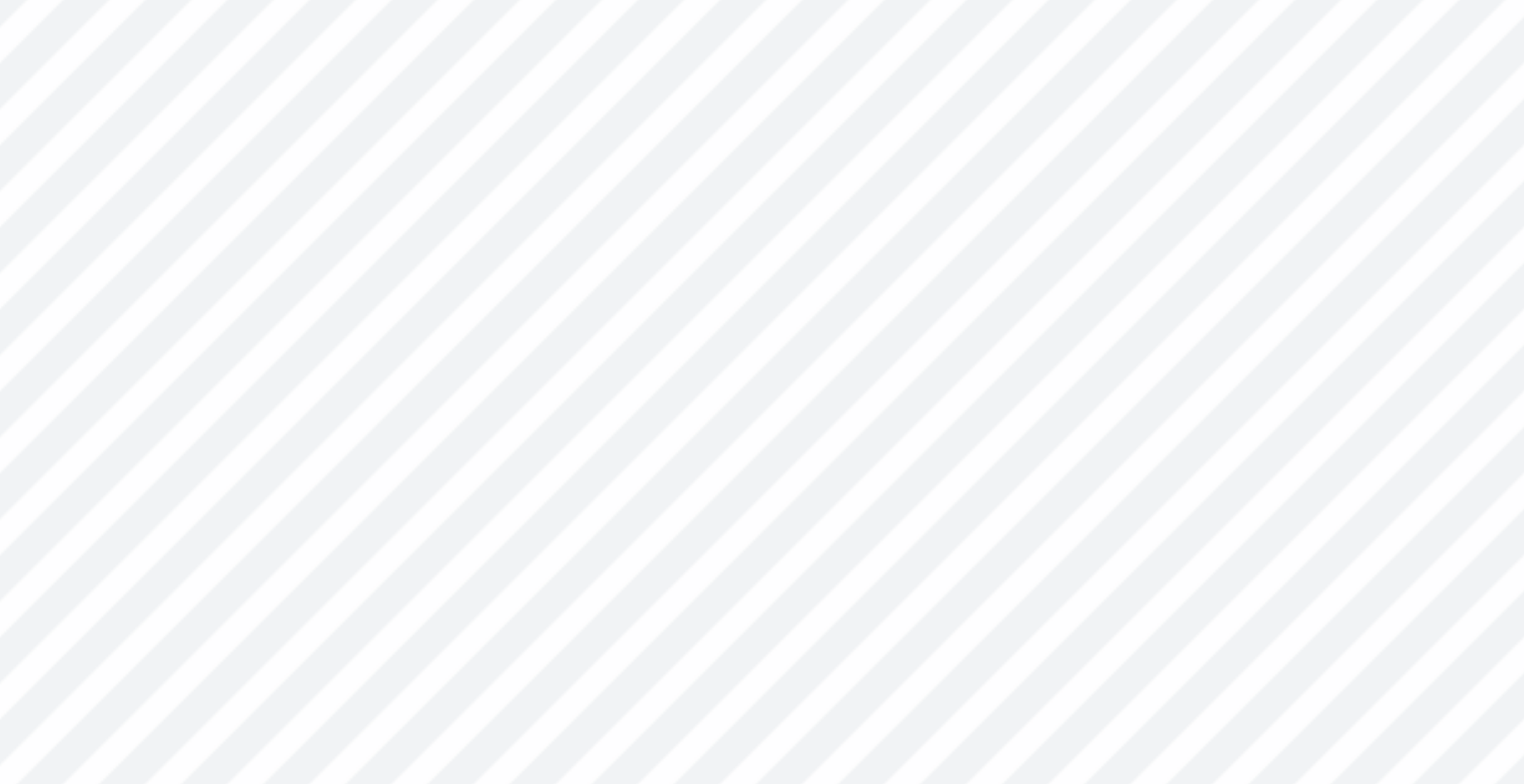
type input "12.40"
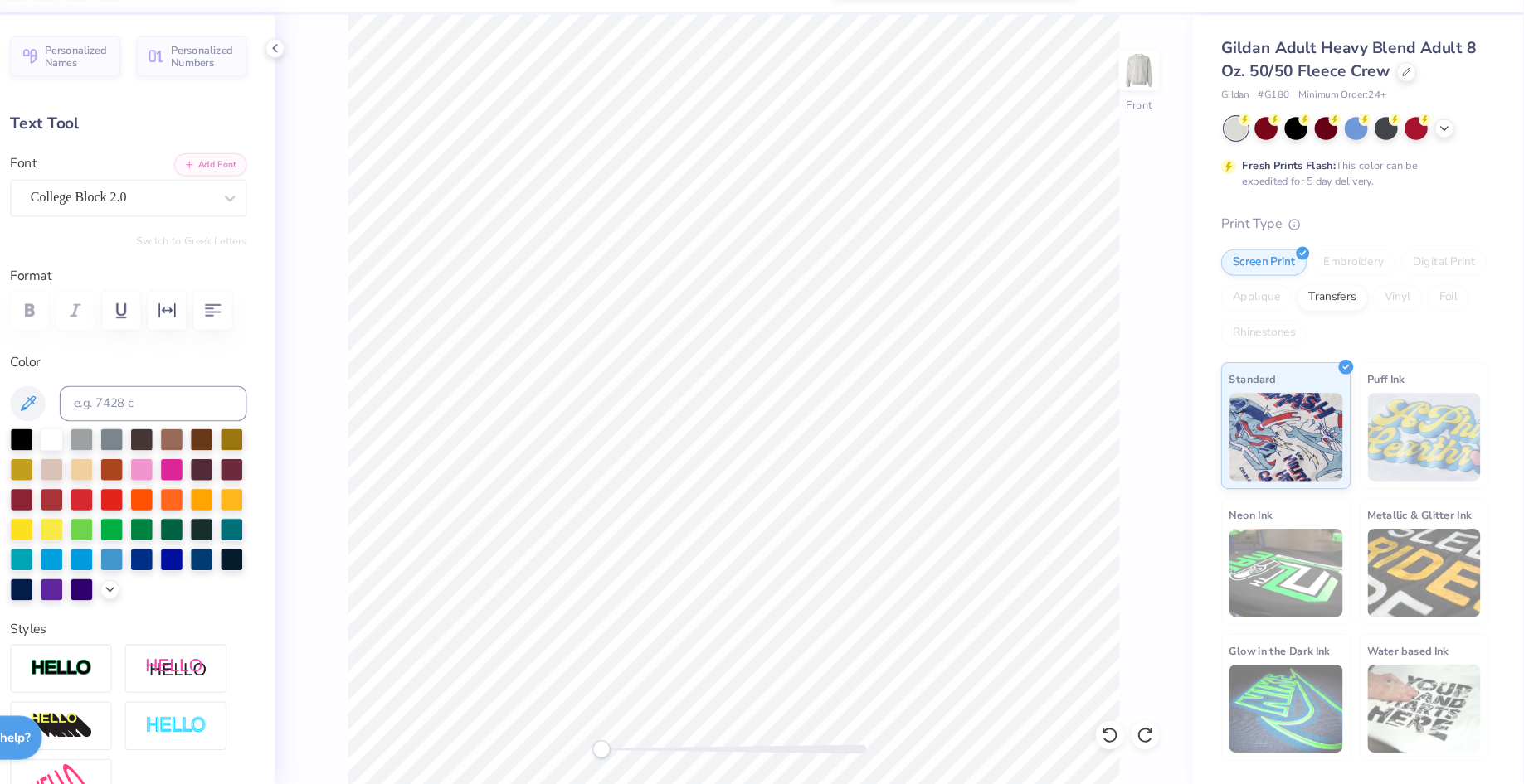
scroll to position [0, 0]
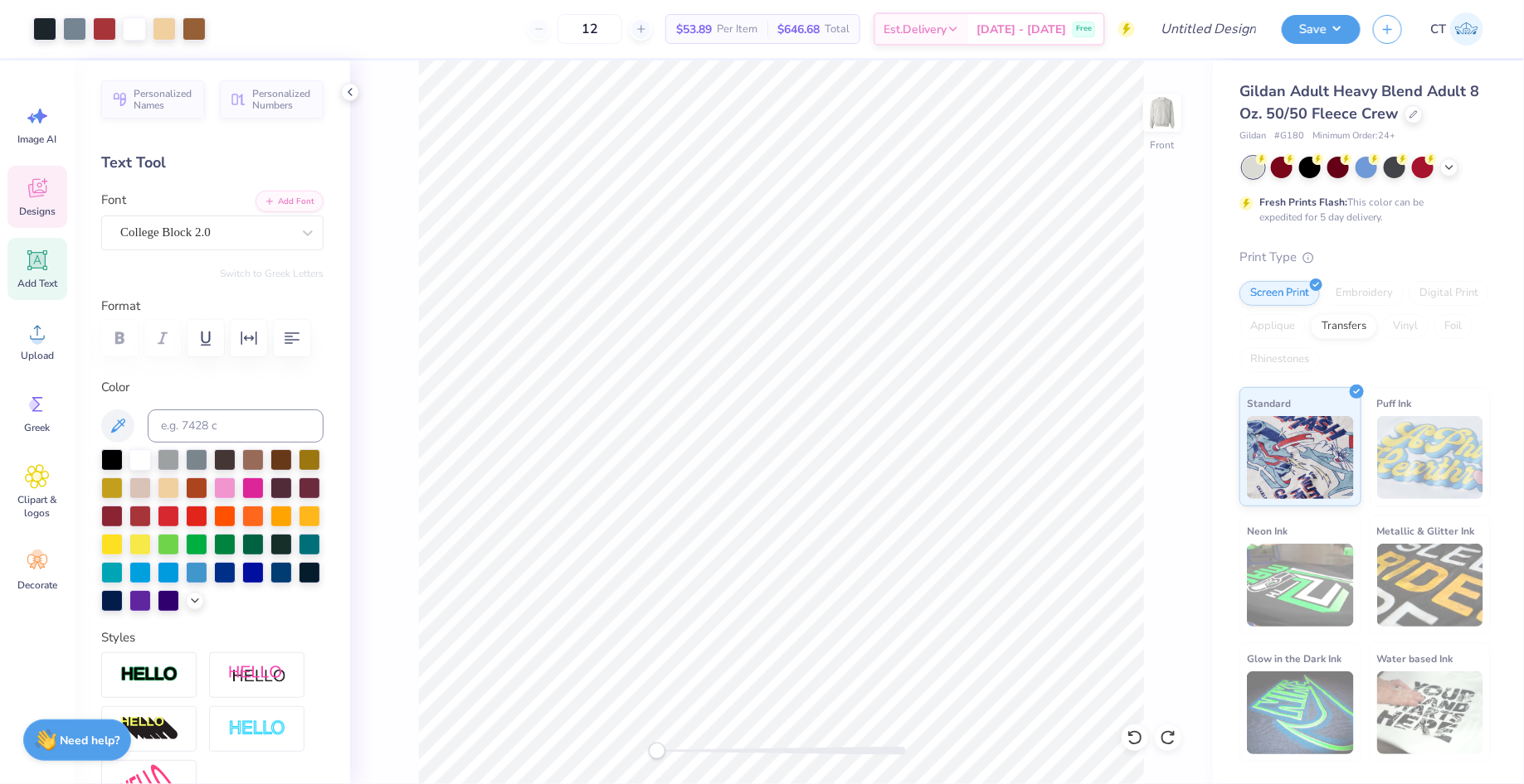
click at [55, 198] on div "Designs" at bounding box center [38, 197] width 60 height 62
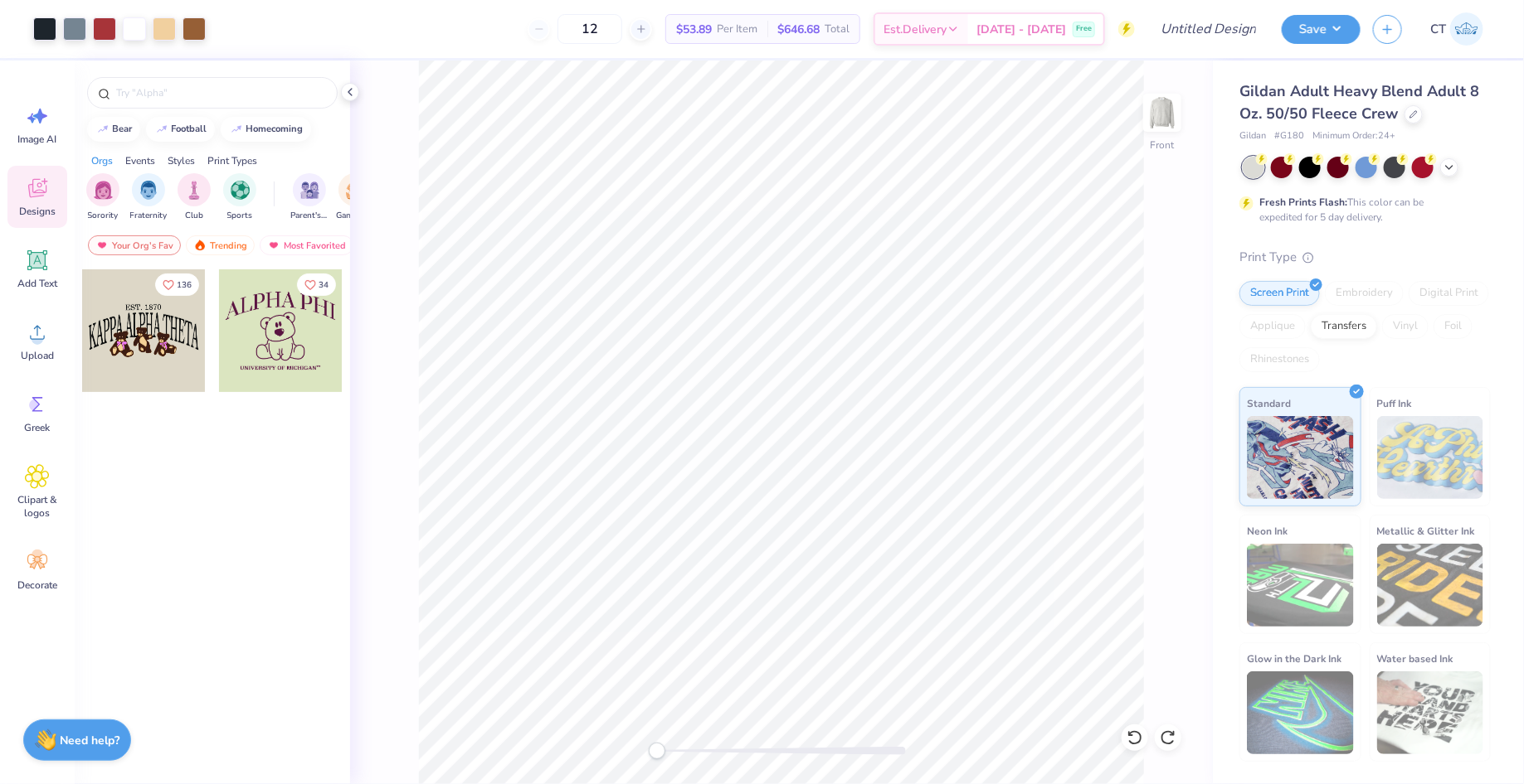
click at [166, 146] on div "Orgs Events Styles Print Types" at bounding box center [213, 157] width 276 height 23
click at [180, 136] on button "football" at bounding box center [180, 128] width 69 height 25
type input "football"
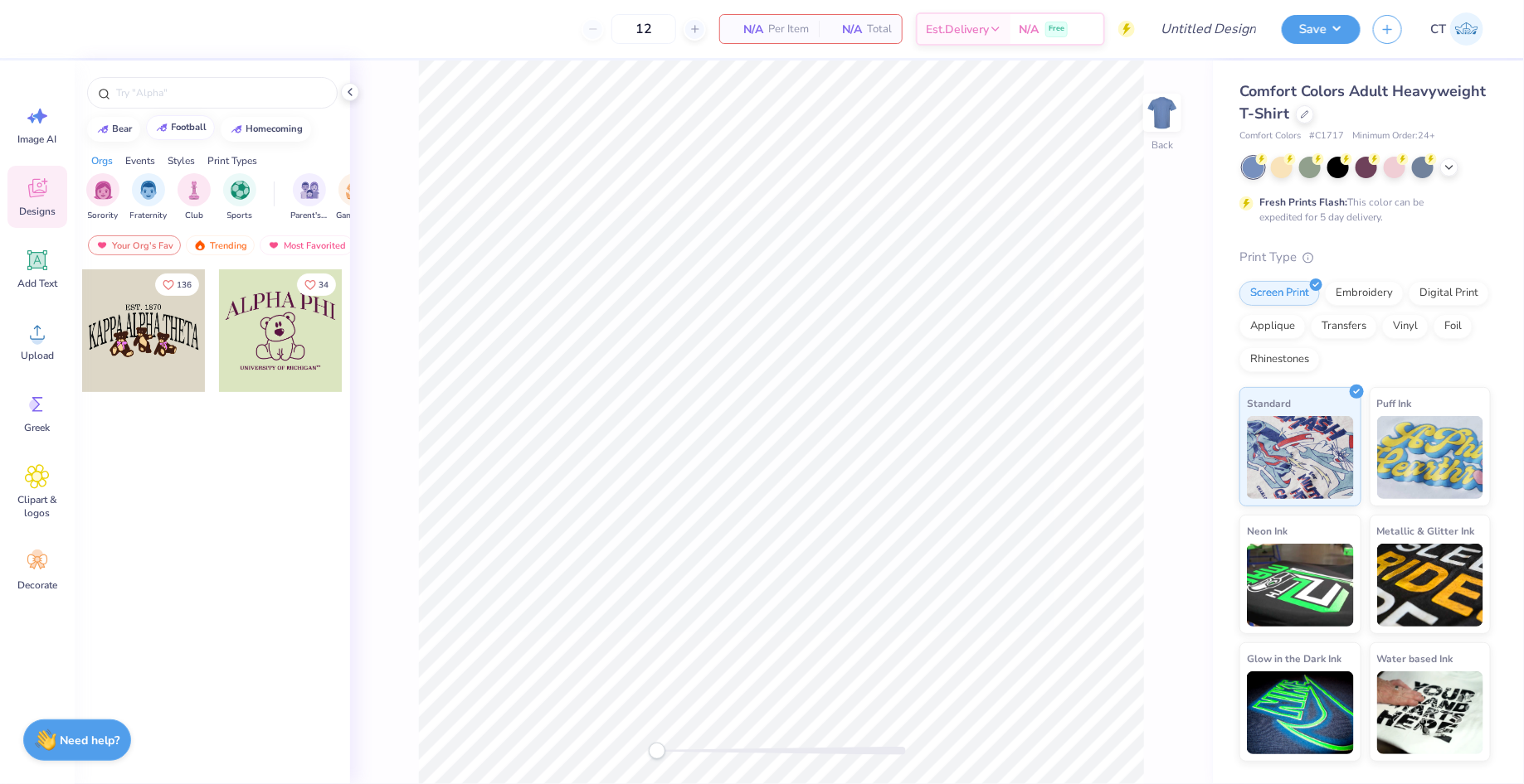
click at [181, 127] on div "football" at bounding box center [189, 126] width 36 height 9
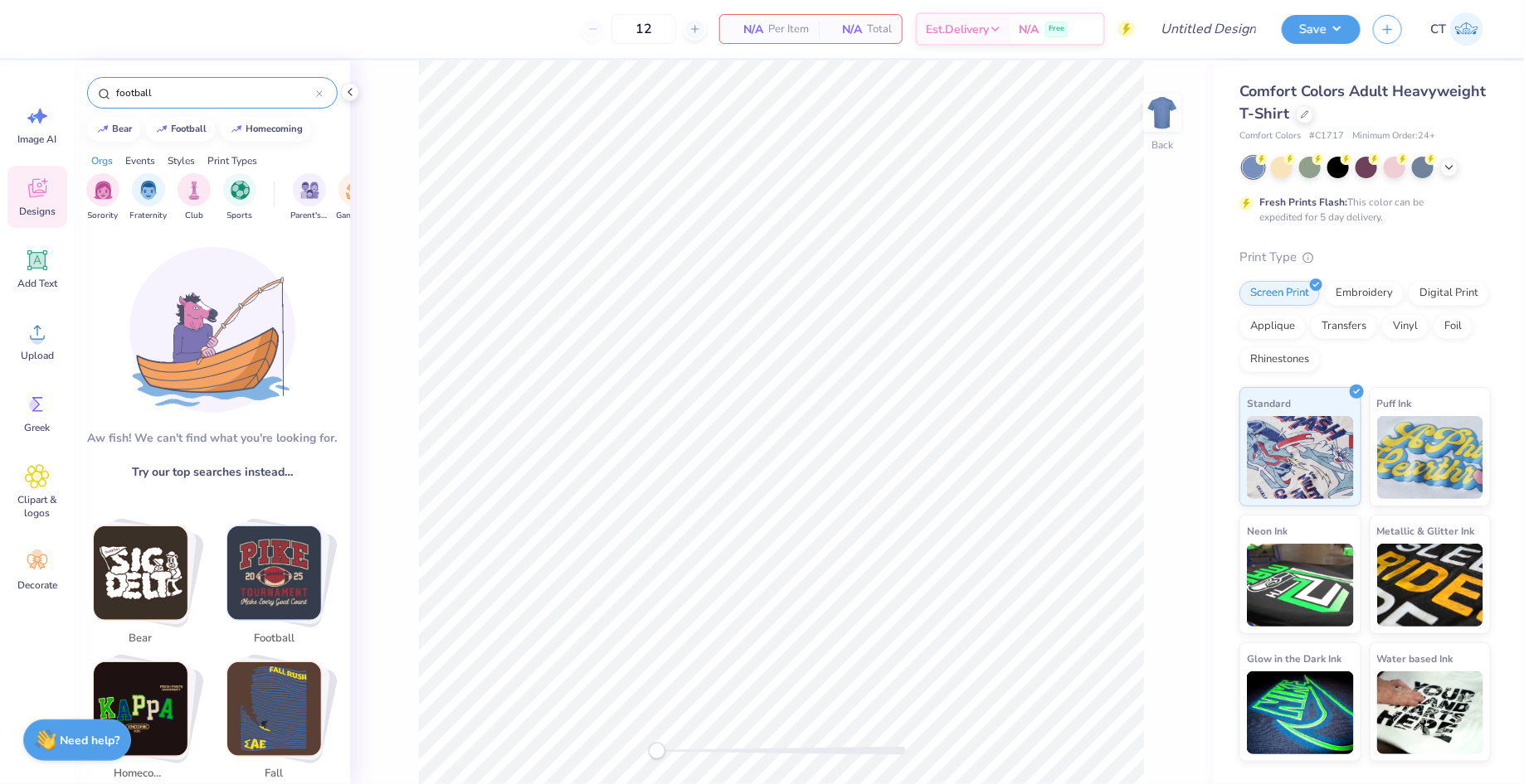
click at [119, 90] on input "football" at bounding box center [215, 92] width 202 height 16
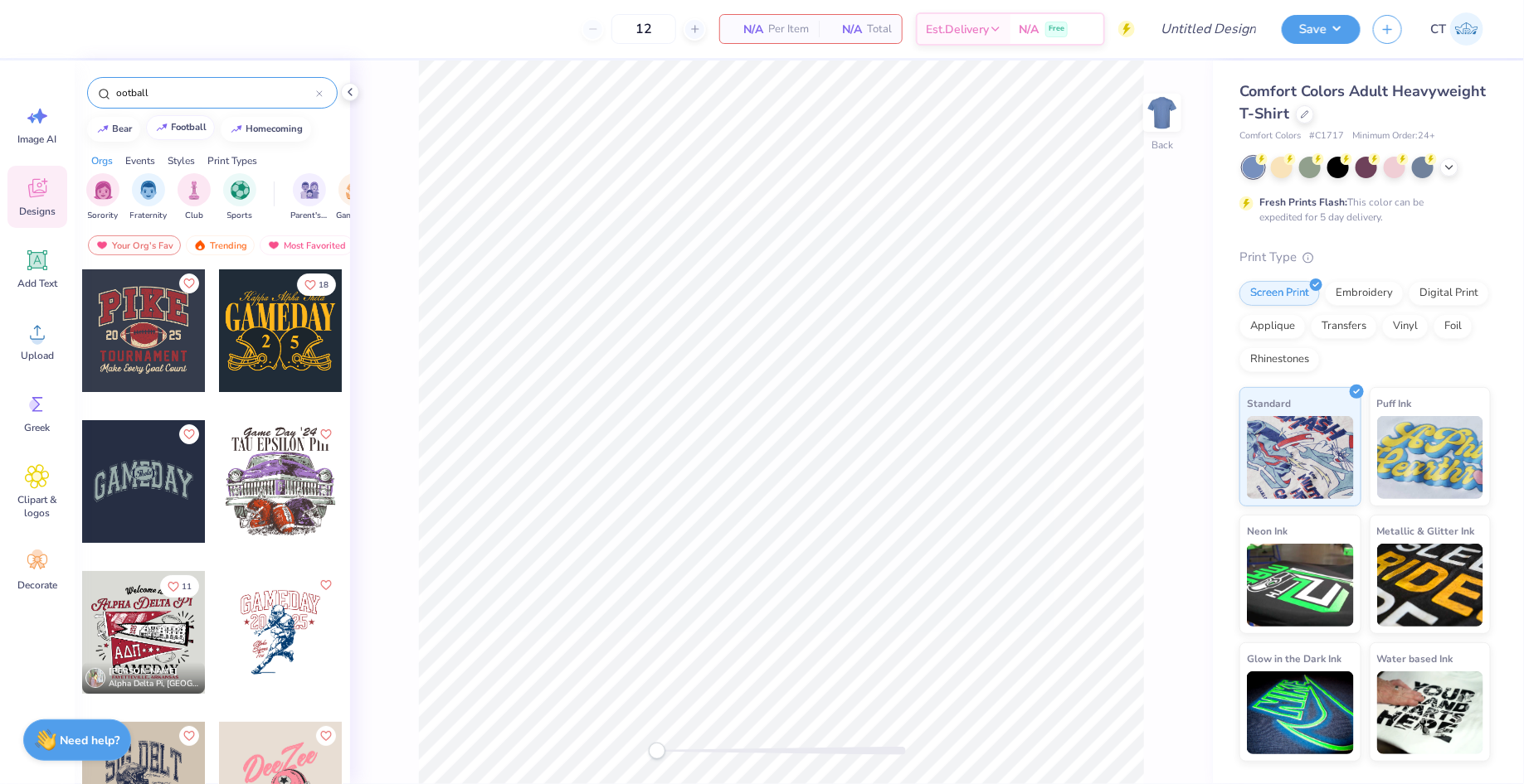
type input "football"
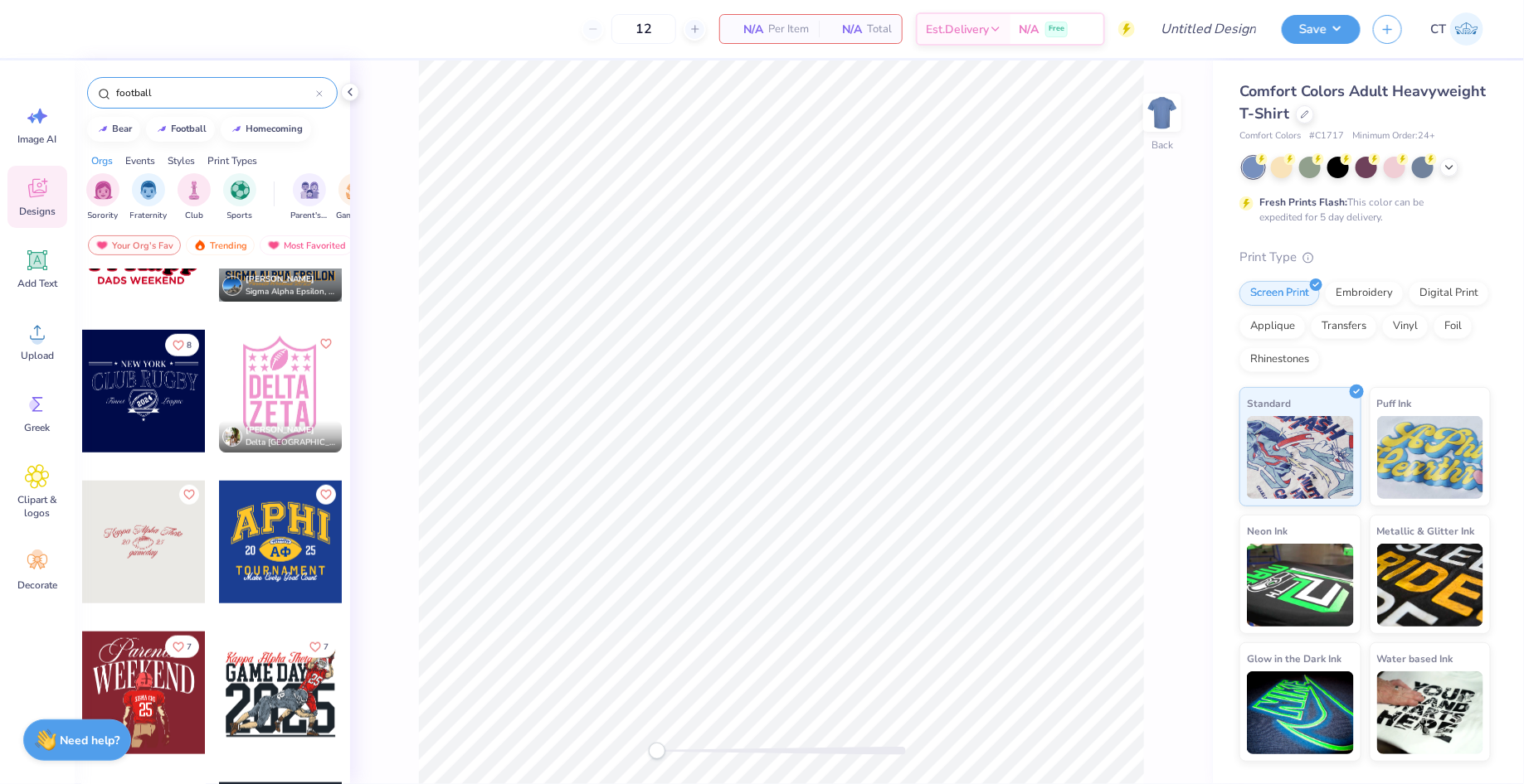
scroll to position [753, 0]
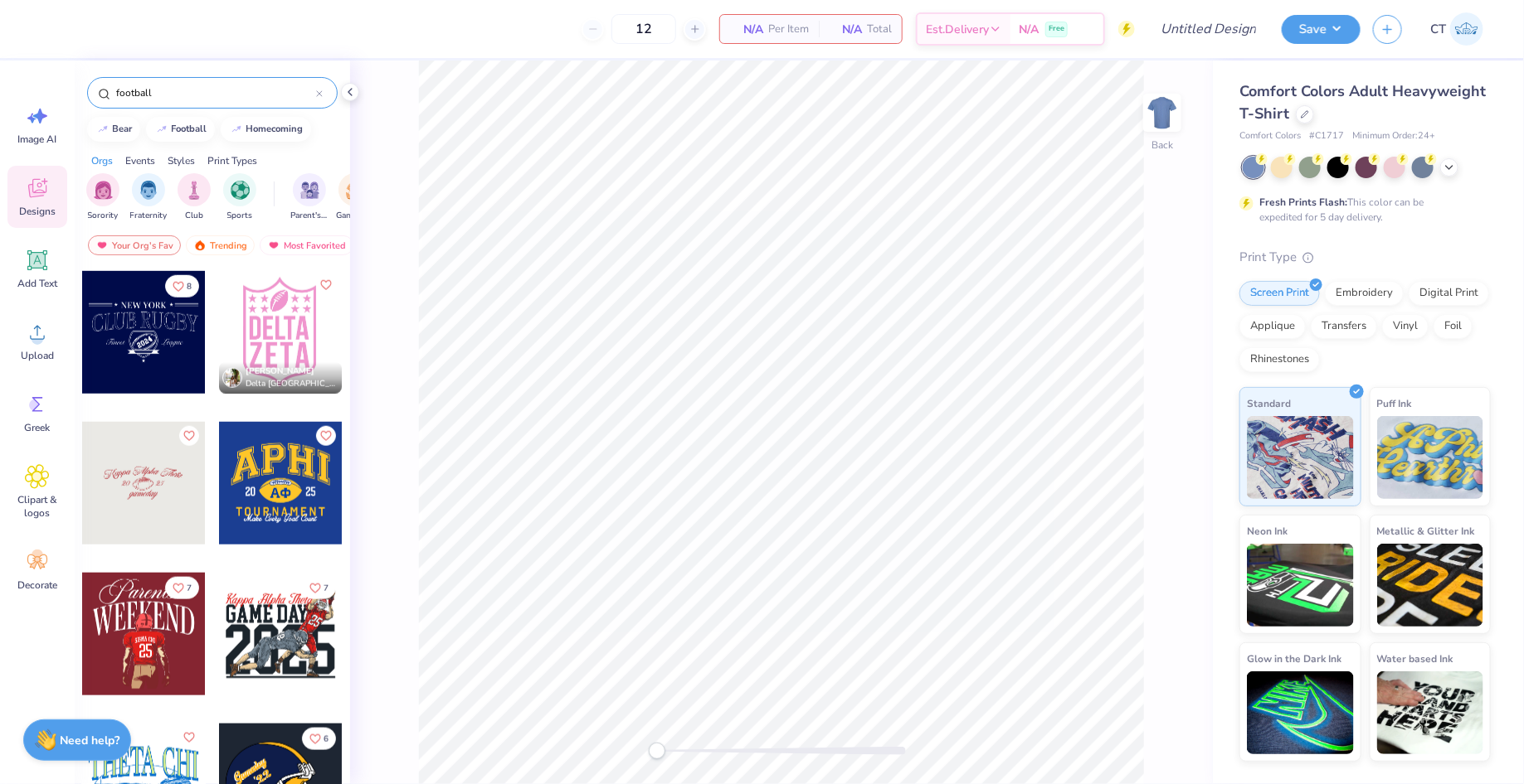
click at [269, 642] on div at bounding box center [281, 634] width 122 height 122
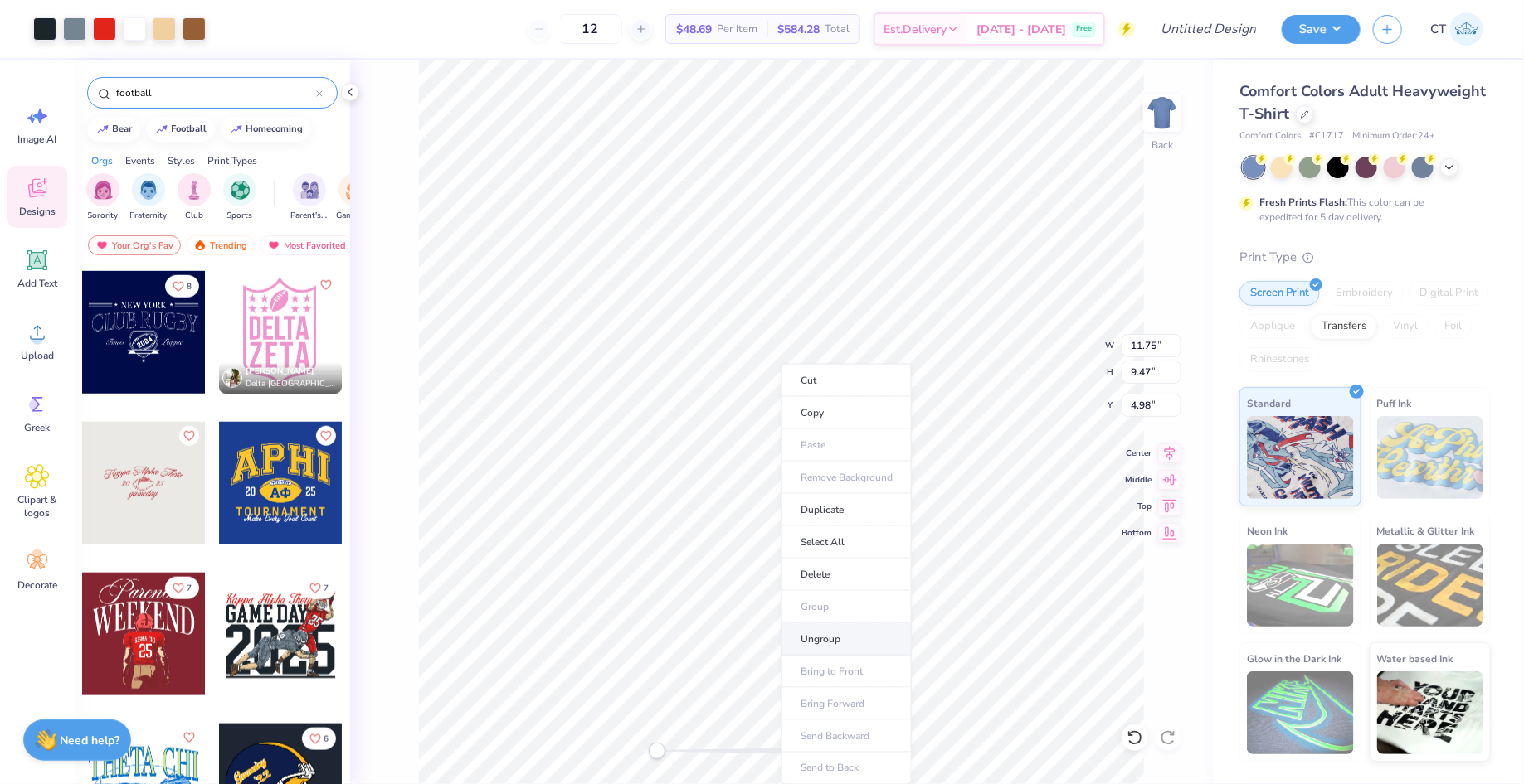
click at [820, 635] on li "Ungroup" at bounding box center [846, 639] width 130 height 32
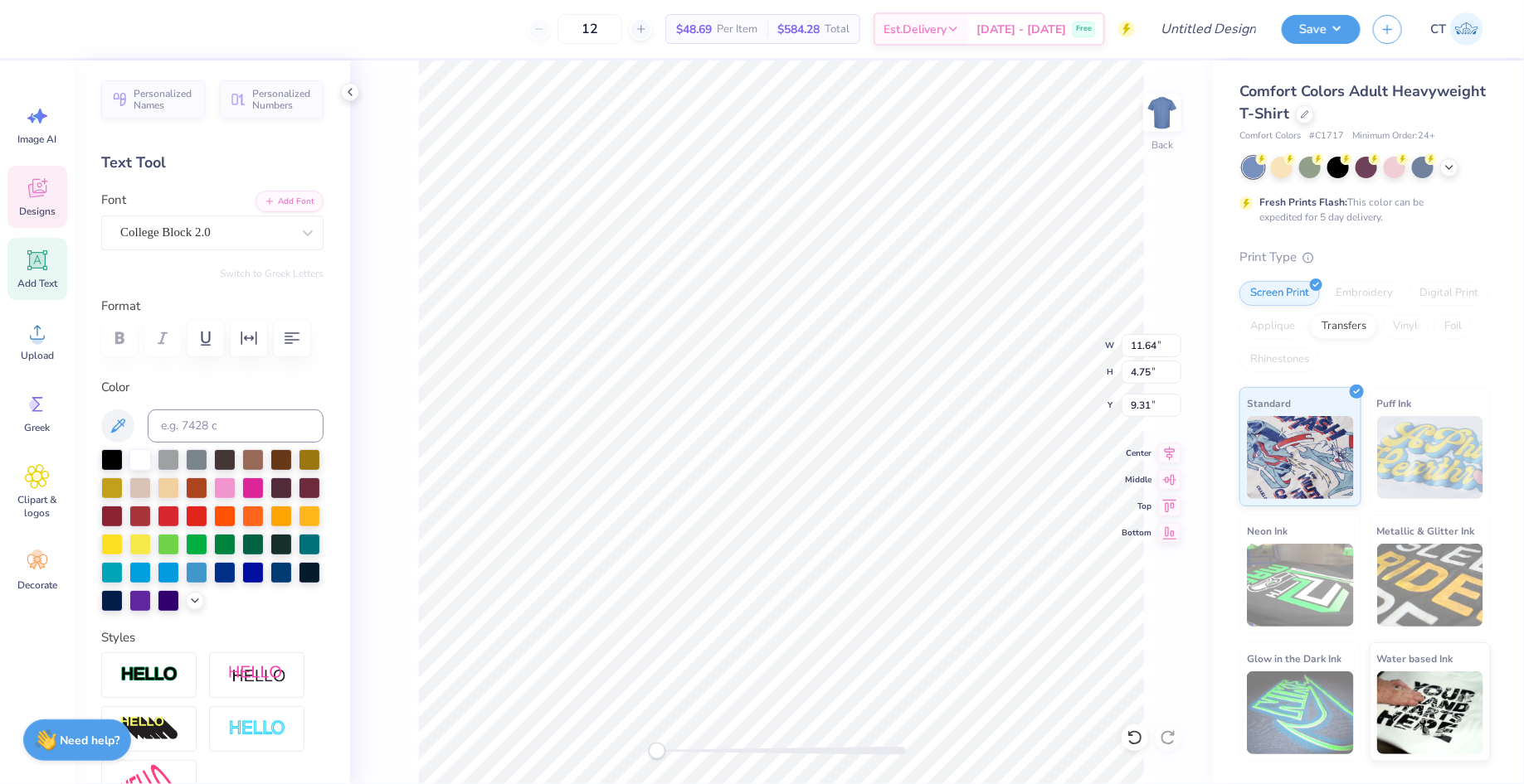
type input "8.79"
type input "1.75"
type input "6.80"
type input "11.34"
type input "9.40"
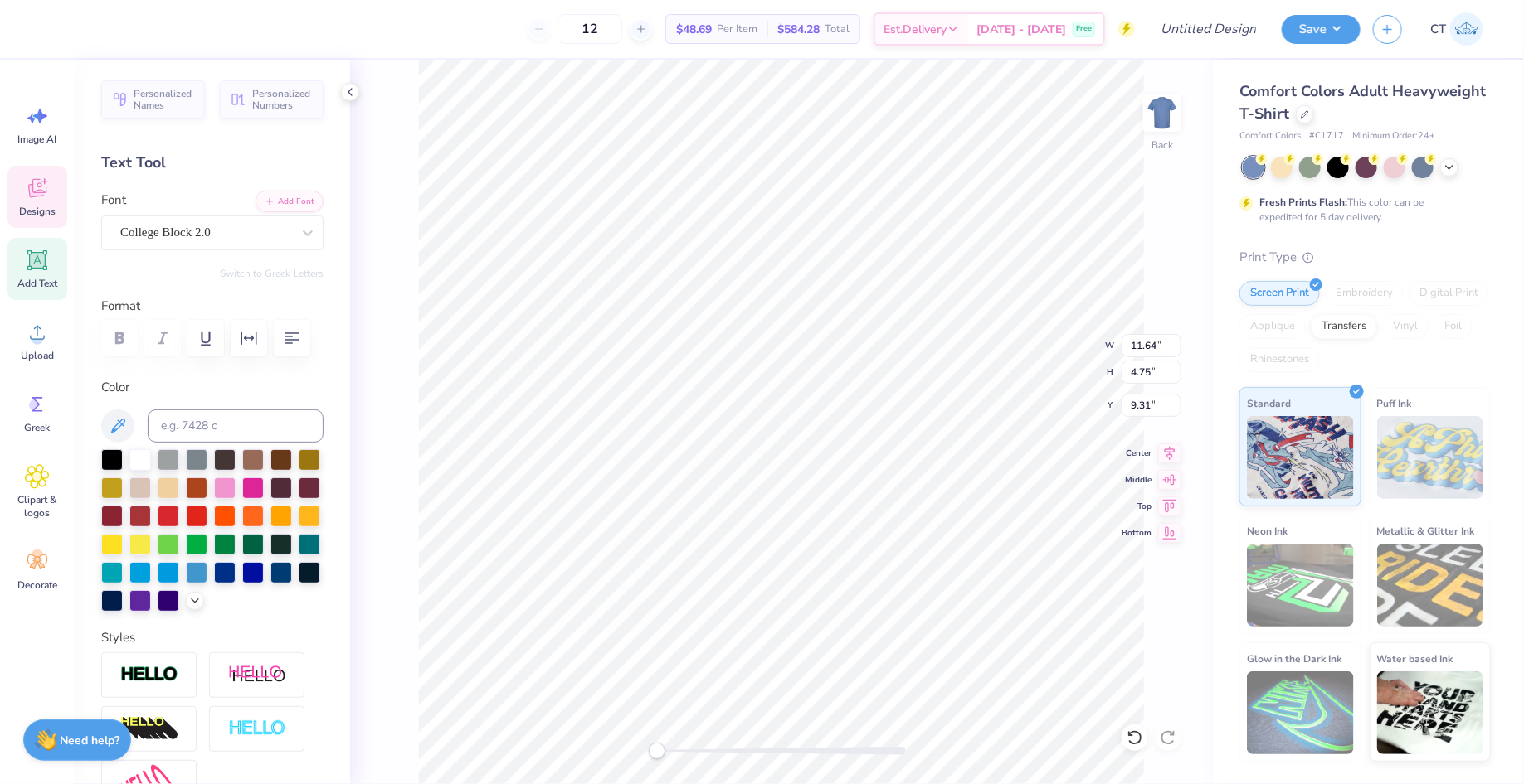
type input "4.98"
type textarea "[MEDICAL_DATA]"
type input "11.67"
type input "0.20"
type input "14.25"
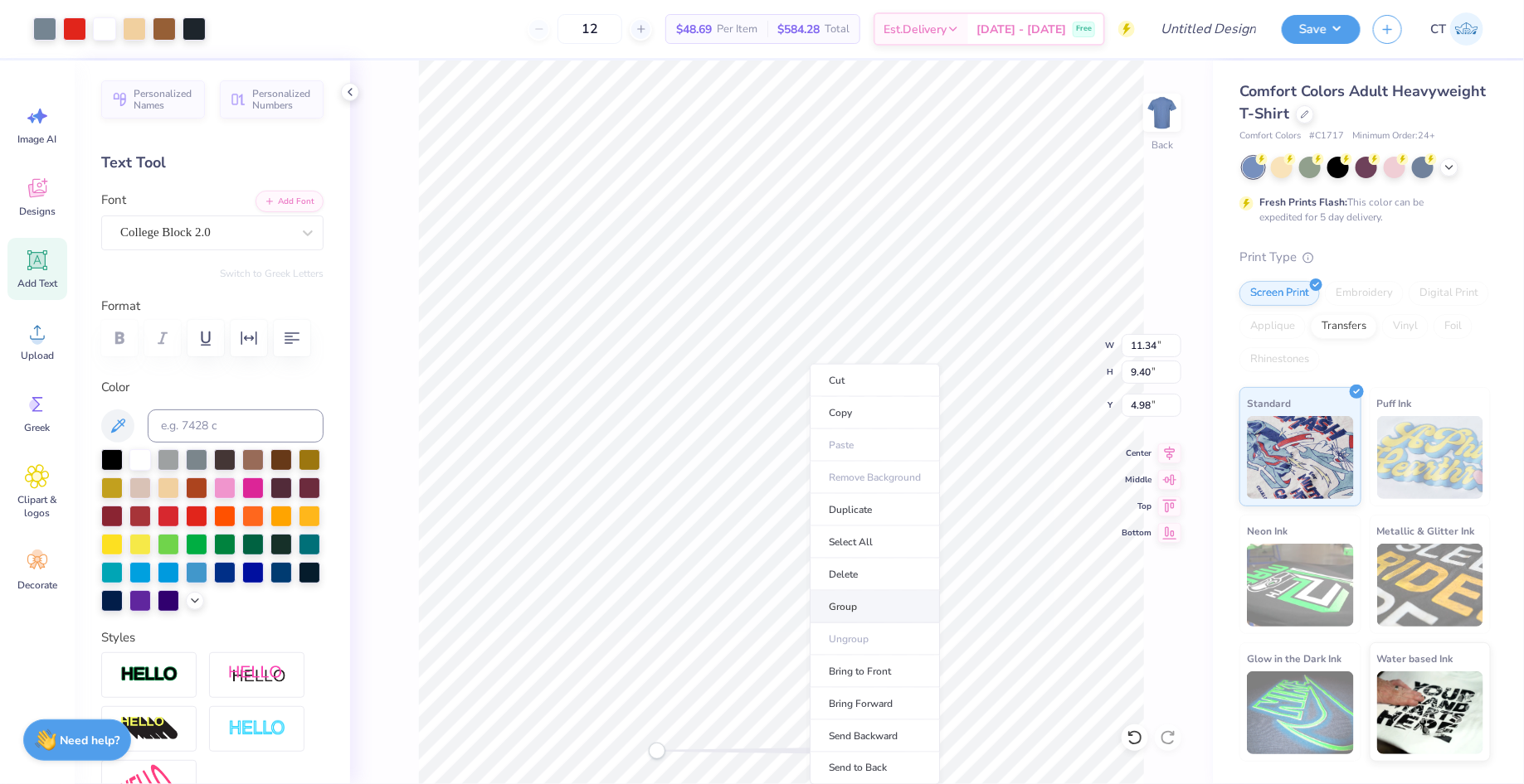
click at [856, 598] on li "Group" at bounding box center [875, 606] width 130 height 32
click at [43, 30] on div at bounding box center [45, 27] width 23 height 23
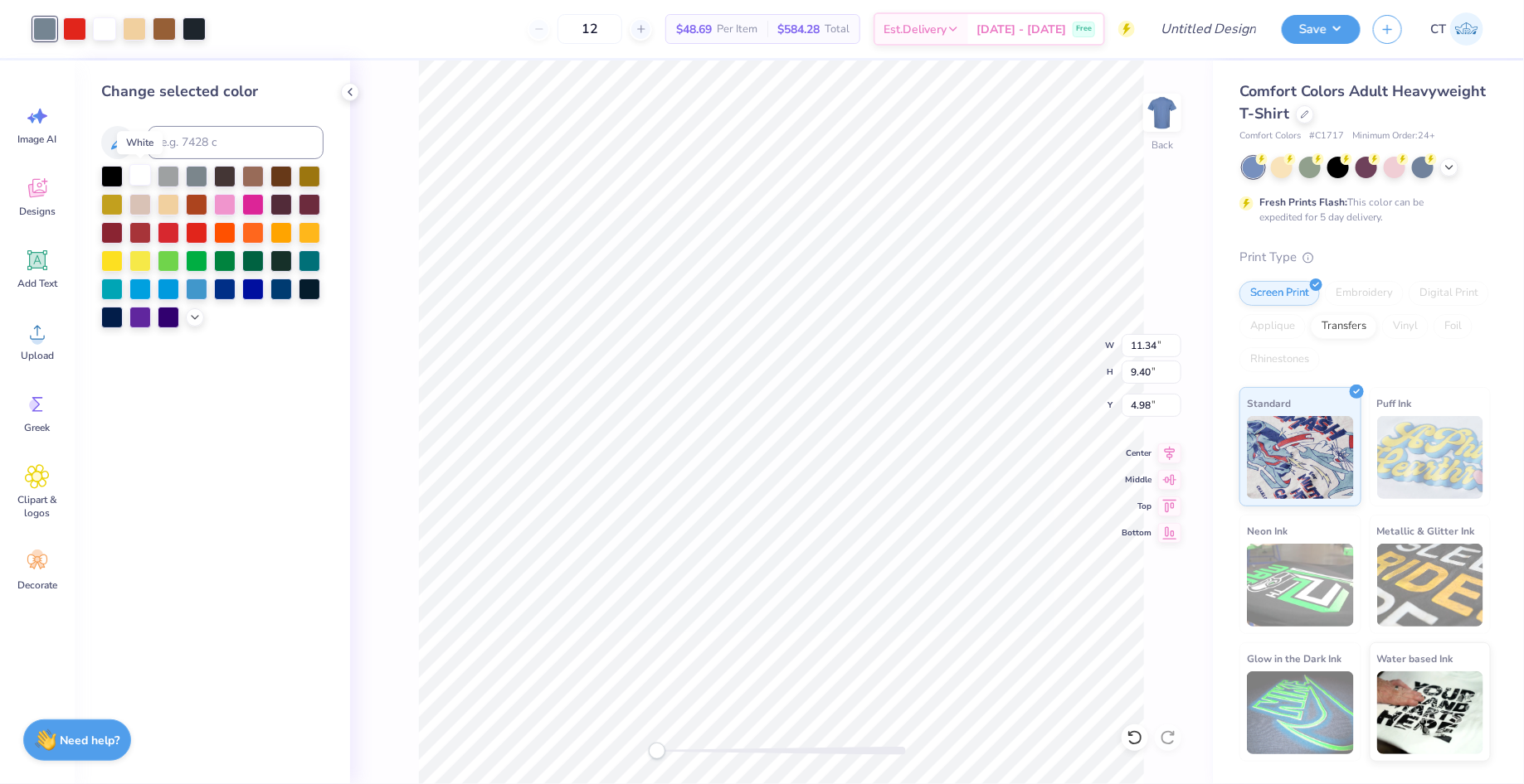
click at [133, 180] on div at bounding box center [140, 175] width 21 height 21
click at [282, 287] on div at bounding box center [282, 287] width 21 height 21
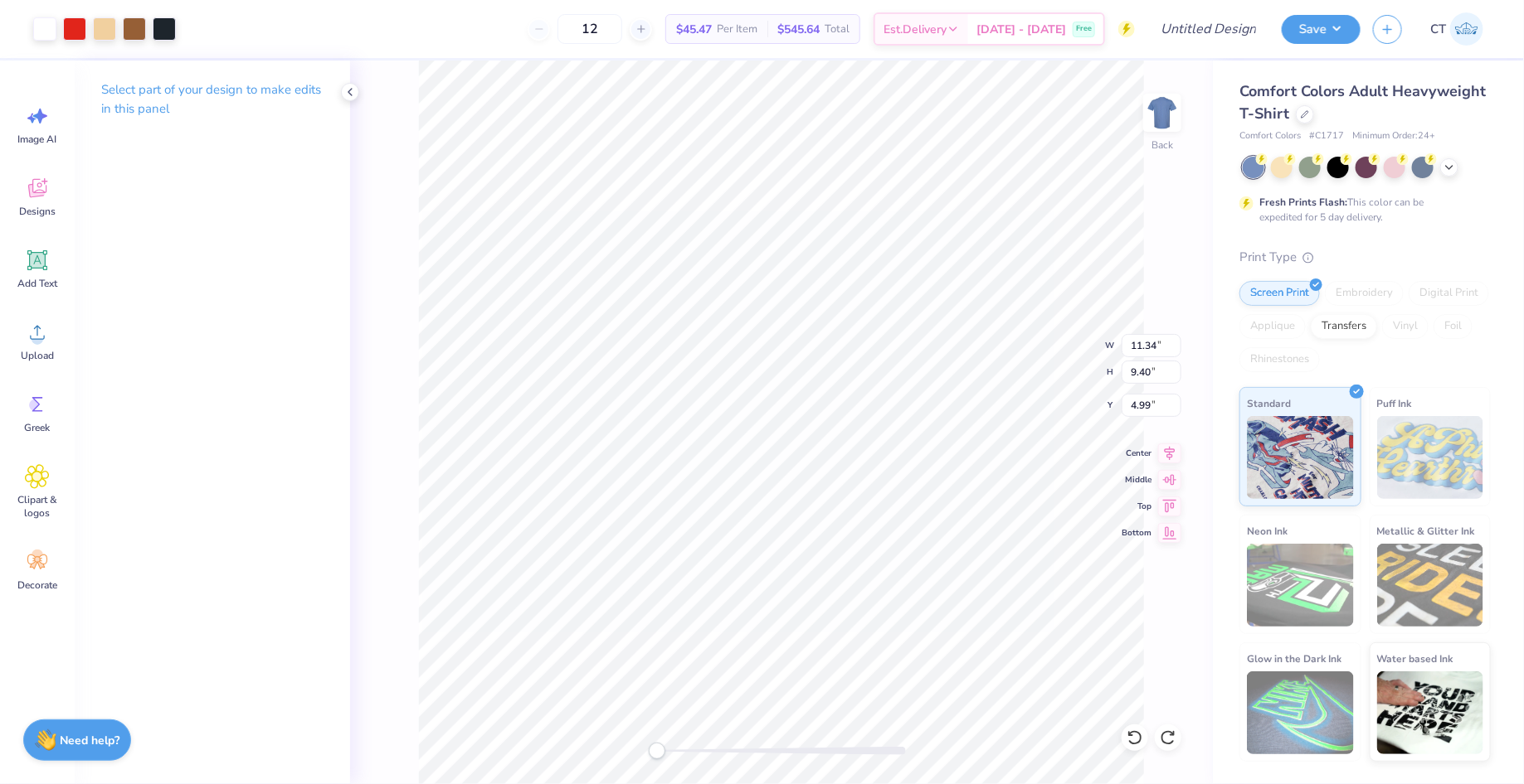
type input "4.99"
click at [43, 27] on div at bounding box center [45, 27] width 23 height 23
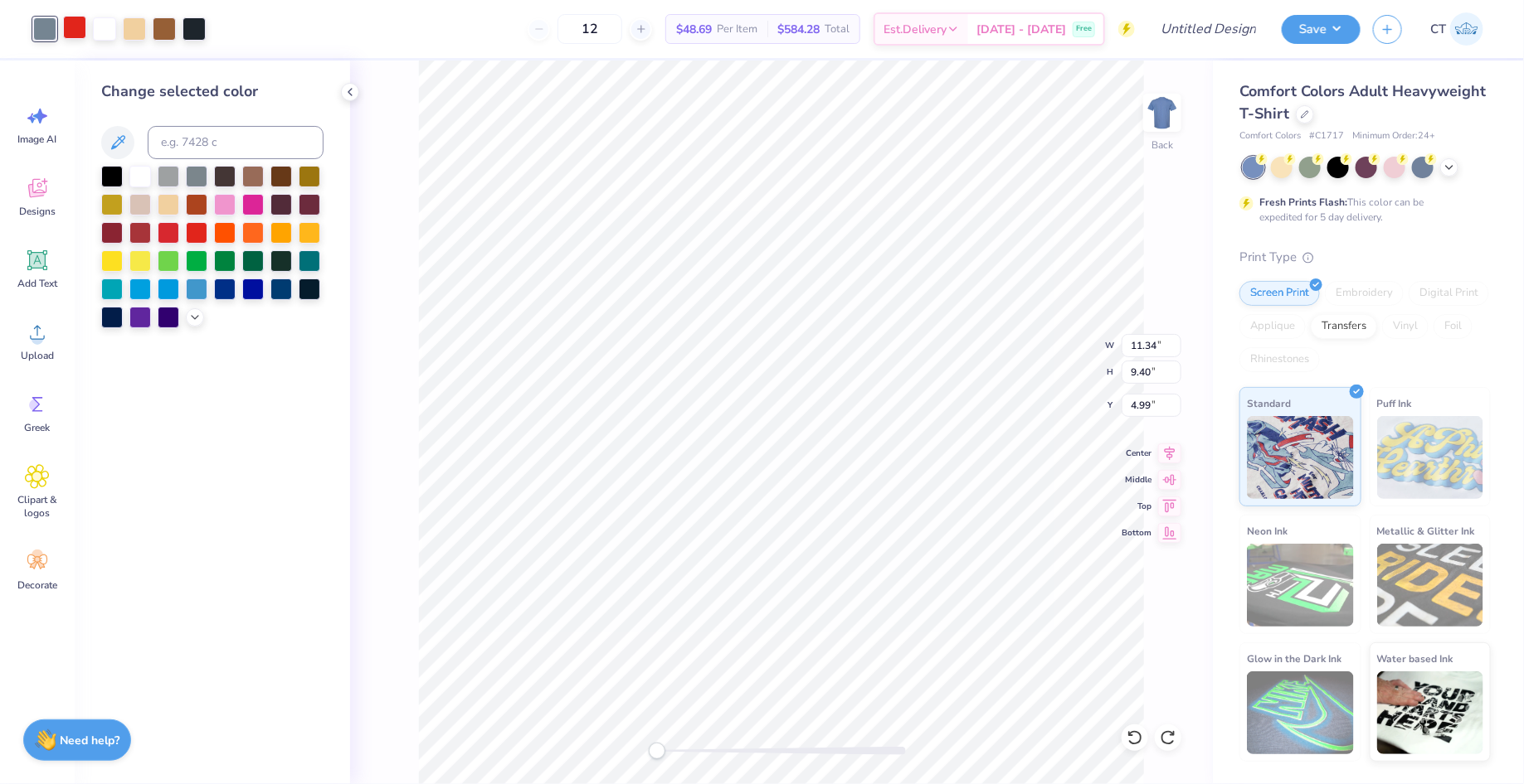
click at [79, 31] on div at bounding box center [75, 27] width 23 height 23
click at [143, 238] on div at bounding box center [140, 231] width 21 height 21
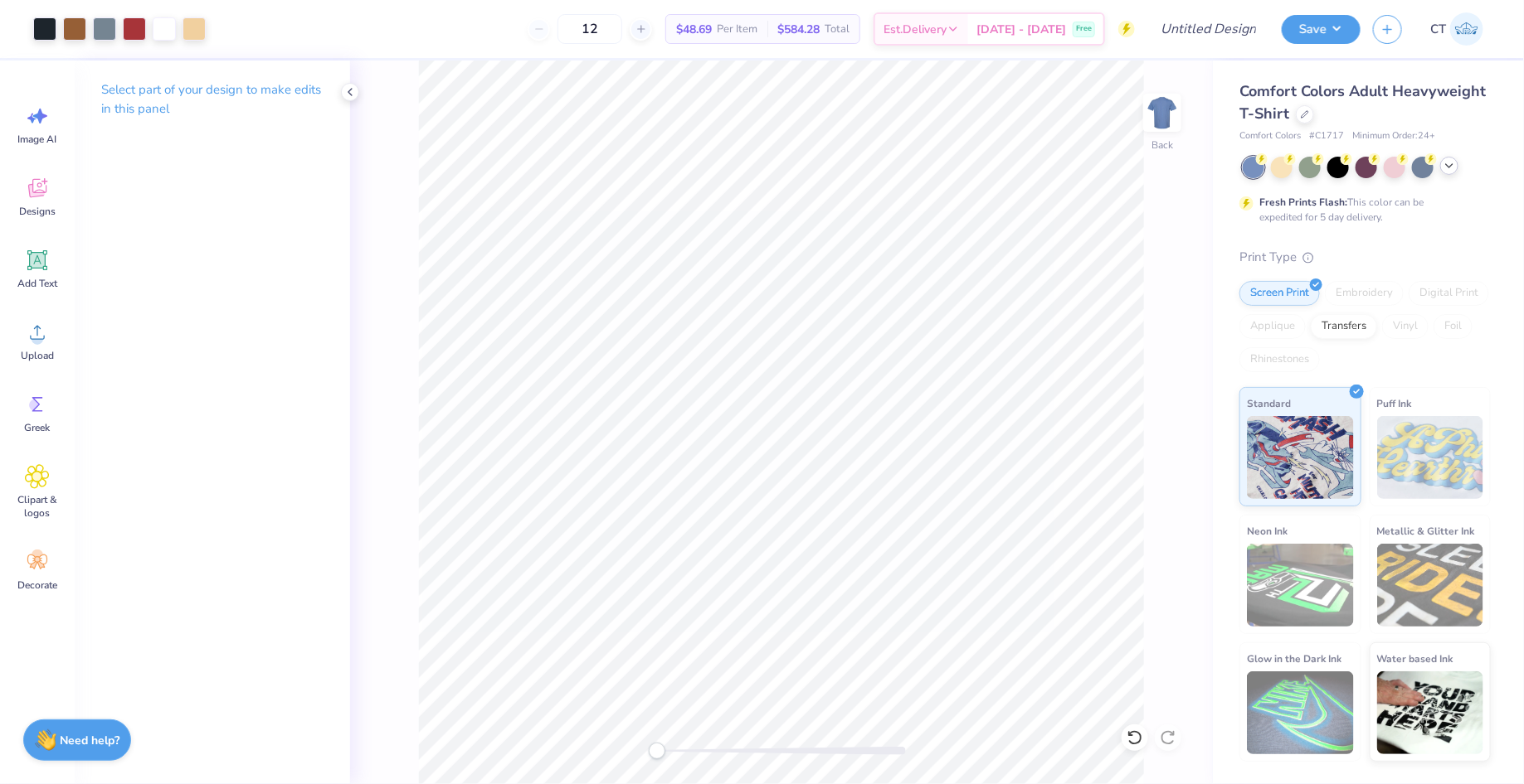
click at [1444, 174] on div at bounding box center [1366, 167] width 248 height 21
click at [1298, 118] on div at bounding box center [1305, 113] width 18 height 18
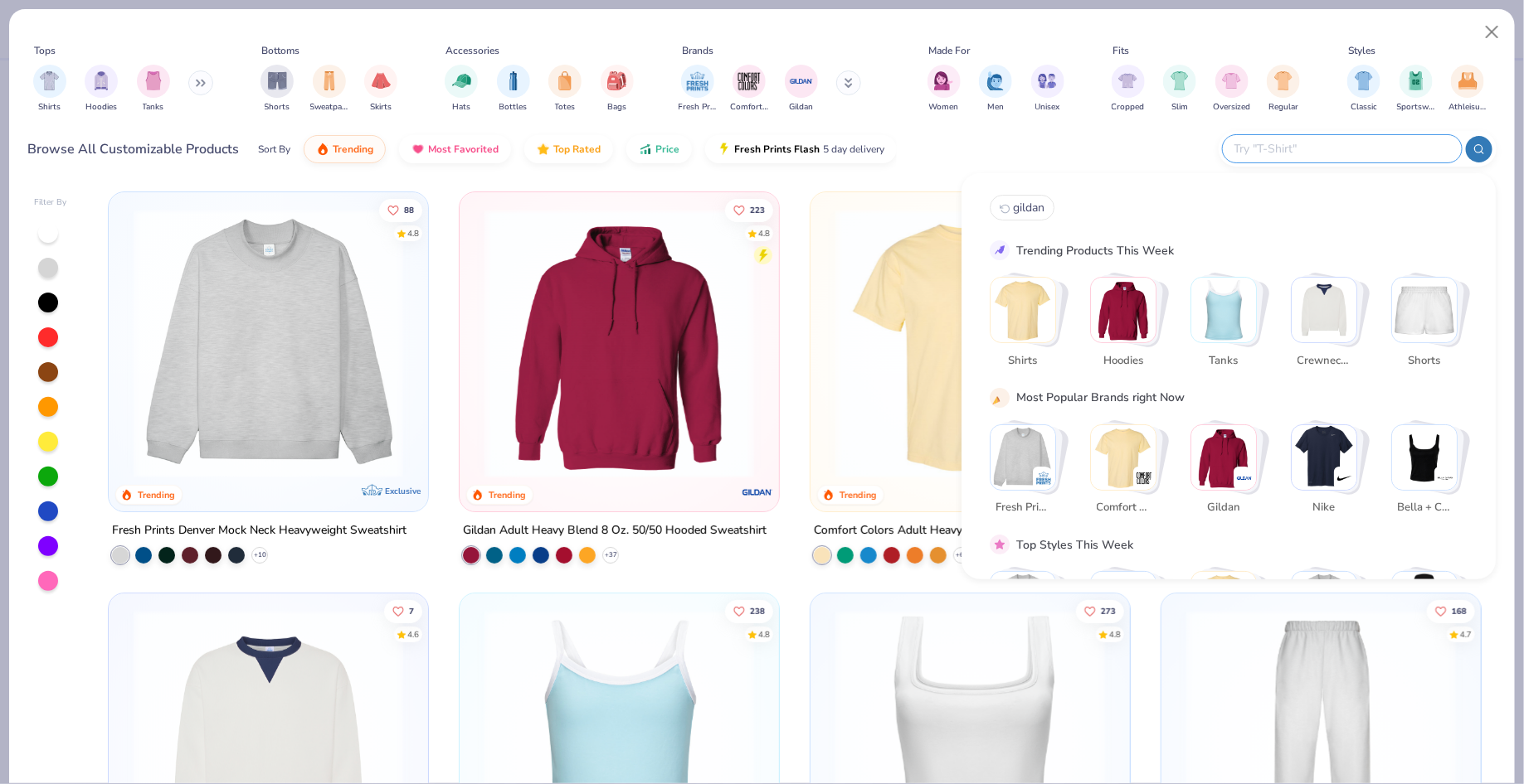
click at [1332, 147] on input "text" at bounding box center [1342, 149] width 217 height 19
type input "gildan"
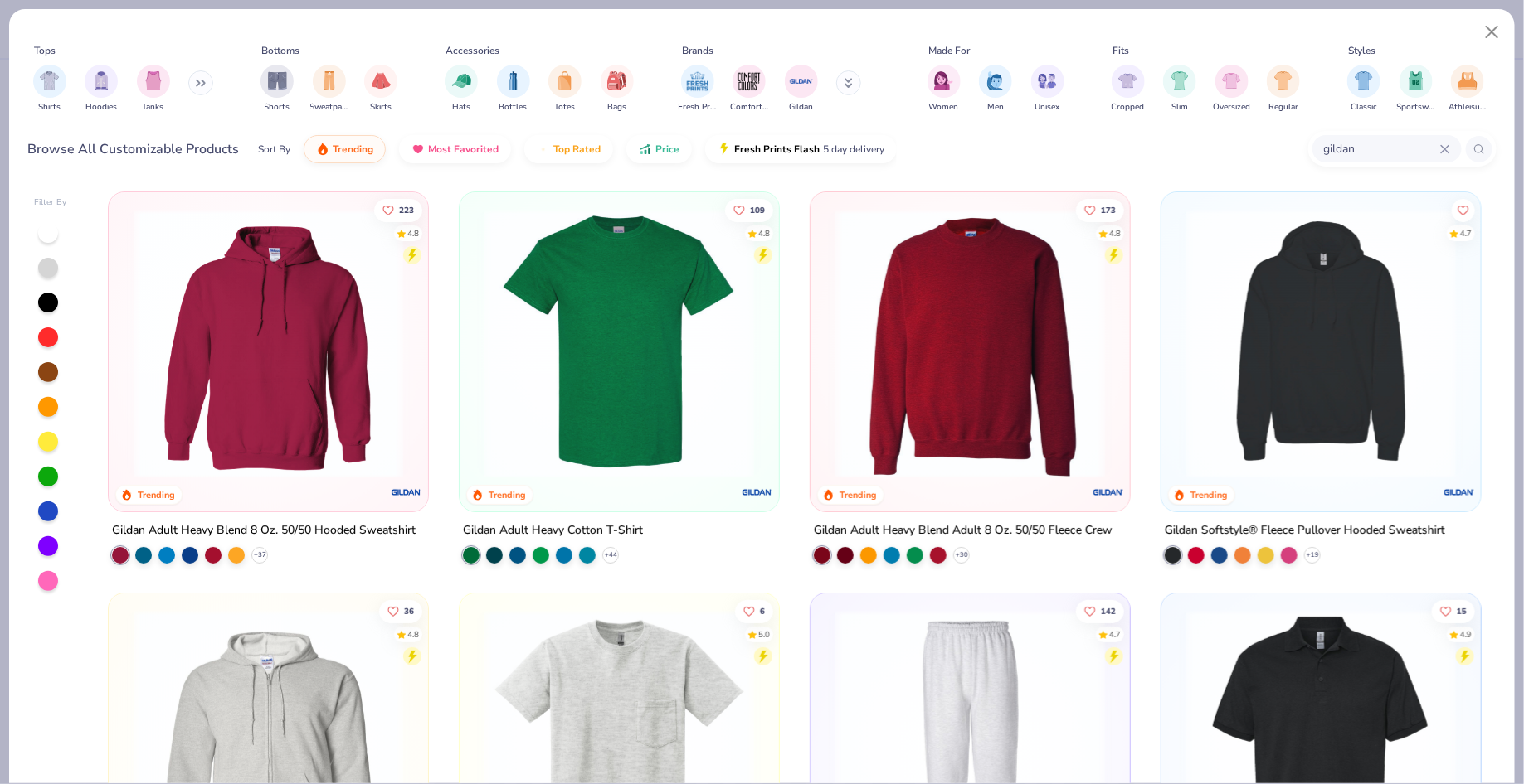
click at [998, 388] on img at bounding box center [970, 343] width 286 height 270
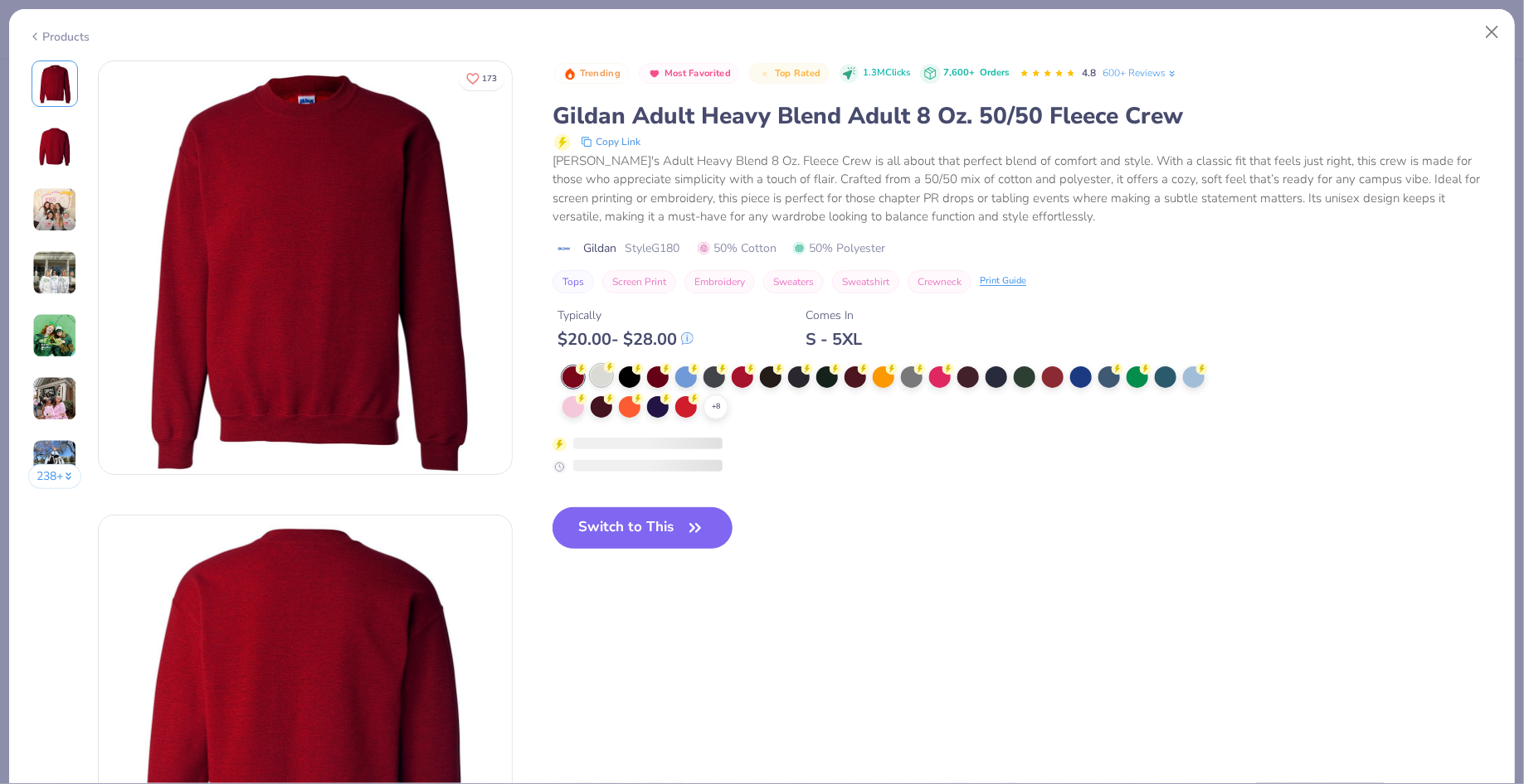
click at [599, 373] on div at bounding box center [601, 376] width 21 height 21
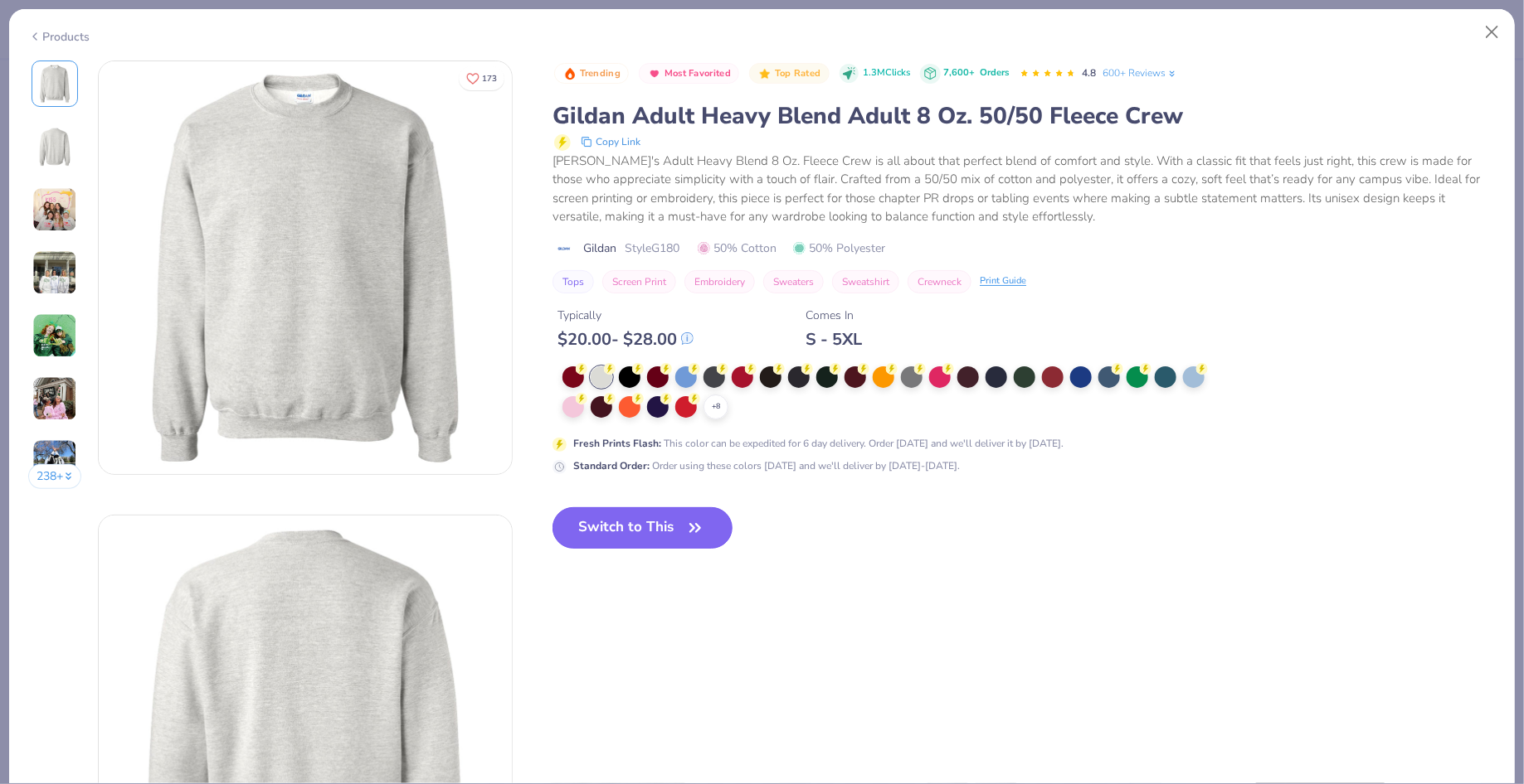
click at [639, 538] on button "Switch to This" at bounding box center [642, 528] width 180 height 42
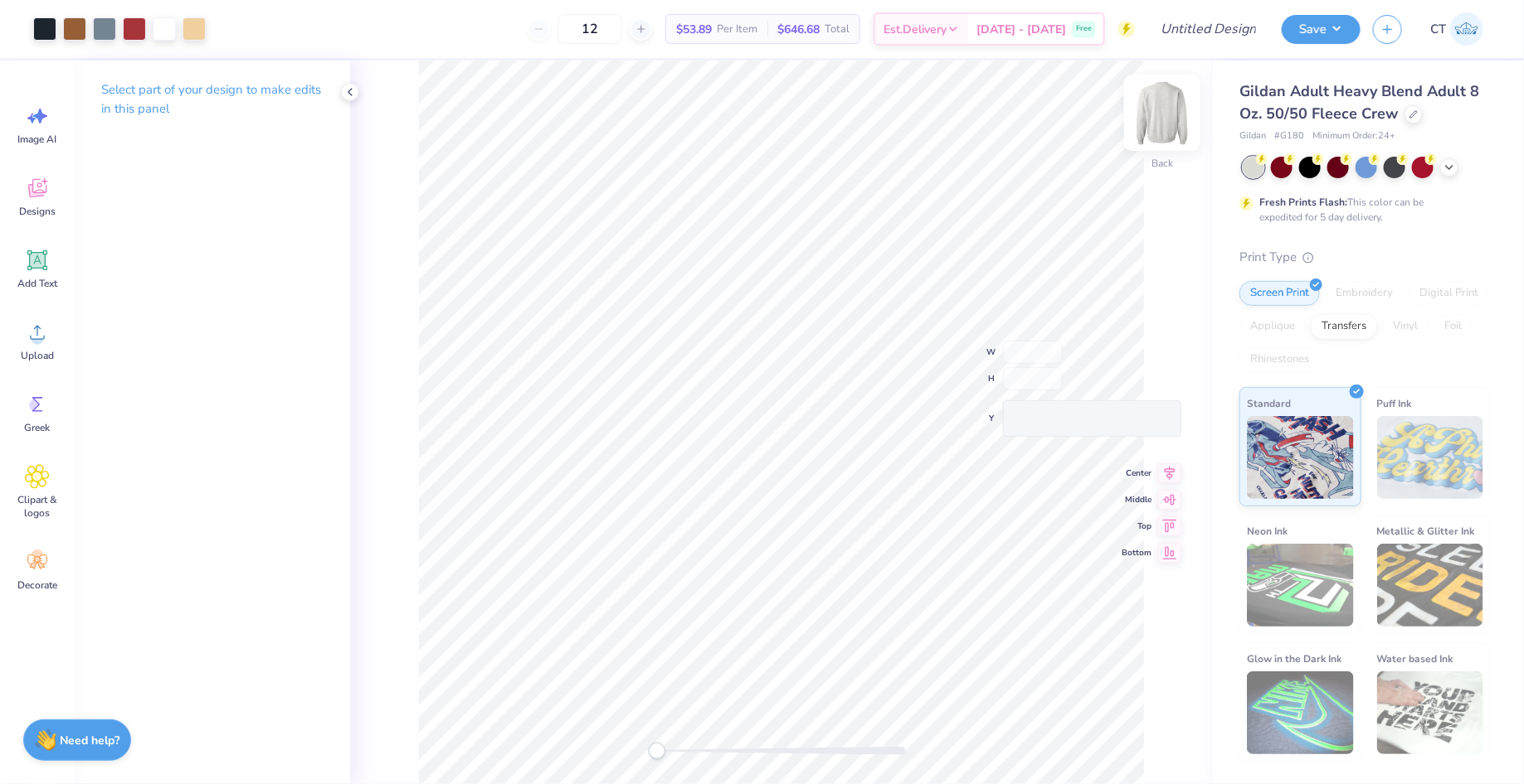
click at [1165, 120] on img at bounding box center [1162, 113] width 66 height 66
type input "12.86"
type input "19.17"
type input "6.79"
click at [1154, 117] on img at bounding box center [1162, 113] width 66 height 66
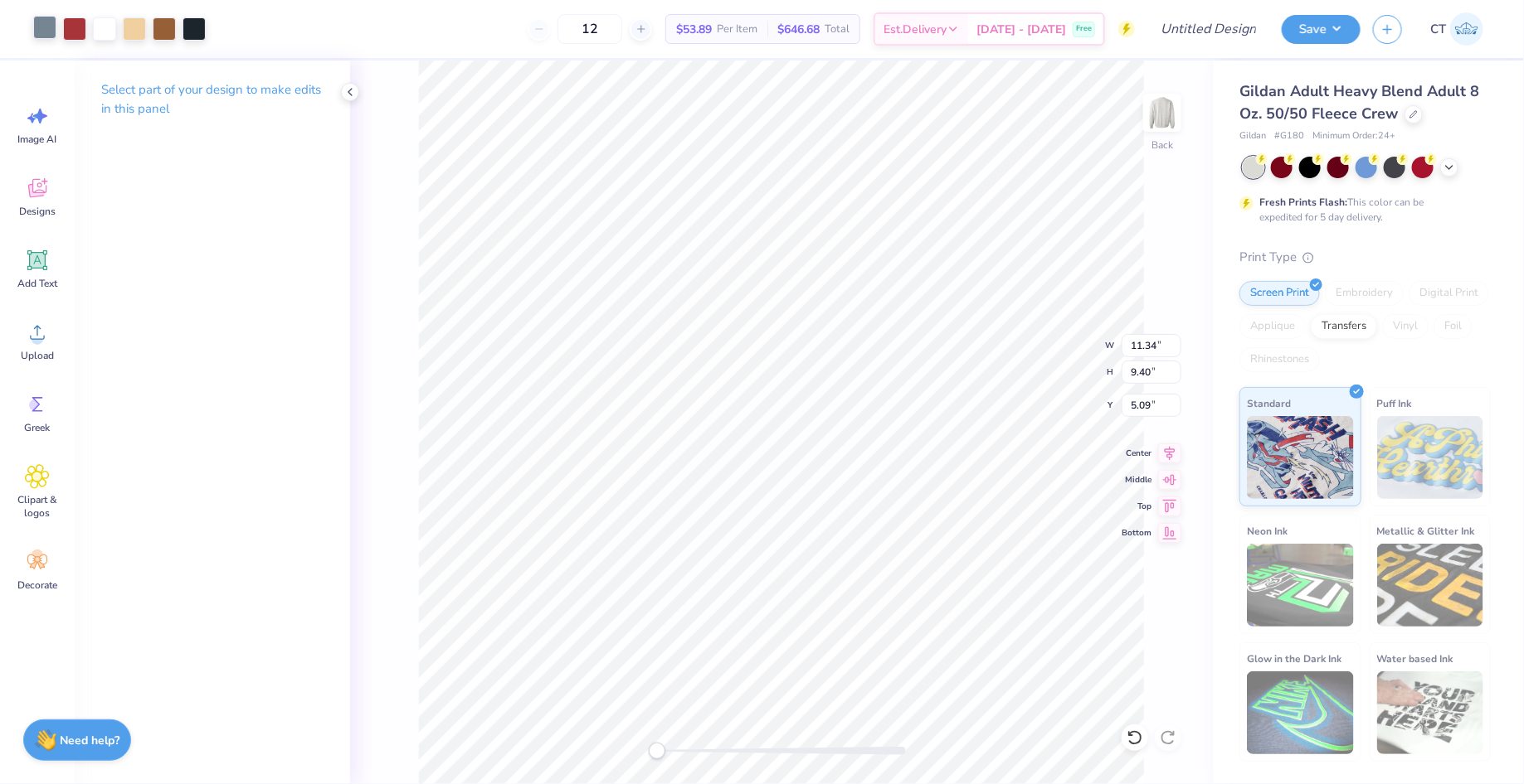
click at [43, 17] on div at bounding box center [45, 27] width 23 height 23
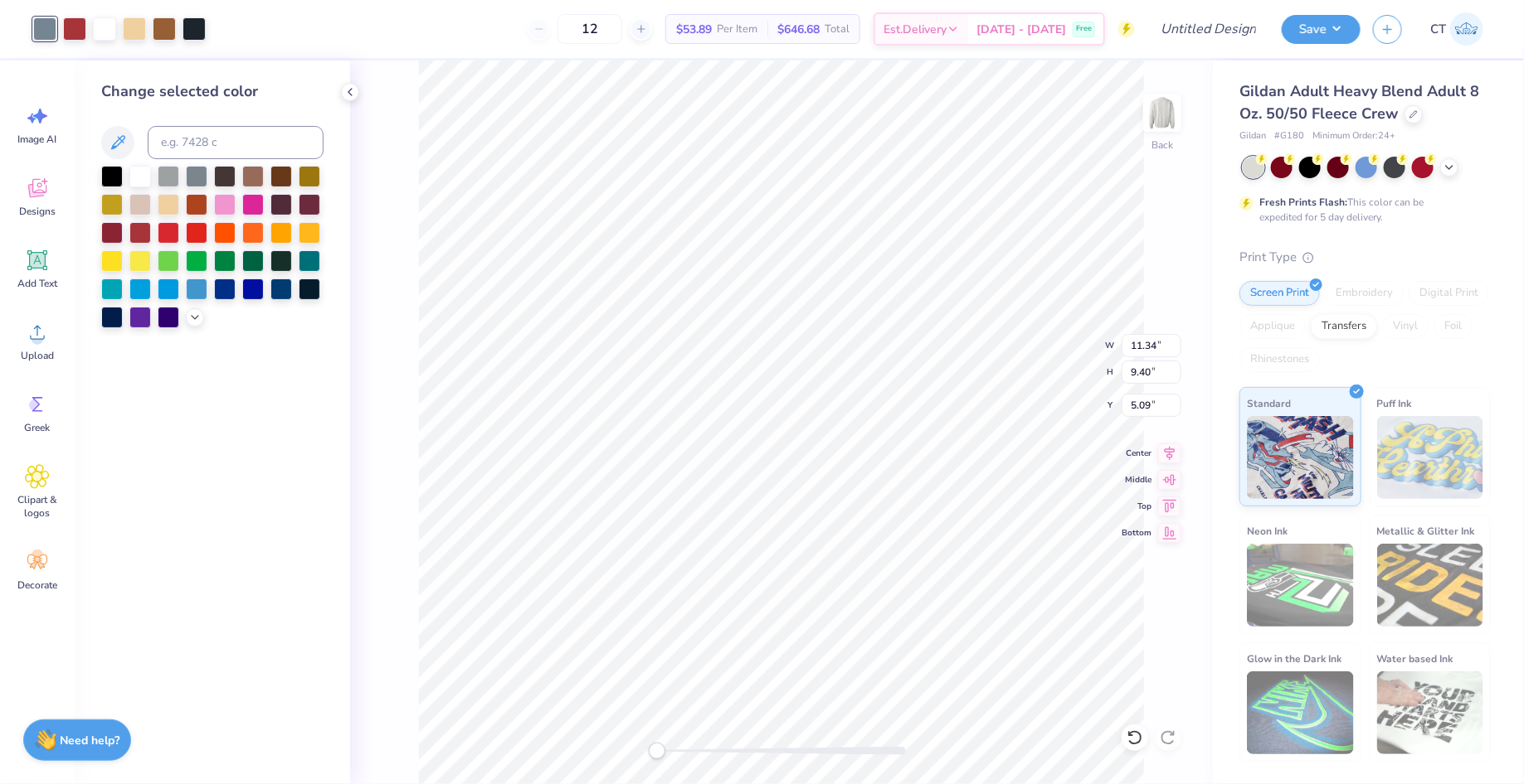
click at [187, 323] on div at bounding box center [212, 246] width 222 height 162
click at [191, 319] on icon at bounding box center [195, 316] width 14 height 14
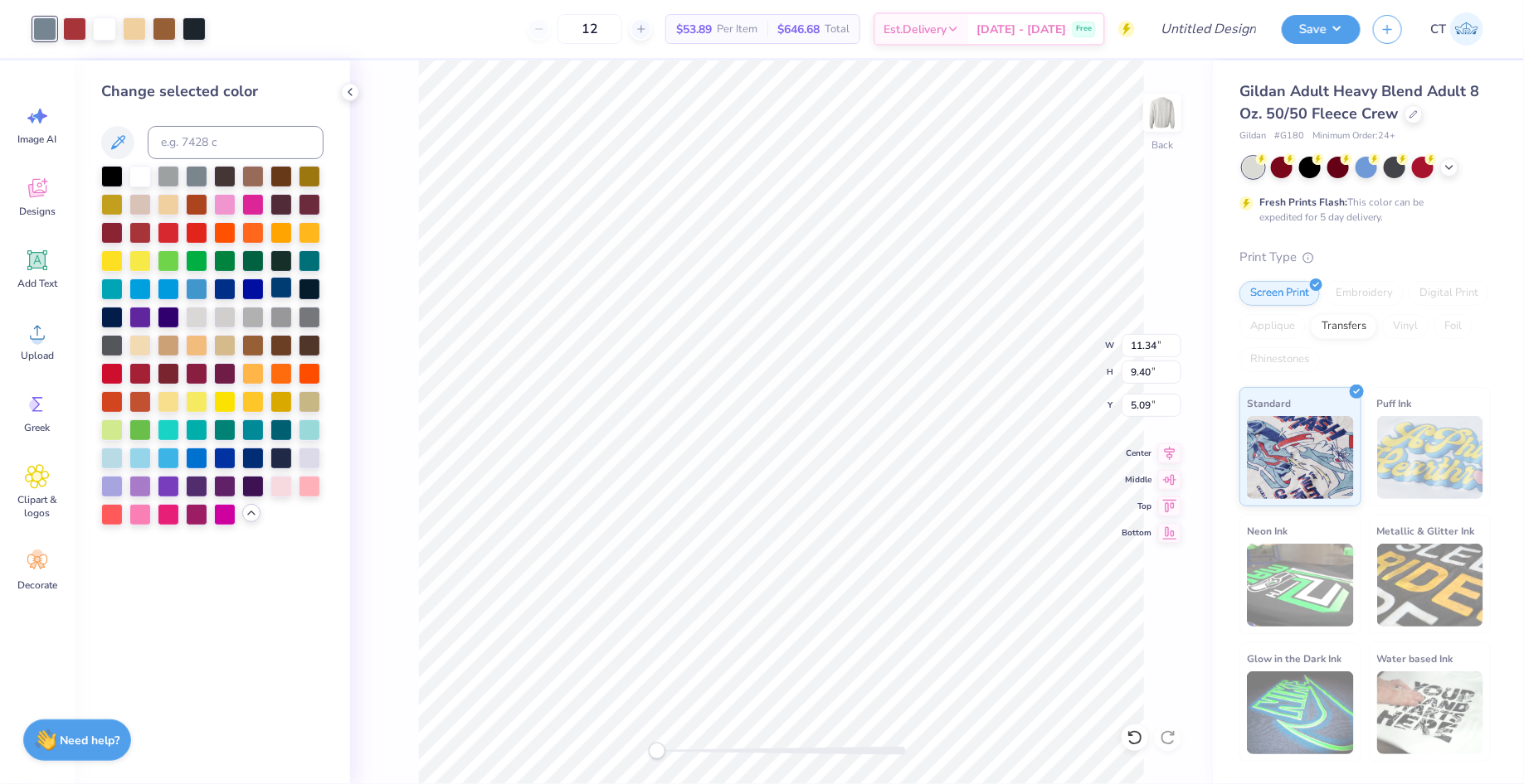
click at [283, 287] on div at bounding box center [282, 287] width 21 height 21
click at [114, 344] on div at bounding box center [112, 343] width 21 height 21
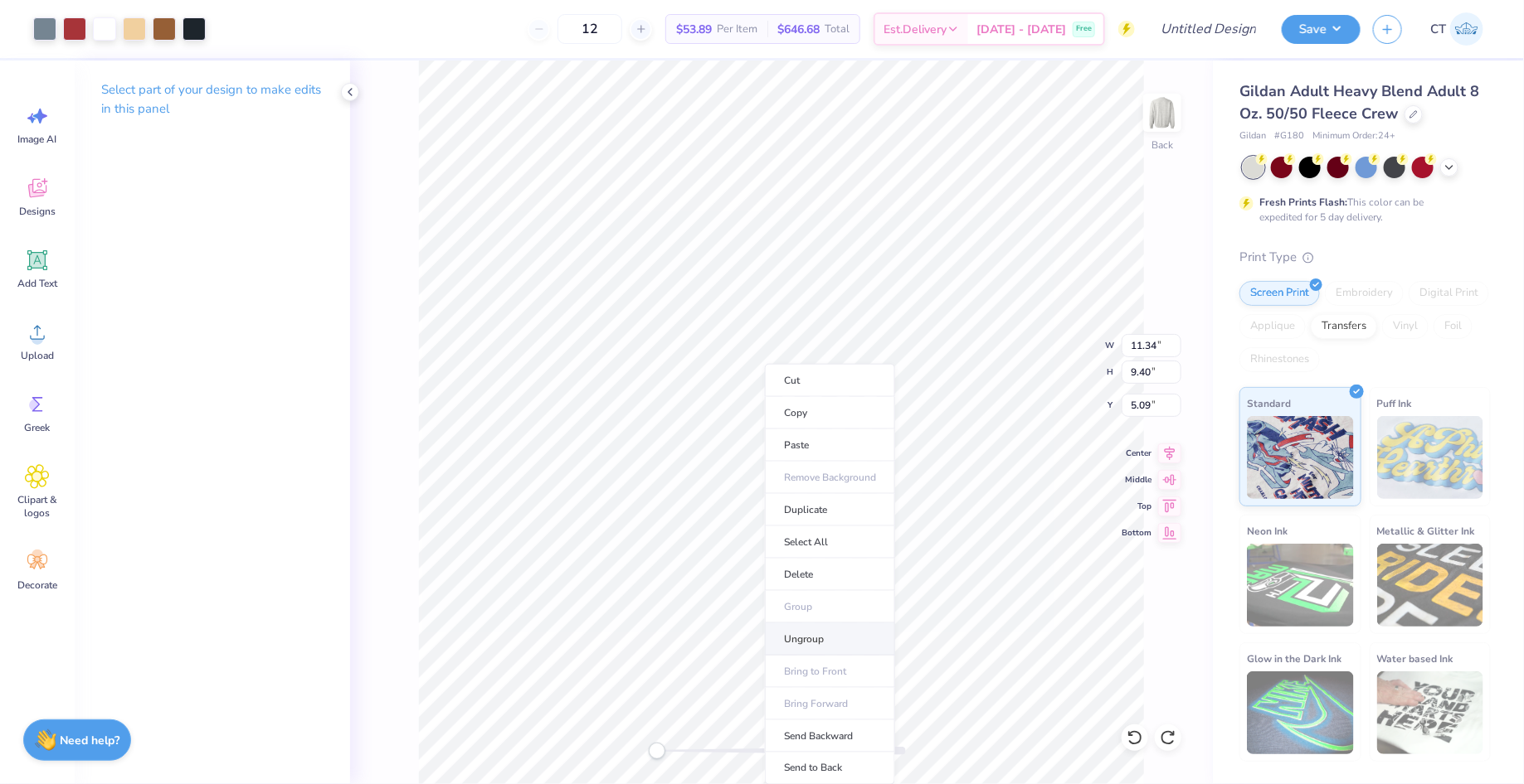
click at [814, 628] on li "Ungroup" at bounding box center [830, 639] width 130 height 32
click at [43, 25] on div at bounding box center [45, 27] width 23 height 23
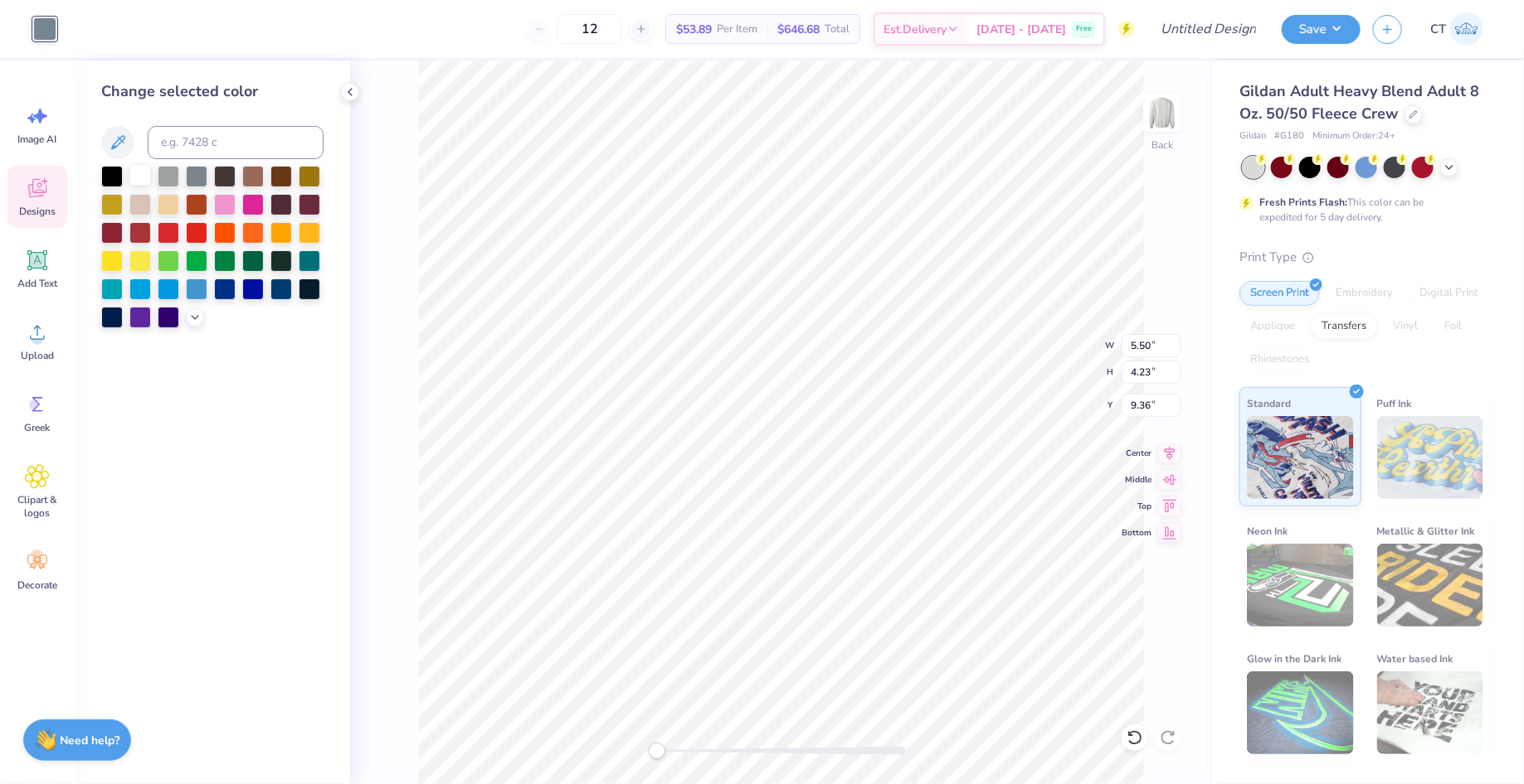
click at [142, 177] on div at bounding box center [140, 175] width 21 height 21
click at [142, 178] on div at bounding box center [140, 175] width 21 height 21
click at [408, 160] on div "Back W 5.50 5.50 " H 4.23 4.23 " Y 9.36 9.36 " Center Middle Top Bottom" at bounding box center [781, 422] width 863 height 724
